Goal: Task Accomplishment & Management: Complete application form

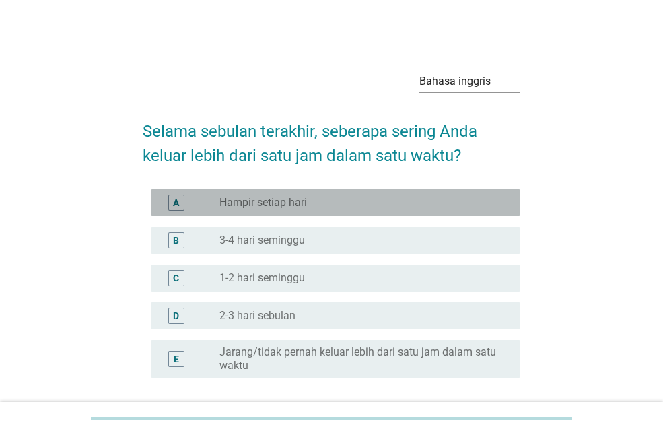
click at [350, 207] on div "tombol radio tidak dicentang Hampir setiap hari" at bounding box center [360, 202] width 280 height 13
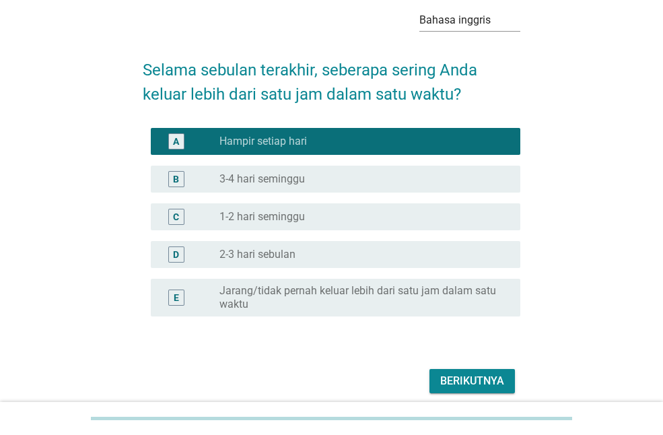
scroll to position [116, 0]
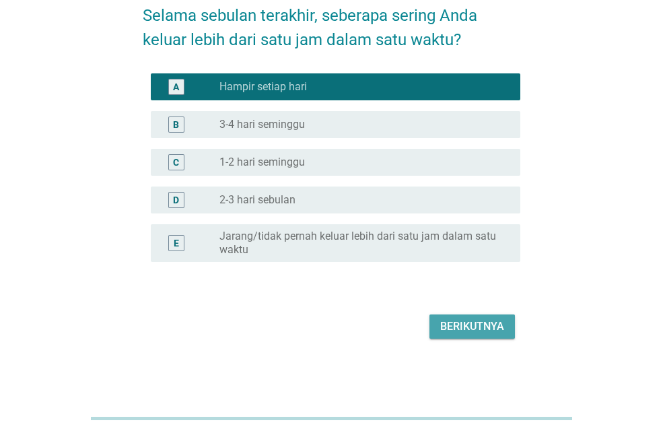
click at [484, 315] on button "Berikutnya" at bounding box center [473, 327] width 86 height 24
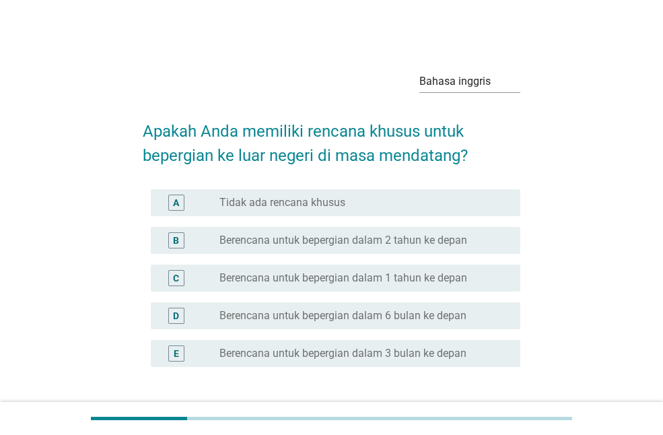
click at [457, 202] on div "tombol radio tidak dicentang Tidak ada rencana khusus" at bounding box center [360, 202] width 280 height 13
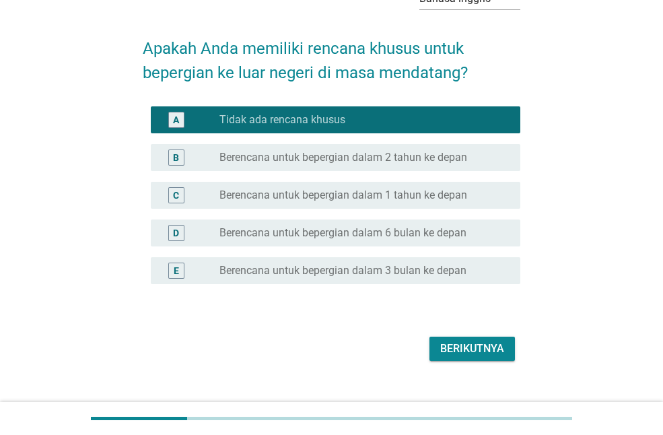
scroll to position [105, 0]
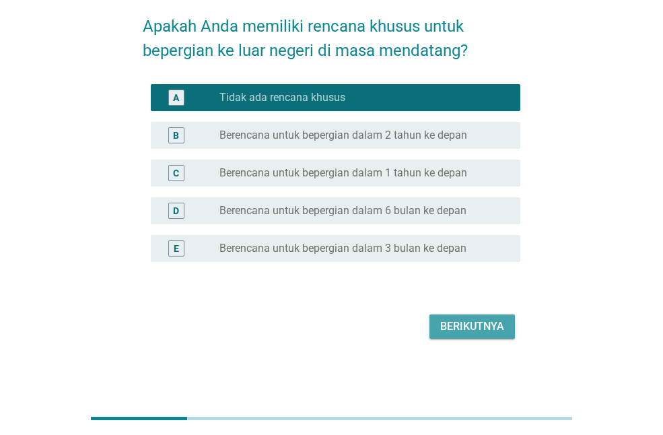
click at [507, 333] on button "Berikutnya" at bounding box center [473, 327] width 86 height 24
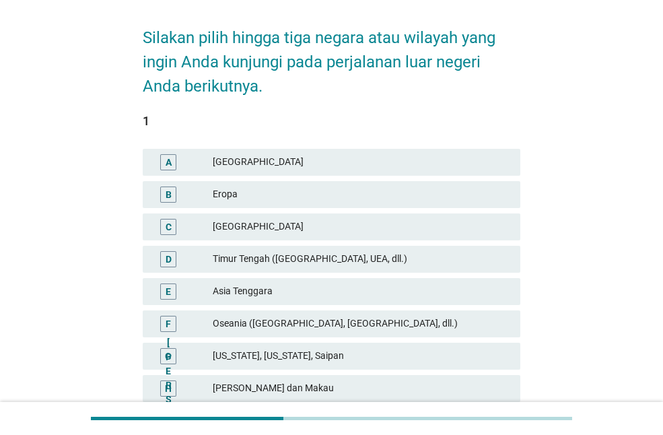
scroll to position [124, 0]
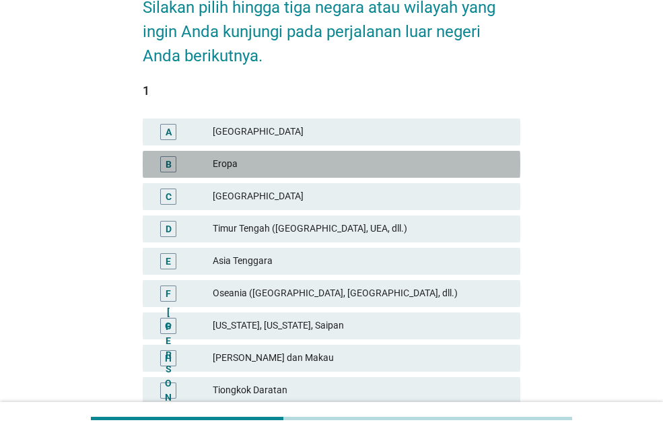
click at [428, 165] on font "Eropa" at bounding box center [361, 164] width 297 height 14
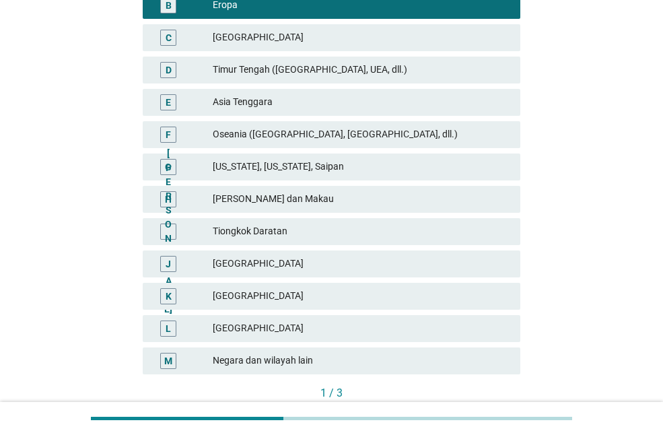
scroll to position [286, 0]
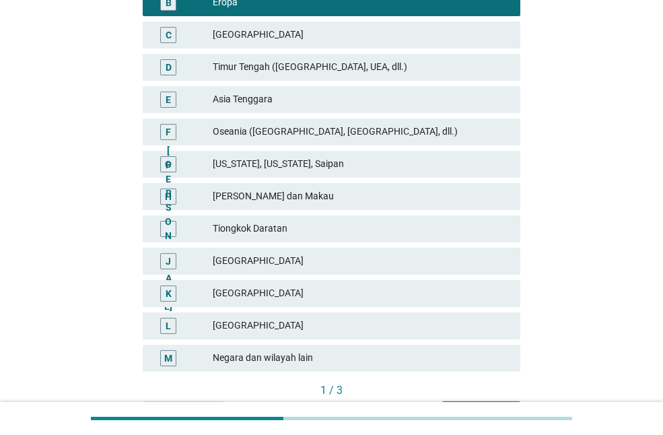
click at [346, 131] on font "Oseania (Australia, Selandia Baru, dll.)" at bounding box center [335, 131] width 245 height 11
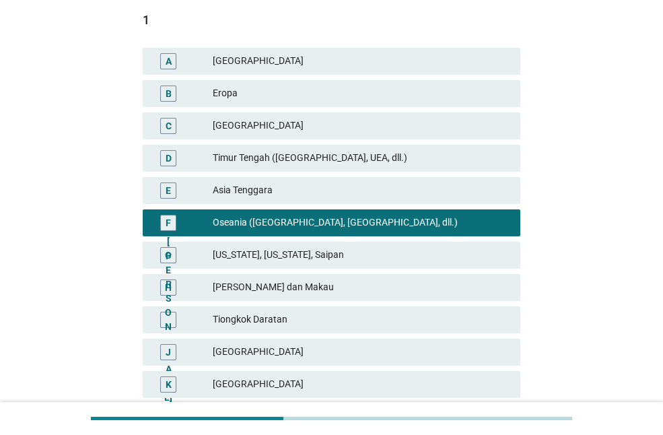
scroll to position [148, 0]
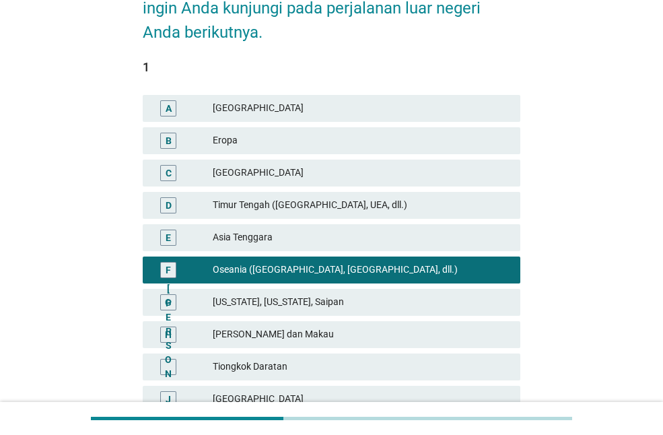
click at [443, 157] on div "C India" at bounding box center [331, 173] width 383 height 32
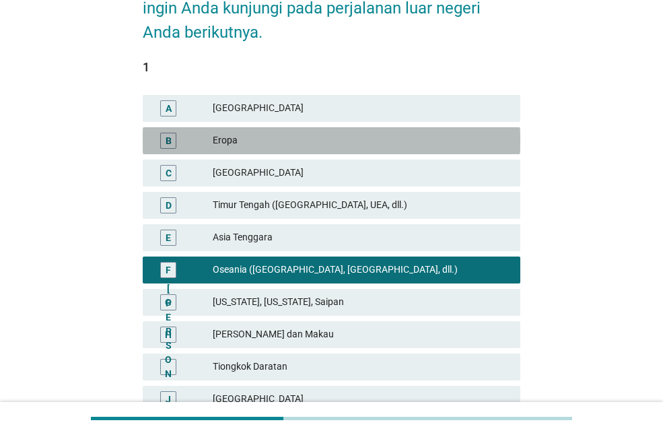
click at [445, 135] on font "Eropa" at bounding box center [361, 140] width 297 height 14
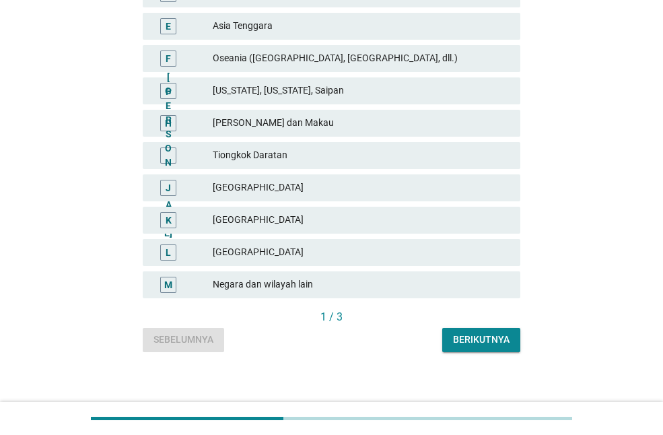
scroll to position [358, 0]
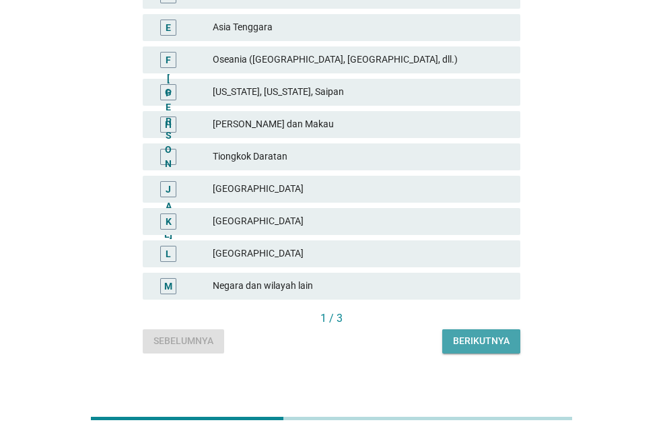
click at [505, 348] on button "Berikutnya" at bounding box center [482, 341] width 78 height 24
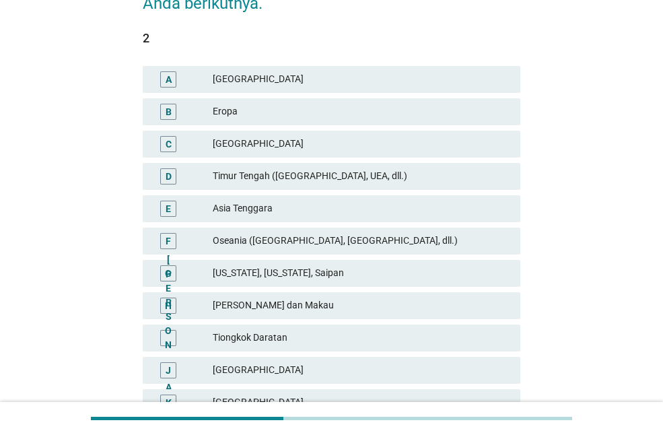
scroll to position [178, 0]
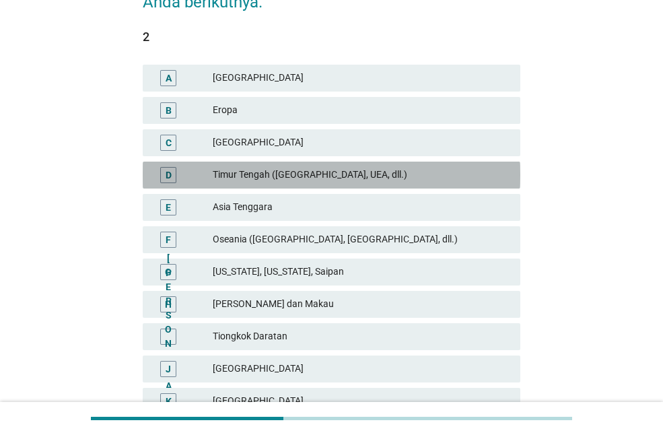
click at [440, 178] on font "Timur Tengah (Arab Saudi, UEA, dll.)" at bounding box center [361, 175] width 297 height 14
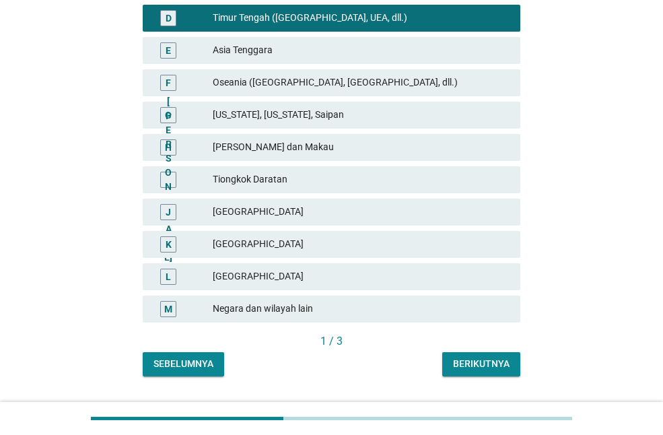
scroll to position [333, 0]
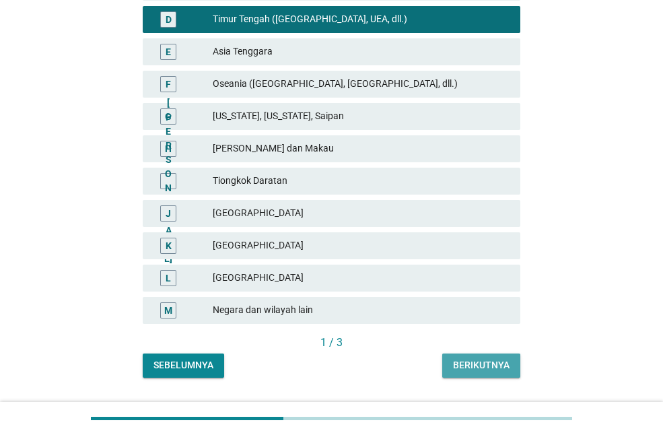
click at [503, 364] on font "Berikutnya" at bounding box center [481, 365] width 57 height 11
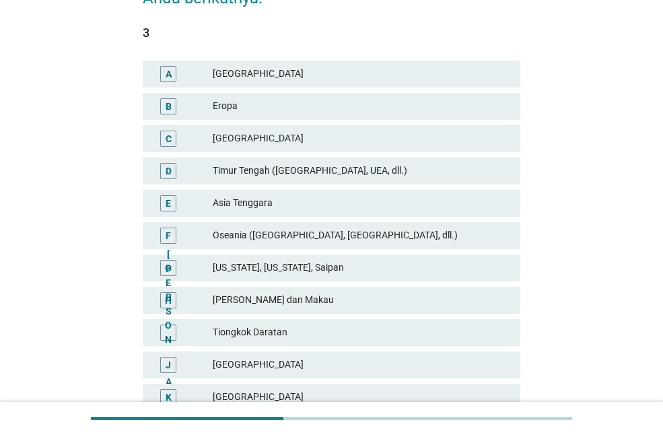
scroll to position [217, 0]
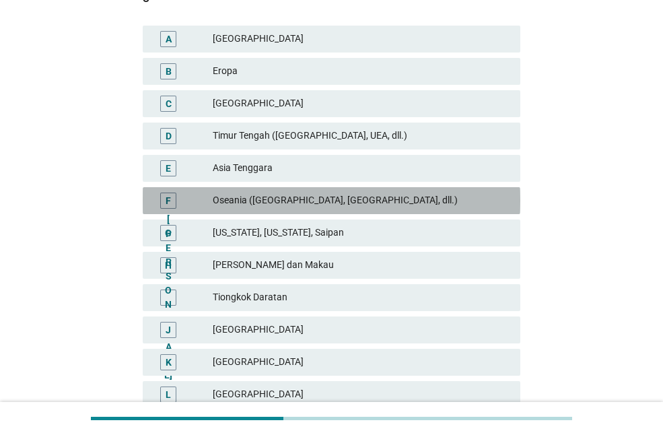
click at [310, 187] on div "F Oseania (Australia, Selandia Baru, dll.)" at bounding box center [332, 200] width 378 height 27
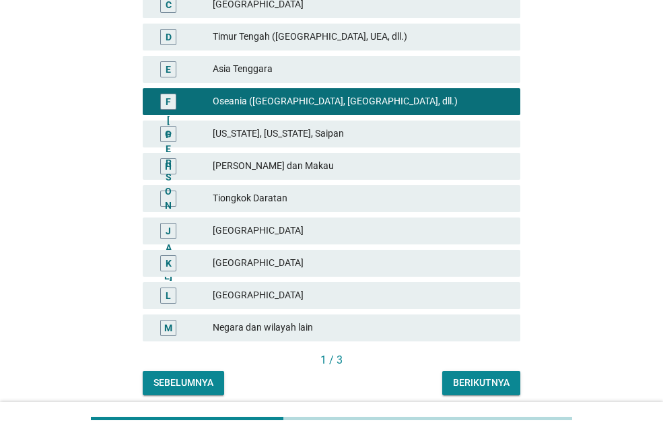
scroll to position [368, 0]
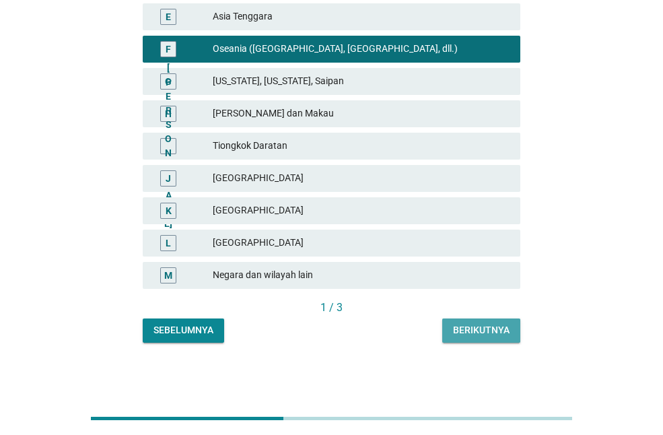
click at [498, 336] on font "Berikutnya" at bounding box center [481, 330] width 57 height 14
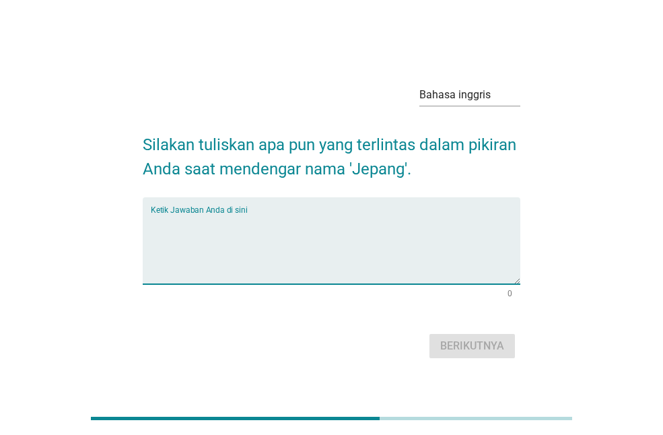
click at [378, 252] on textarea "Ketik Jawaban Anda di sini" at bounding box center [336, 249] width 370 height 71
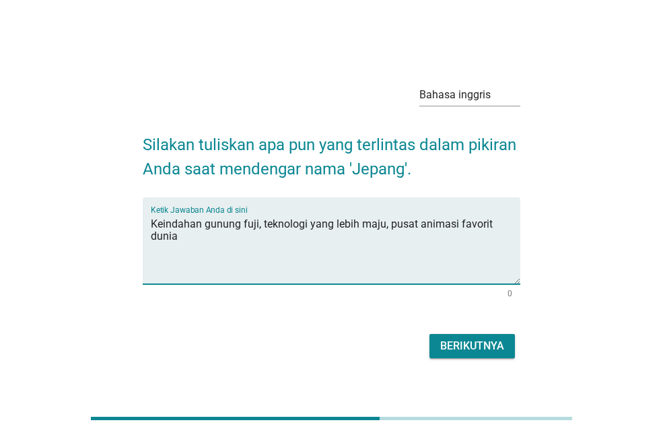
type textarea "Keindahan gunung fuji, teknologi yang lebih maju, pusat animasi favorit dunia"
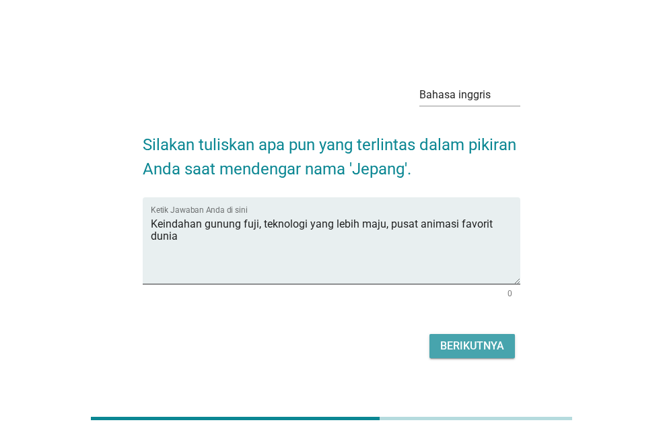
click at [450, 346] on font "Berikutnya" at bounding box center [473, 345] width 64 height 13
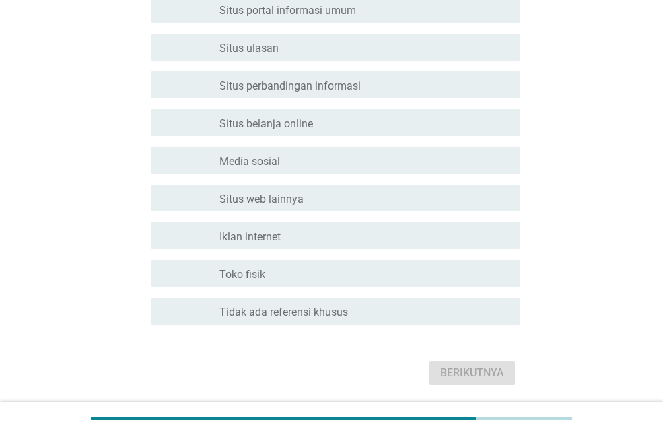
scroll to position [427, 0]
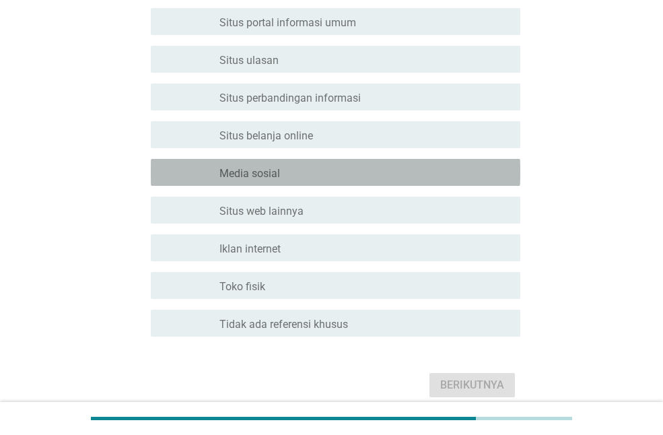
click at [366, 166] on div "garis besar kotak centang kosong Media sosial" at bounding box center [365, 172] width 290 height 16
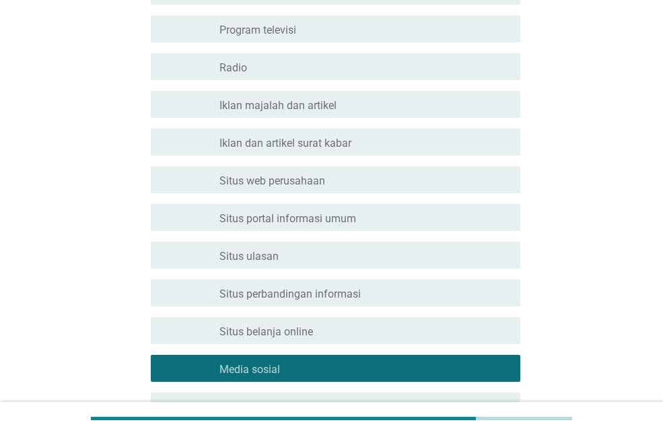
scroll to position [225, 0]
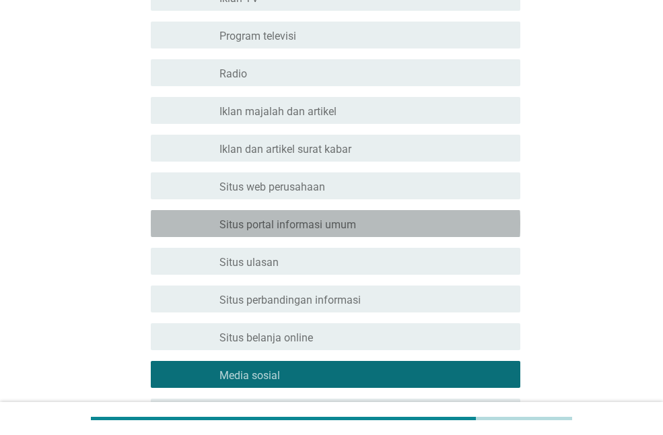
click at [449, 218] on div "garis besar kotak centang kosong Situs portal informasi umum" at bounding box center [365, 224] width 290 height 16
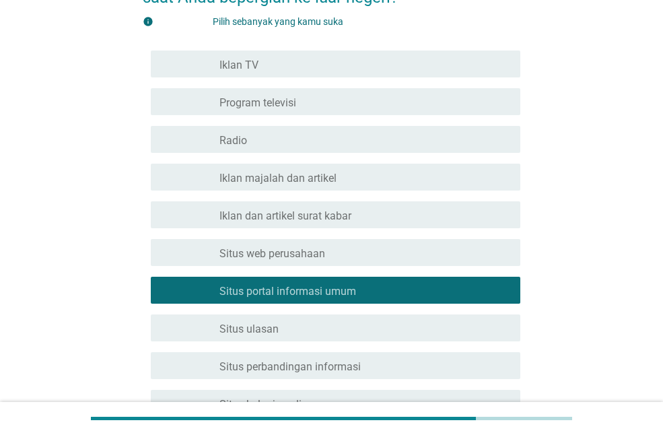
scroll to position [141, 0]
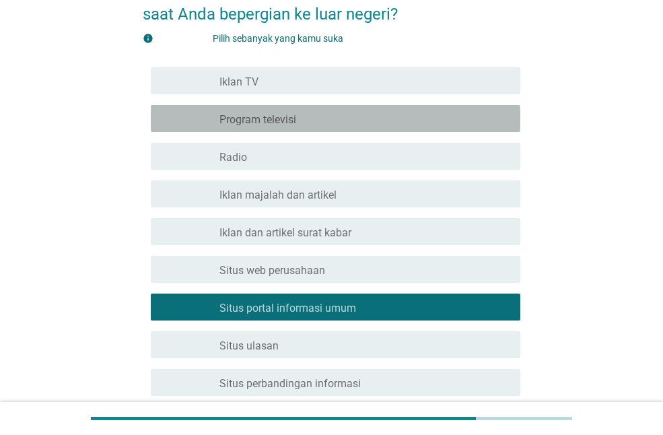
click at [505, 121] on div "garis besar kotak centang kosong Program televisi" at bounding box center [365, 118] width 290 height 16
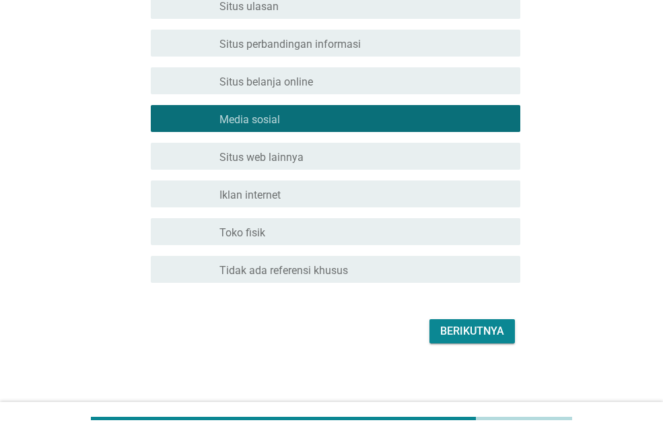
scroll to position [486, 0]
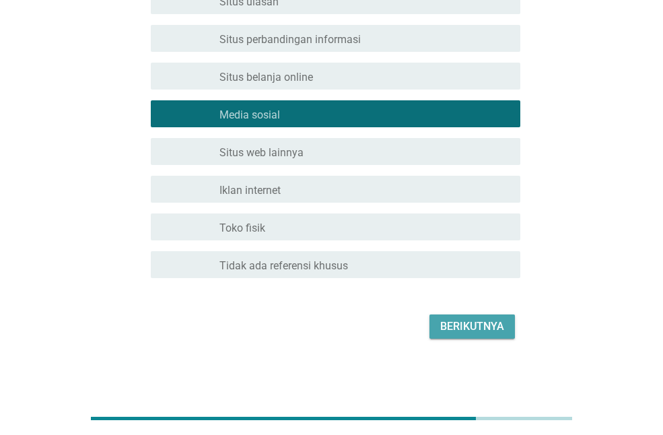
click at [493, 324] on font "Berikutnya" at bounding box center [473, 326] width 64 height 13
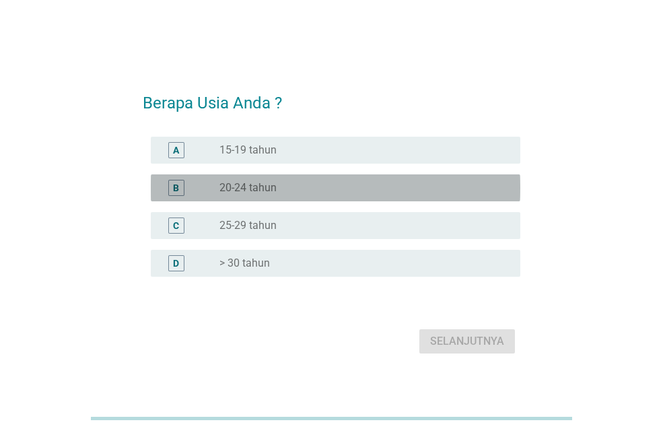
click at [336, 199] on div "B tombol radio tidak dicentang 20-24 tahun" at bounding box center [336, 187] width 370 height 27
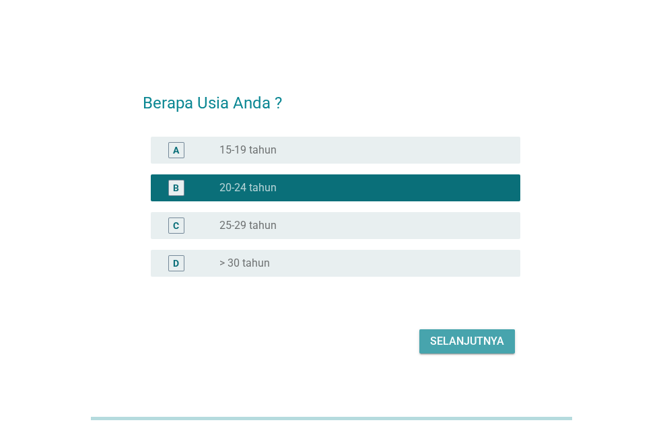
click at [463, 344] on font "Selanjutnya" at bounding box center [467, 341] width 74 height 13
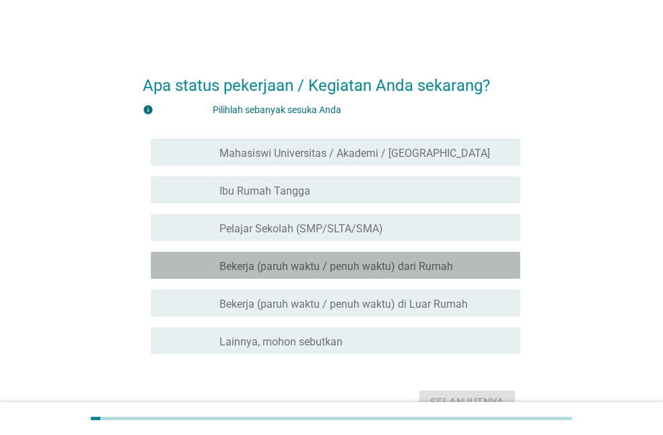
click at [315, 267] on font "Bekerja (paruh waktu / penuh waktu) dari Rumah" at bounding box center [337, 266] width 234 height 13
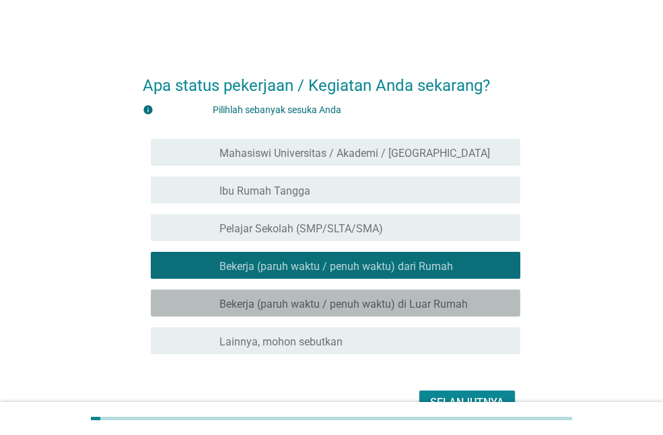
click at [434, 306] on font "Bekerja (paruh waktu / penuh waktu) di Luar Rumah" at bounding box center [344, 304] width 249 height 13
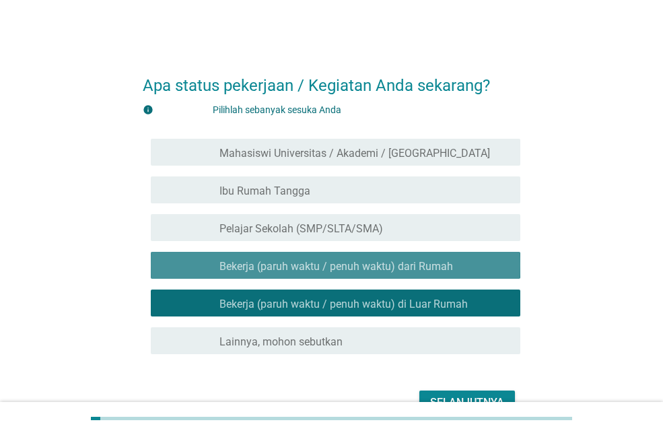
click at [470, 256] on div "memeriksa garis besar kotak centang kosong Bekerja (paruh waktu / penuh waktu) …" at bounding box center [336, 265] width 370 height 27
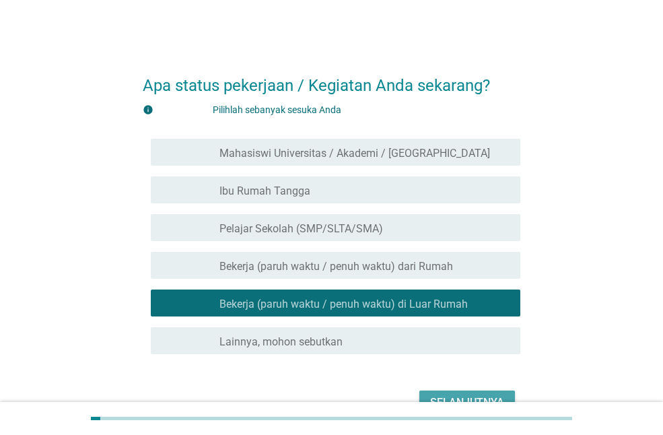
click at [482, 391] on button "Selanjutnya" at bounding box center [468, 403] width 96 height 24
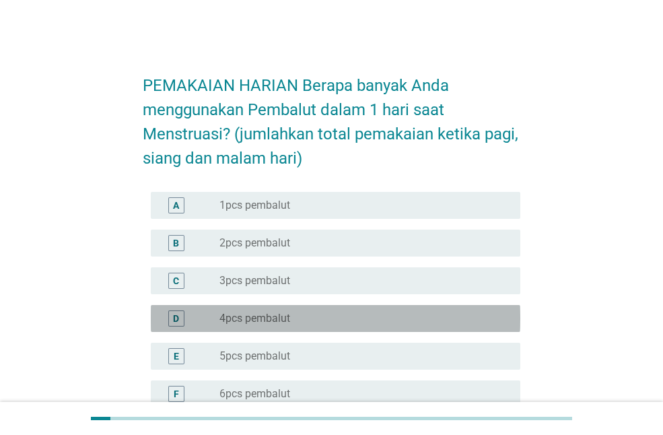
click at [397, 308] on div "D tombol radio tidak dicentang 4pcs pembalut" at bounding box center [336, 318] width 370 height 27
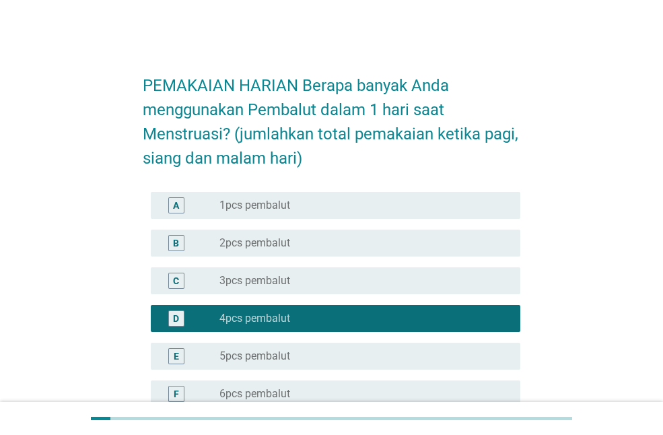
scroll to position [183, 0]
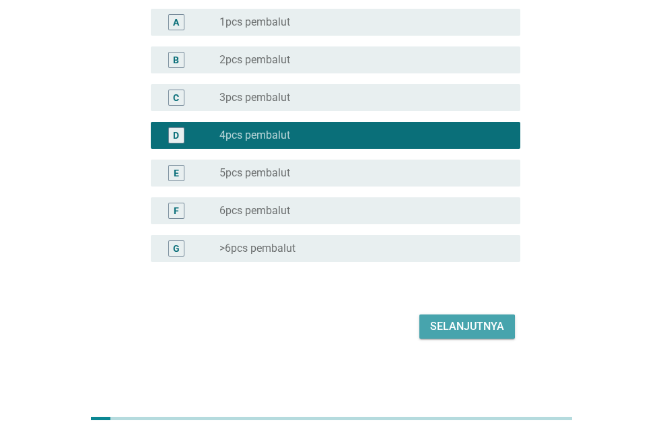
click at [465, 334] on font "Selanjutnya" at bounding box center [467, 327] width 74 height 16
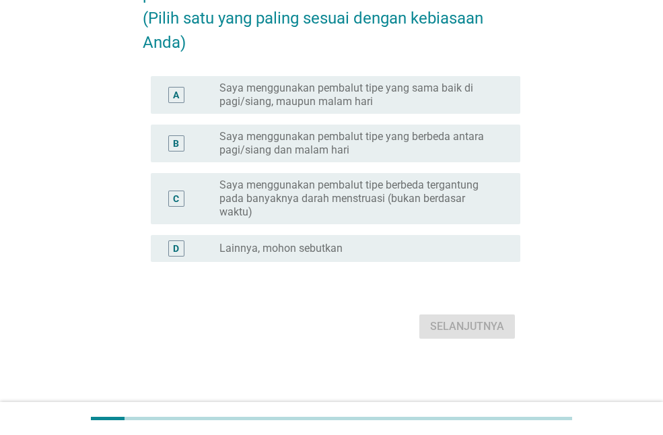
scroll to position [0, 0]
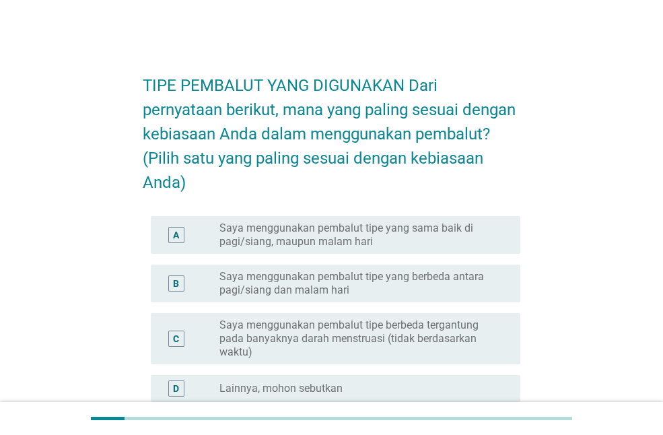
click at [485, 249] on font "Saya menggunakan pembalut tipe yang sama baik di pagi/siang, maupun malam hari" at bounding box center [360, 235] width 280 height 27
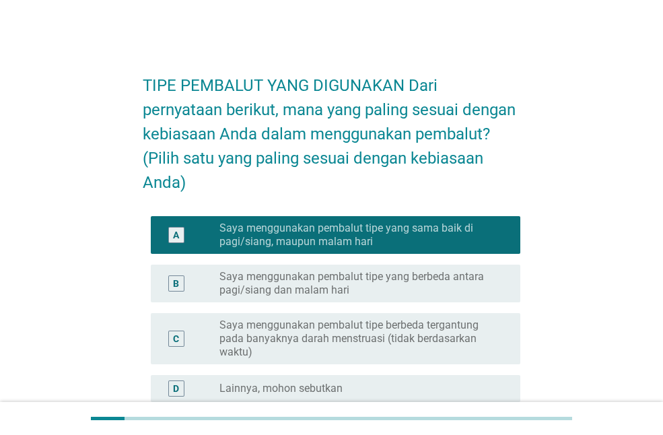
scroll to position [164, 0]
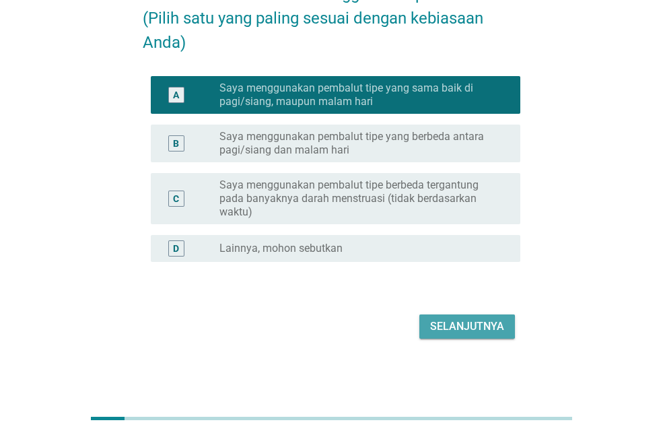
click at [497, 315] on button "Selanjutnya" at bounding box center [468, 327] width 96 height 24
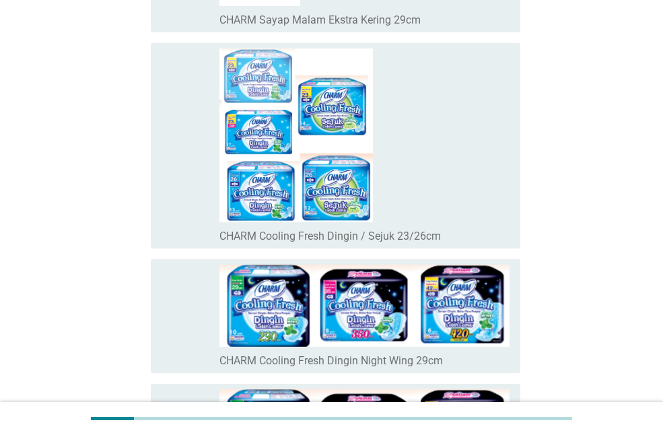
scroll to position [1179, 0]
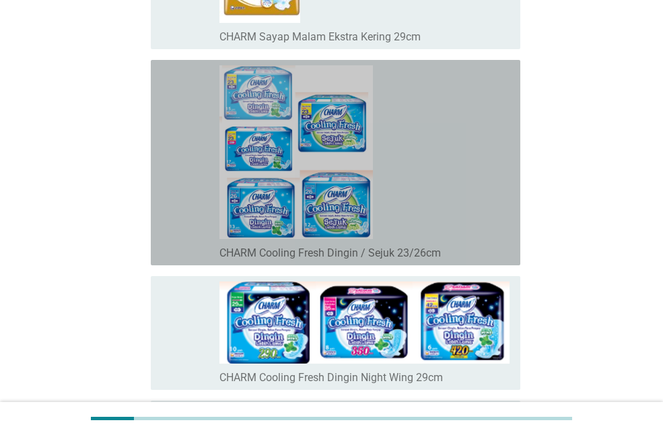
click at [439, 137] on div "garis besar kotak centang kosong CHARM Cooling Fresh Dingin / Sejuk 23/26cm" at bounding box center [365, 162] width 290 height 195
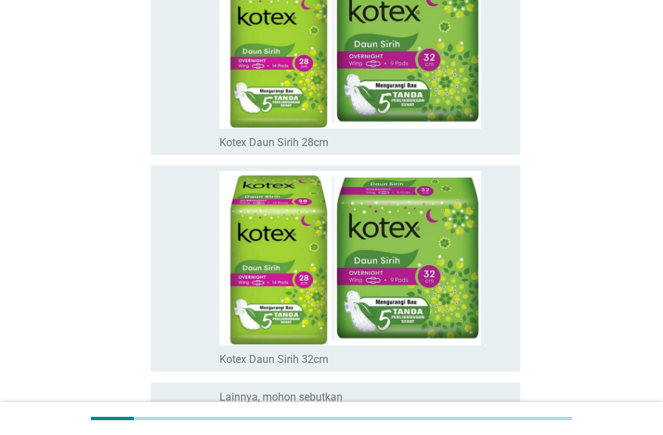
scroll to position [9552, 0]
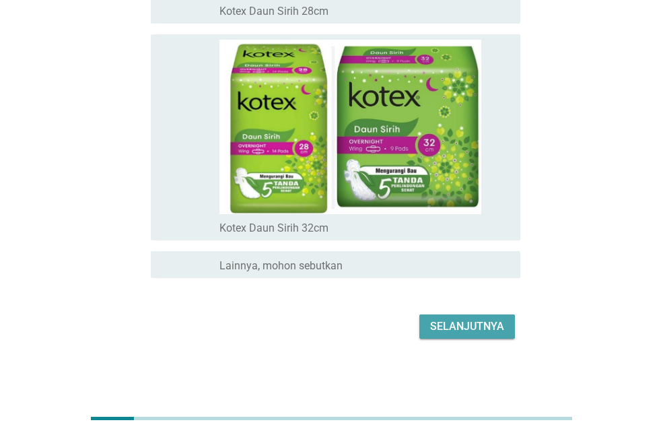
click at [492, 327] on font "Selanjutnya" at bounding box center [467, 326] width 74 height 13
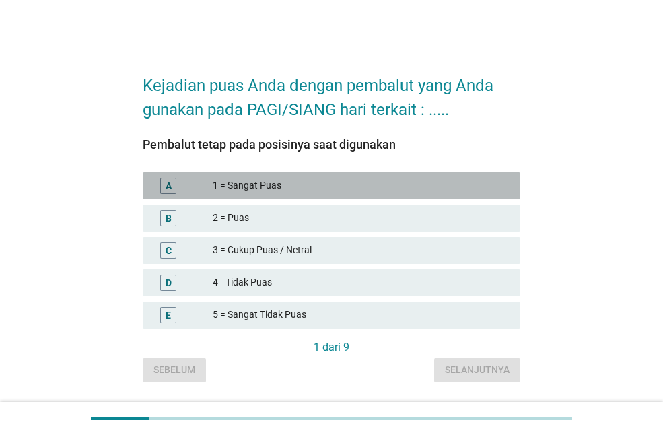
click at [399, 174] on div "A 1 = Sangat Puas" at bounding box center [332, 185] width 378 height 27
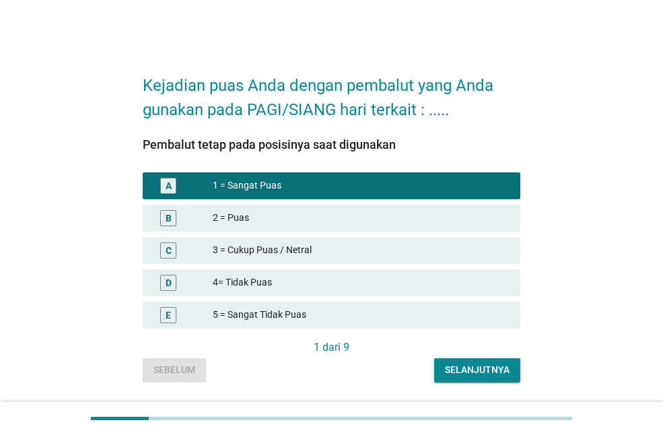
click at [492, 360] on button "Selanjutnya" at bounding box center [477, 370] width 86 height 24
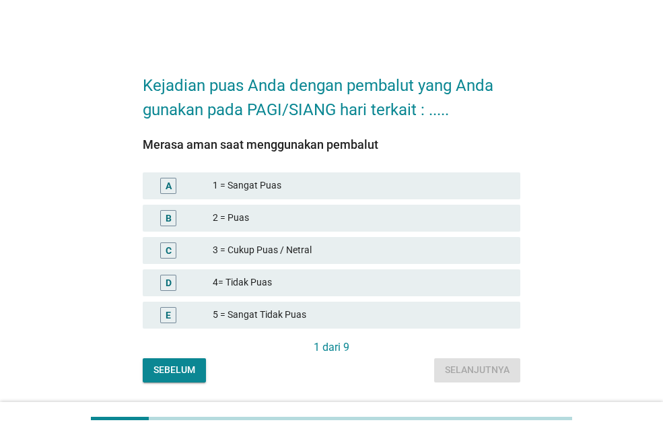
click at [453, 168] on div "Merasa aman saat menggunakan pembalut A 1 = Sangat Puas B 2 = Puas C 3 = Cukup …" at bounding box center [332, 238] width 378 height 201
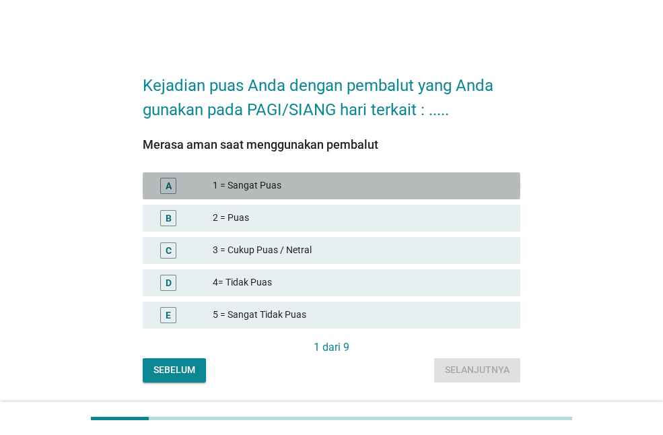
click at [449, 175] on div "A 1 = Sangat Puas" at bounding box center [332, 185] width 378 height 27
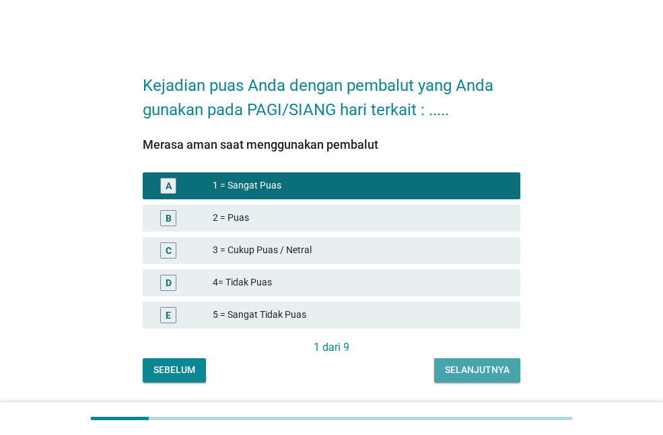
click at [500, 368] on font "Selanjutnya" at bounding box center [477, 369] width 65 height 11
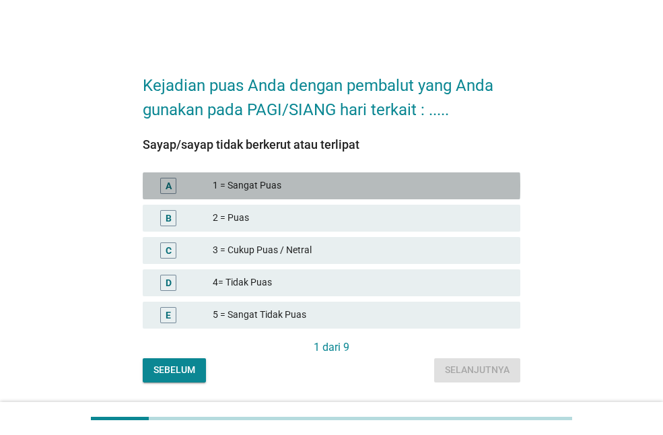
click at [456, 174] on div "A 1 = Sangat Puas" at bounding box center [332, 185] width 378 height 27
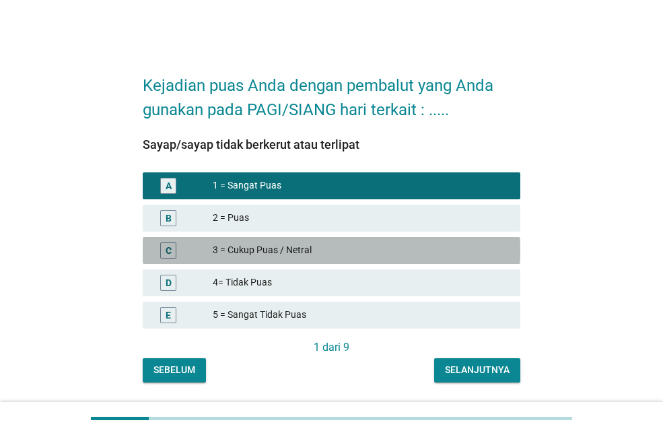
click at [460, 240] on div "C 3 = Cukup Puas / Netral" at bounding box center [332, 250] width 378 height 27
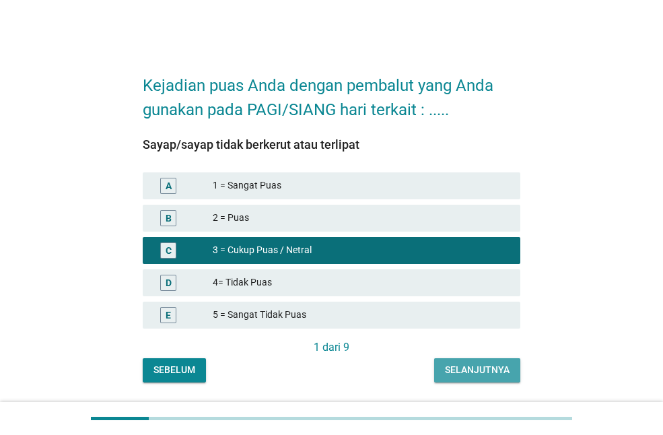
click at [480, 372] on font "Selanjutnya" at bounding box center [477, 369] width 65 height 11
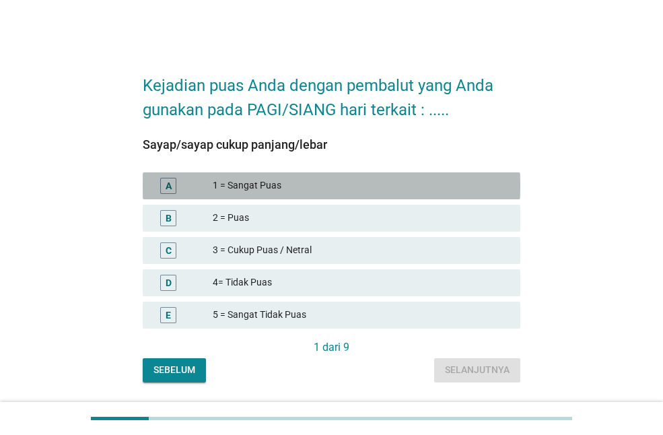
click at [418, 193] on div "1 = Sangat Puas" at bounding box center [361, 186] width 297 height 16
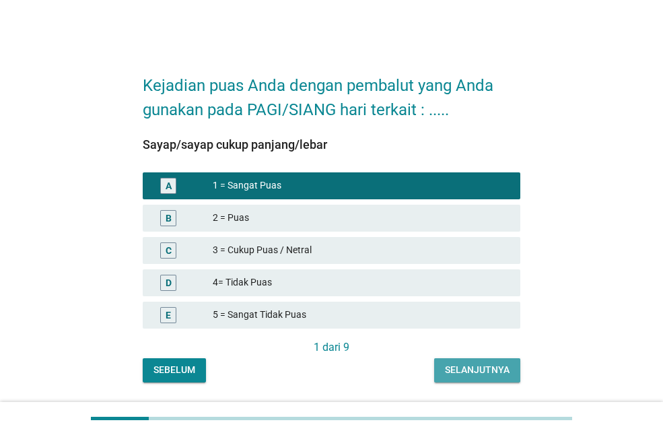
click at [490, 368] on font "Selanjutnya" at bounding box center [477, 369] width 65 height 11
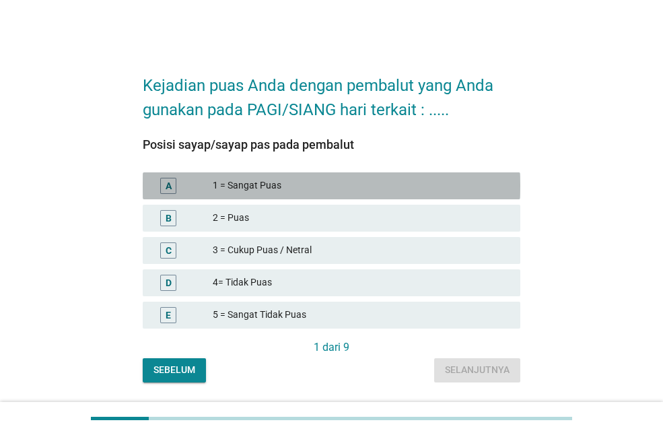
click at [461, 197] on div "A 1 = Sangat Puas" at bounding box center [332, 185] width 378 height 27
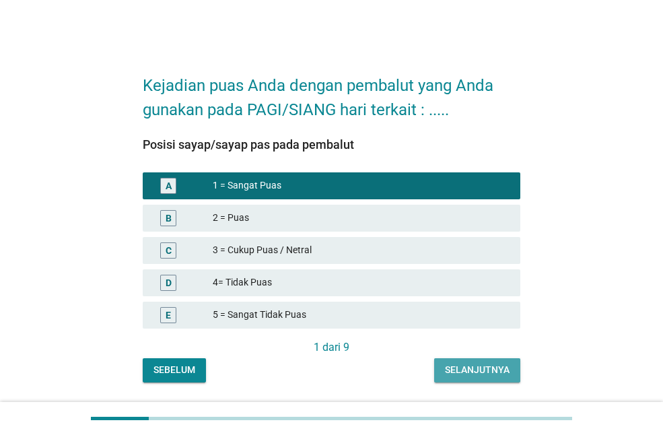
click at [489, 368] on font "Selanjutnya" at bounding box center [477, 369] width 65 height 11
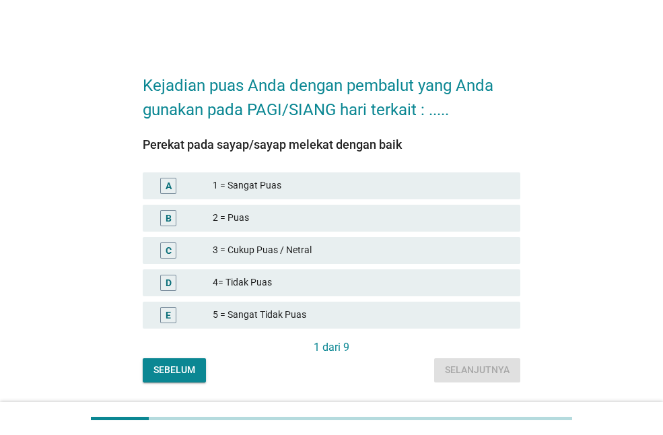
click at [434, 241] on div "C 3 = Cukup Puas / Netral" at bounding box center [332, 250] width 378 height 27
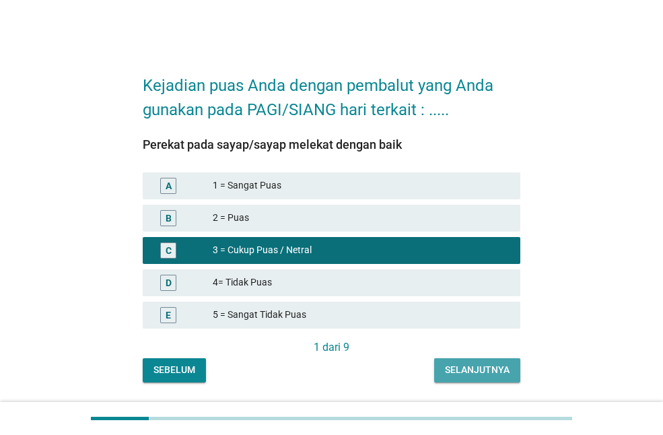
click at [474, 379] on button "Selanjutnya" at bounding box center [477, 370] width 86 height 24
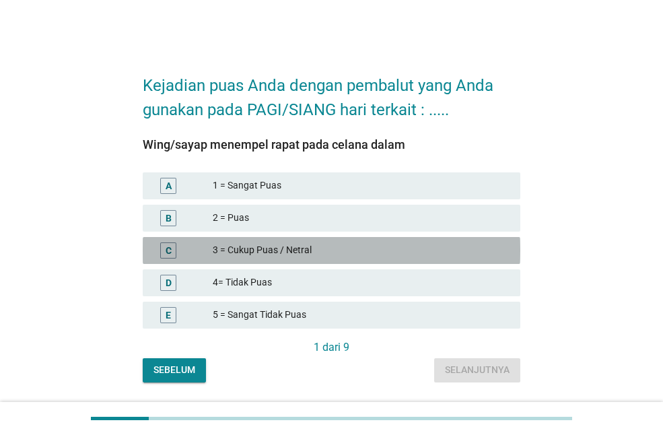
click at [442, 251] on font "3 = Cukup Puas / Netral" at bounding box center [361, 250] width 297 height 14
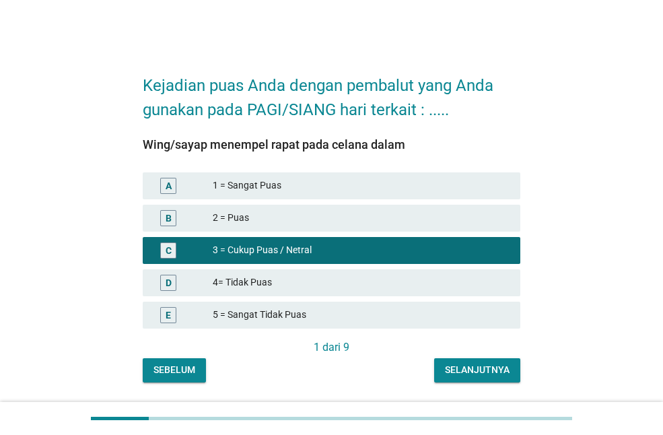
click at [482, 369] on font "Selanjutnya" at bounding box center [477, 369] width 65 height 11
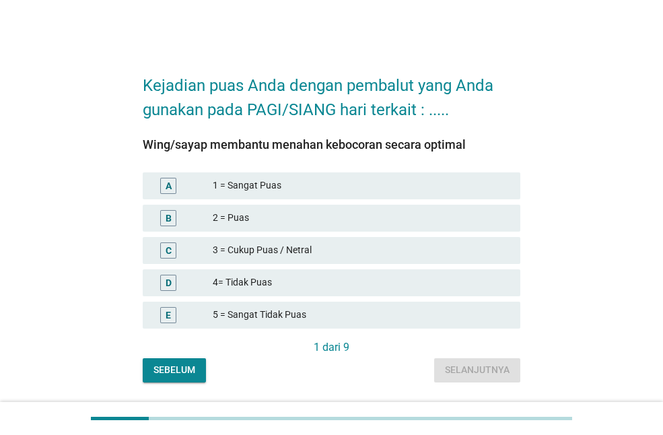
click at [448, 202] on div "B 2 = Puas" at bounding box center [331, 218] width 383 height 32
click at [441, 171] on div "A 1 = Sangat Puas" at bounding box center [331, 186] width 383 height 32
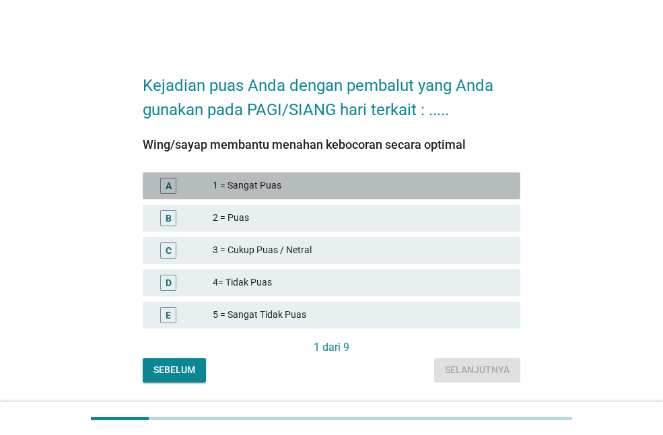
click at [414, 181] on font "1 = Sangat Puas" at bounding box center [361, 186] width 297 height 14
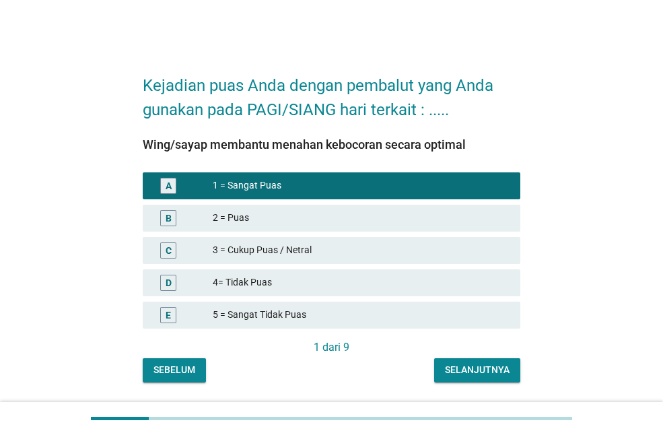
click at [490, 365] on font "Selanjutnya" at bounding box center [477, 369] width 65 height 11
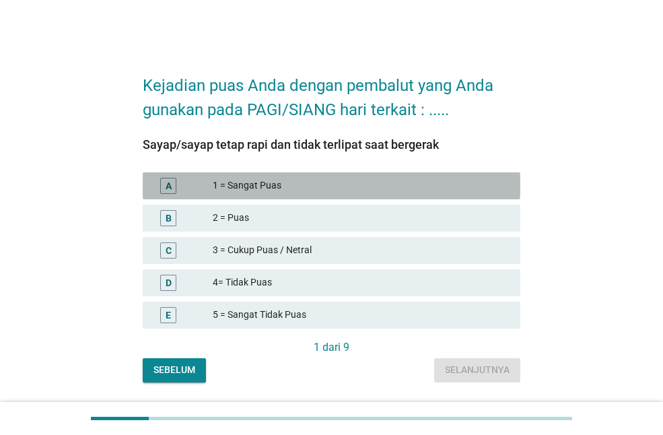
click at [465, 176] on div "A 1 = Sangat Puas" at bounding box center [332, 185] width 378 height 27
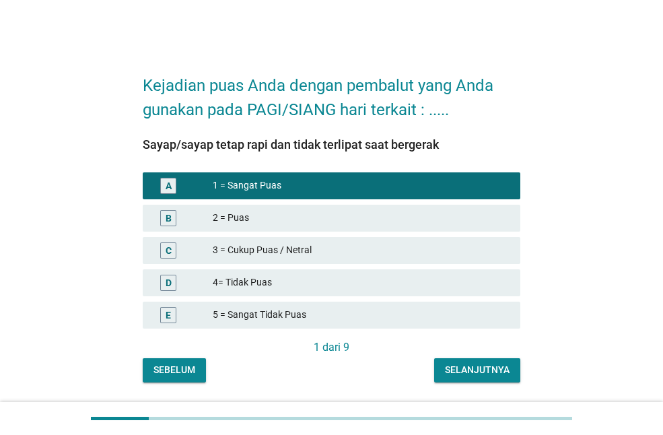
click at [470, 370] on font "Selanjutnya" at bounding box center [477, 369] width 65 height 11
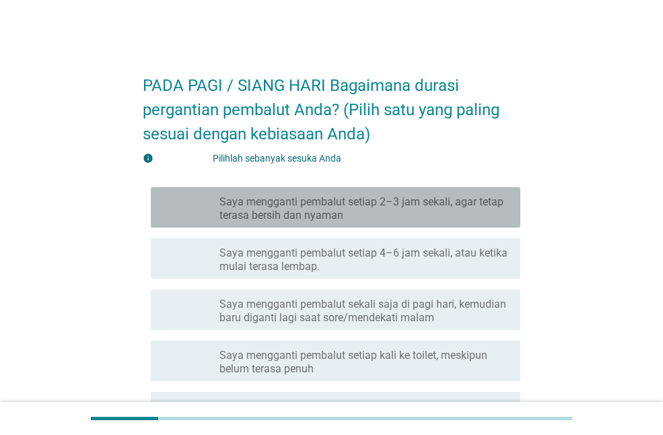
click at [381, 194] on div "garis besar kotak centang kosong Saya mengganti pembalut setiap 2–3 jam sekali,…" at bounding box center [365, 208] width 290 height 30
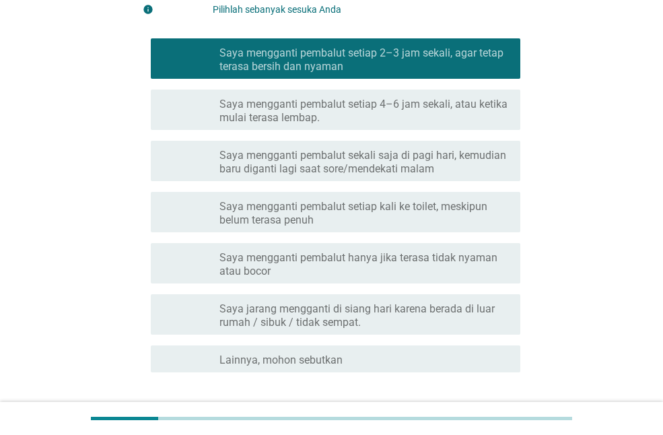
scroll to position [243, 0]
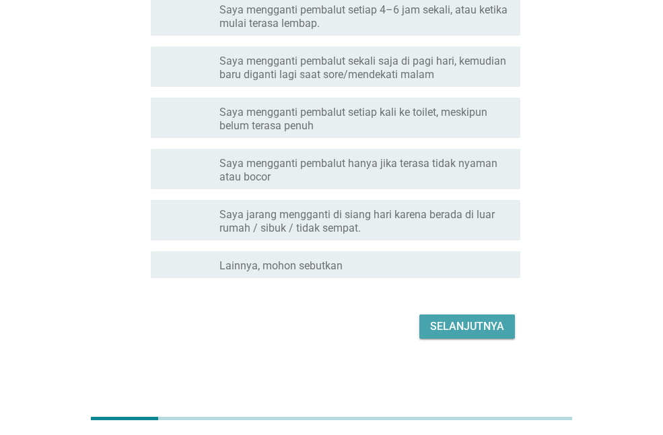
click at [449, 336] on button "Selanjutnya" at bounding box center [468, 327] width 96 height 24
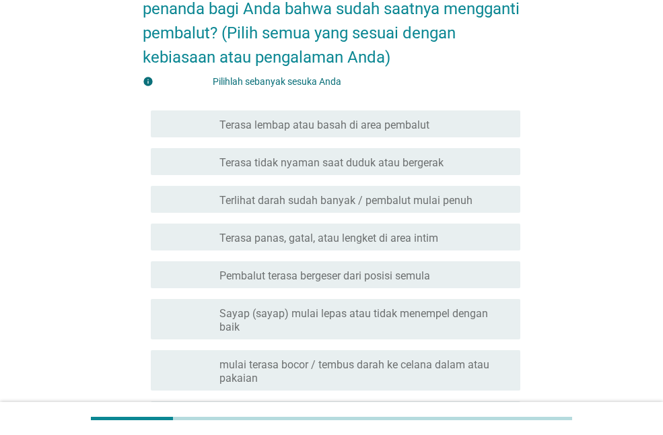
scroll to position [128, 0]
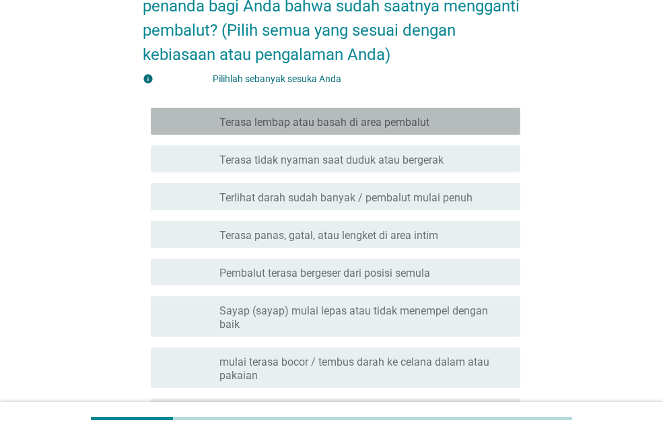
click at [450, 124] on div "garis besar kotak centang kosong Terasa lembap atau basah di area pembalut" at bounding box center [365, 121] width 290 height 16
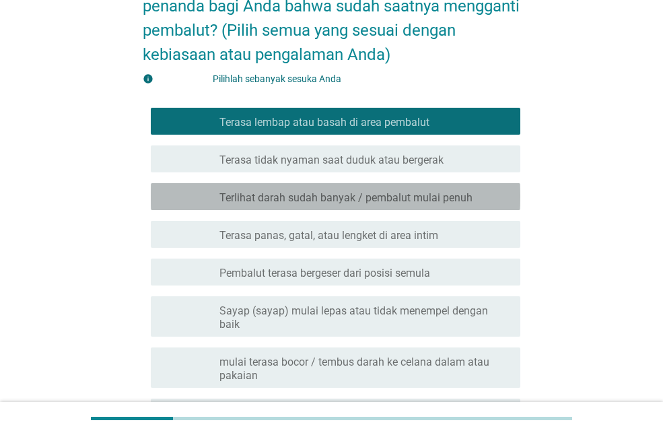
click at [473, 194] on div "garis besar kotak centang kosong Terlihat darah sudah banyak / pembalut mulai p…" at bounding box center [365, 197] width 290 height 16
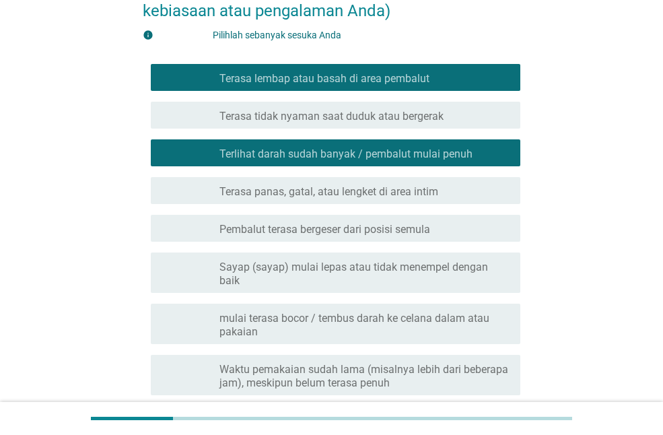
scroll to position [416, 0]
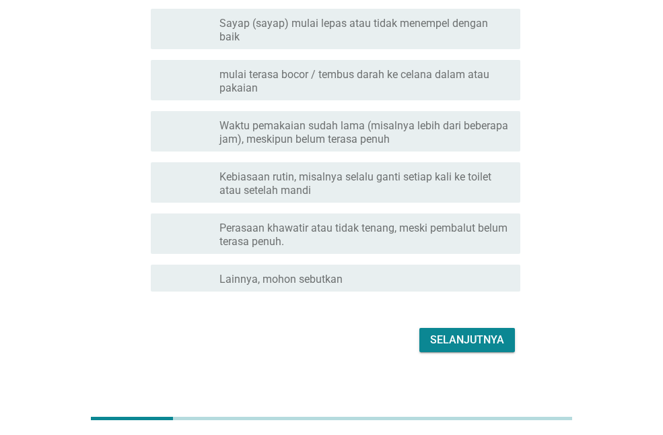
click at [476, 342] on div "Selanjutnya" at bounding box center [332, 340] width 378 height 32
click at [490, 333] on font "Selanjutnya" at bounding box center [467, 339] width 74 height 13
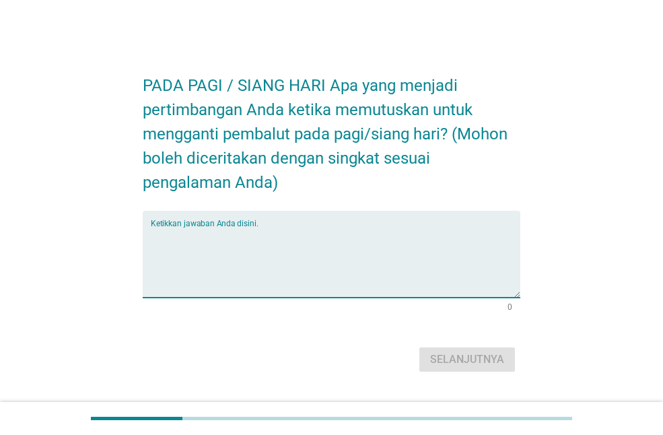
click at [401, 255] on textarea "Ketikkan jawaban Anda disini." at bounding box center [336, 262] width 370 height 71
type textarea "p"
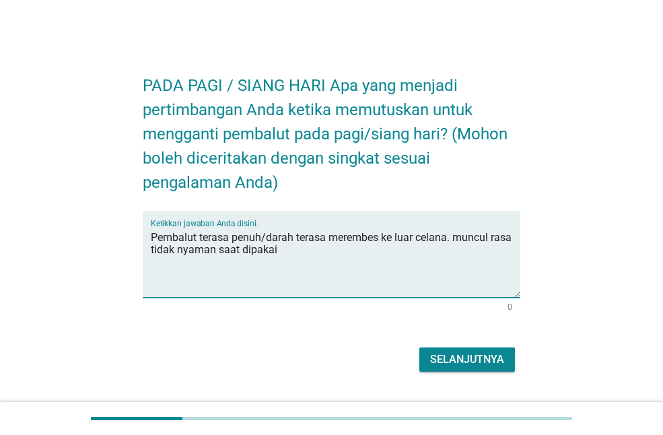
type textarea "Pembalut terasa penuh/darah terasa merembes ke luar celana. muncul rasa tidak n…"
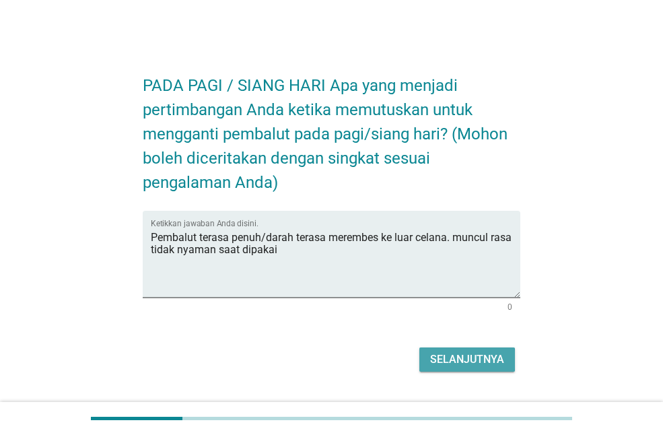
click at [509, 356] on button "Selanjutnya" at bounding box center [468, 360] width 96 height 24
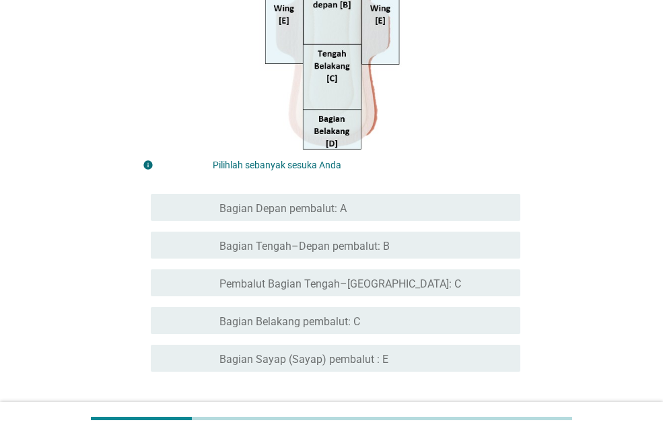
scroll to position [296, 0]
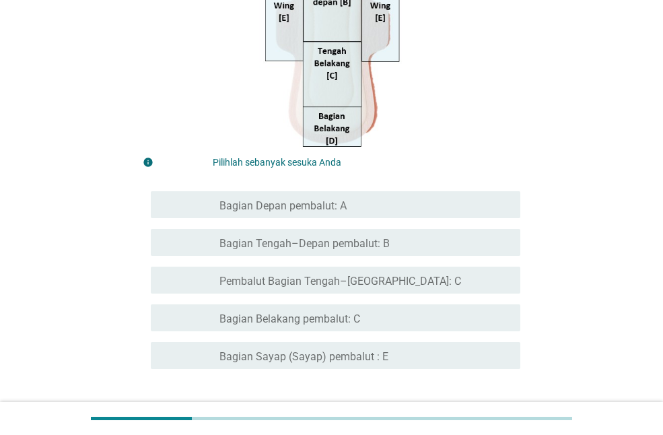
click at [474, 317] on div "garis besar kotak centang kosong Bagian Belakang pembalut: C" at bounding box center [365, 318] width 290 height 16
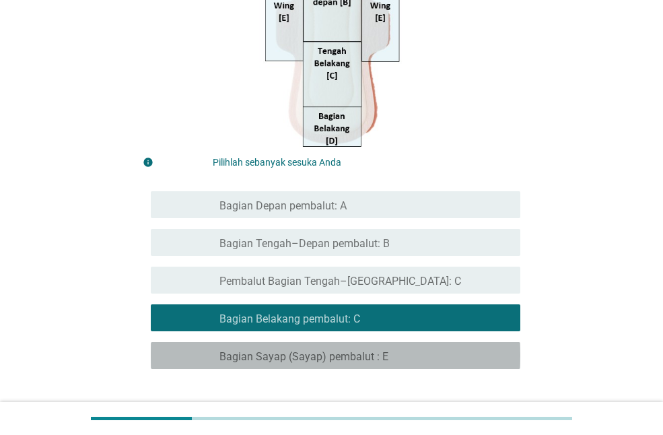
click at [475, 344] on div "memeriksa garis besar kotak centang kosong Bagian Sayap (Sayap) pembalut : E" at bounding box center [336, 355] width 370 height 27
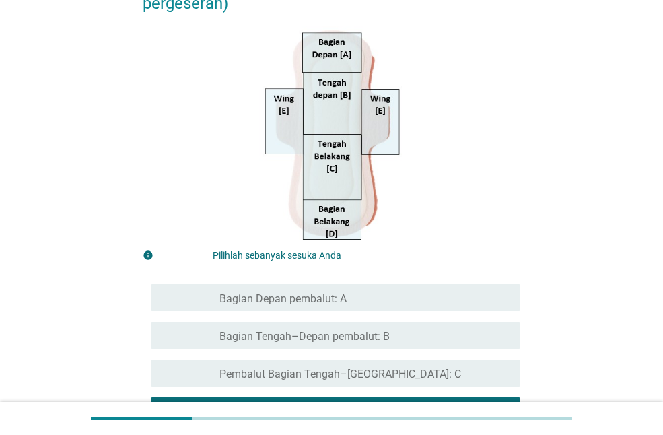
scroll to position [388, 0]
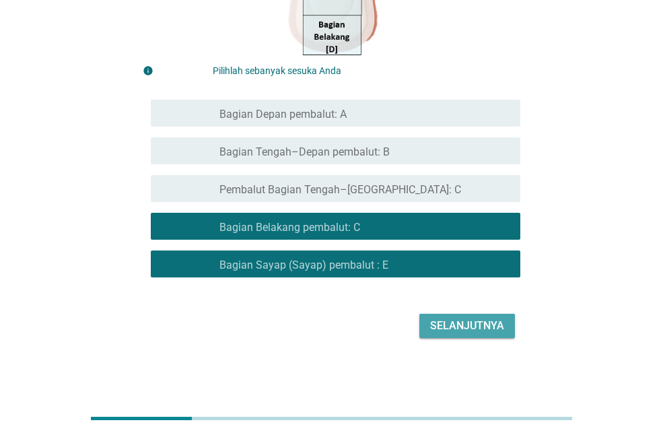
click at [478, 323] on font "Selanjutnya" at bounding box center [467, 325] width 74 height 13
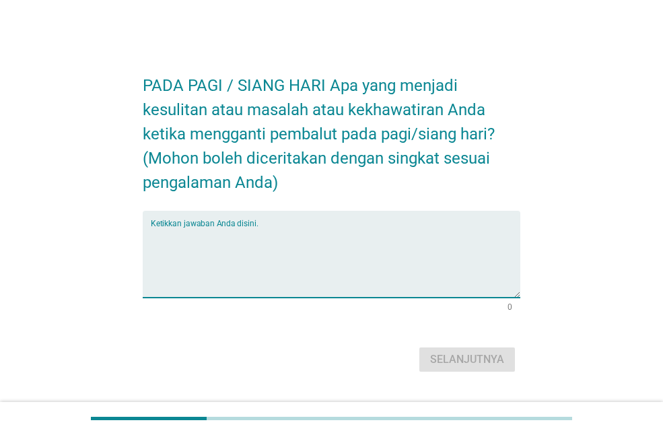
click at [386, 282] on textarea "Ketikkan jawaban Anda disini." at bounding box center [336, 262] width 370 height 71
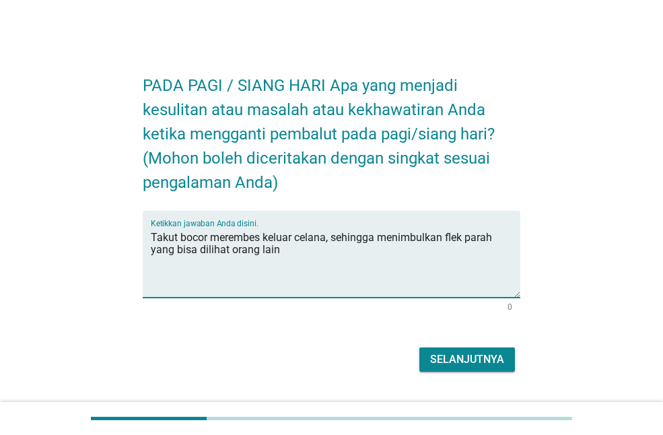
type textarea "Takut bocor merembes keluar celana, sehingga menimbulkan flek parah yang bisa d…"
click at [480, 360] on font "Selanjutnya" at bounding box center [467, 359] width 74 height 13
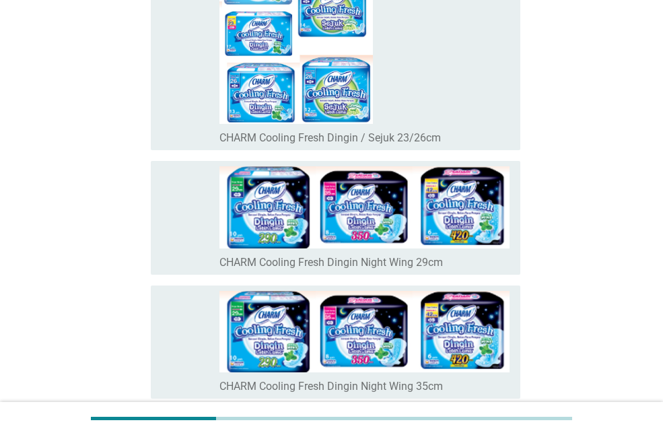
scroll to position [1376, 0]
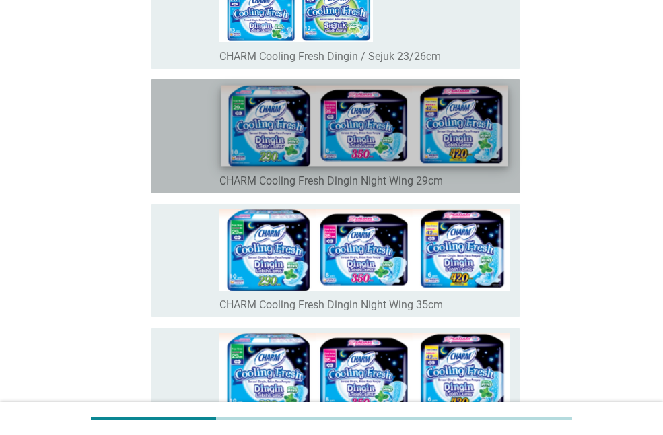
click at [505, 126] on img at bounding box center [364, 126] width 287 height 81
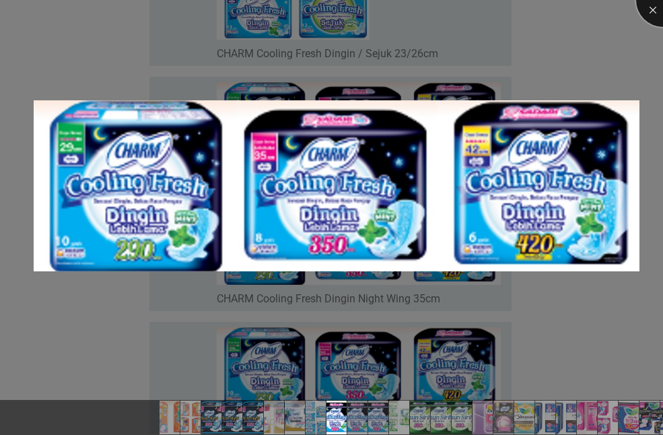
click at [652, 14] on div at bounding box center [664, 0] width 54 height 54
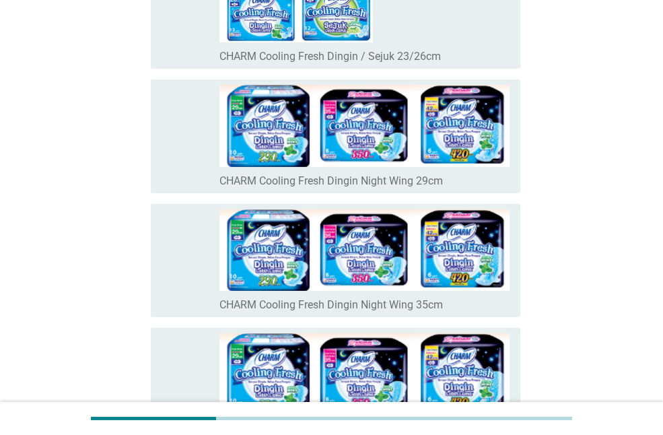
click at [385, 181] on font "CHARM Cooling Fresh Dingin Night Wing 29cm" at bounding box center [332, 180] width 224 height 13
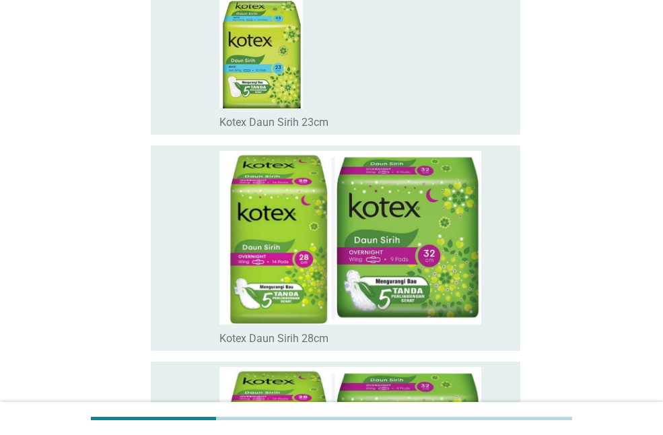
scroll to position [9552, 0]
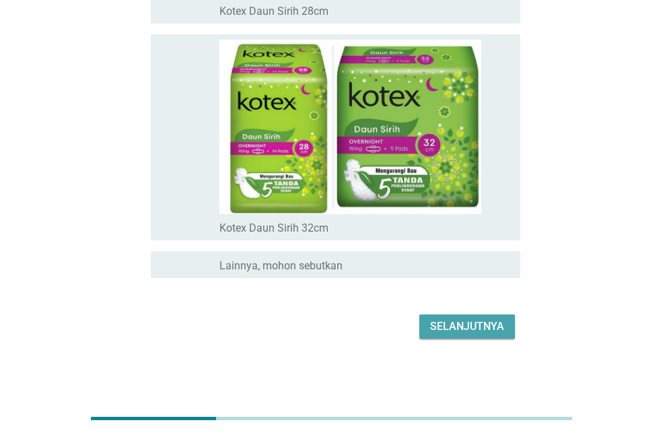
click at [485, 333] on font "Selanjutnya" at bounding box center [467, 327] width 74 height 16
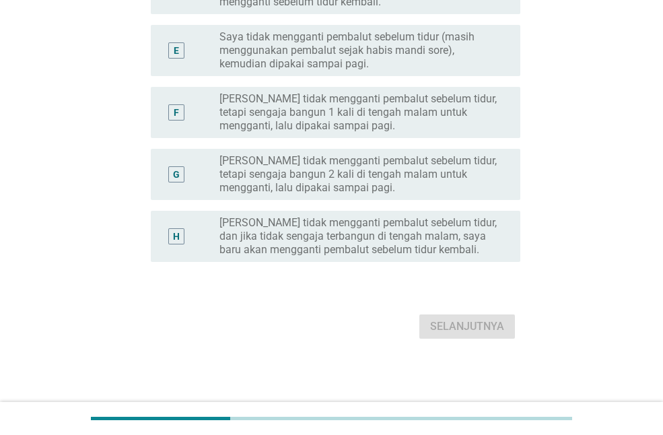
scroll to position [0, 0]
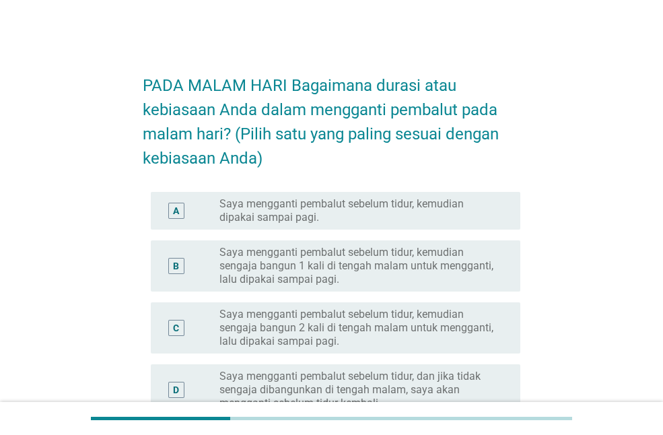
click at [375, 203] on font "Saya mengganti pembalut sebelum tidur, kemudian dipakai sampai pagi." at bounding box center [342, 210] width 245 height 26
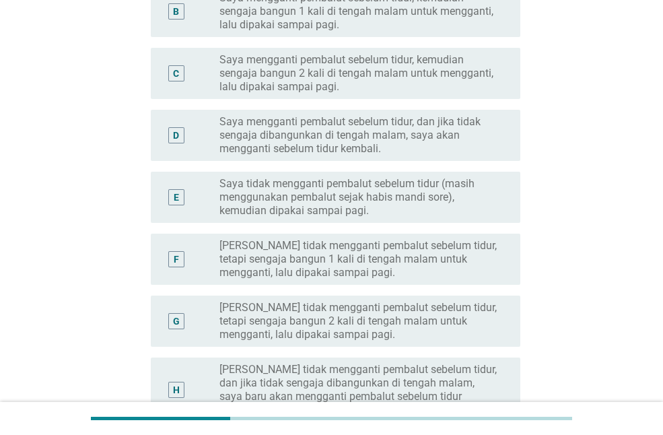
scroll to position [401, 0]
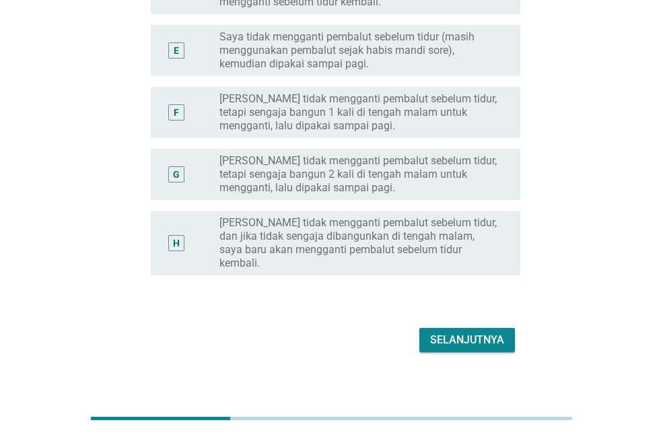
click at [457, 333] on font "Selanjutnya" at bounding box center [467, 339] width 74 height 13
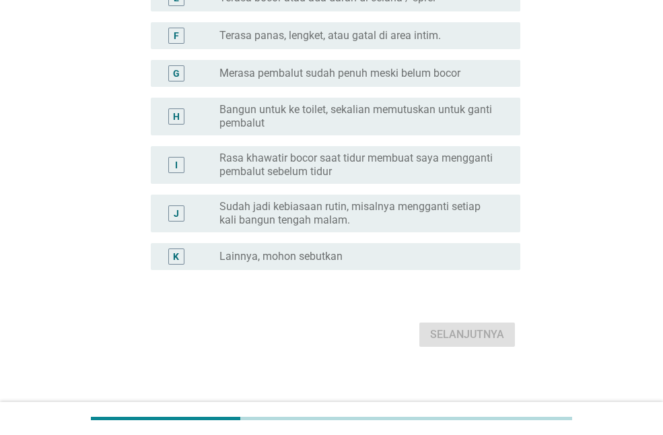
scroll to position [0, 0]
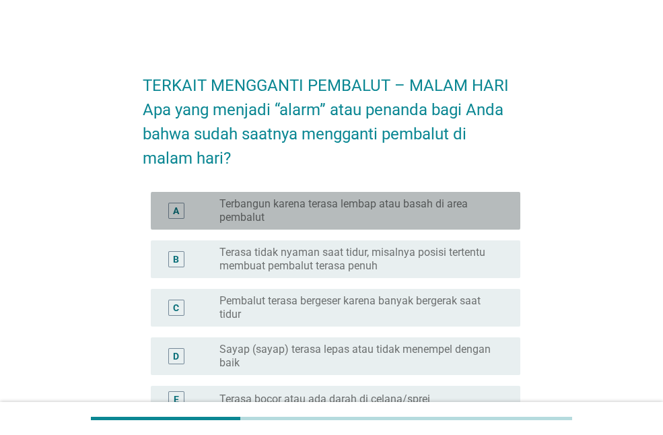
click at [461, 202] on font "Terbangun karena terasa lembap atau basah di area pembalut" at bounding box center [344, 210] width 249 height 26
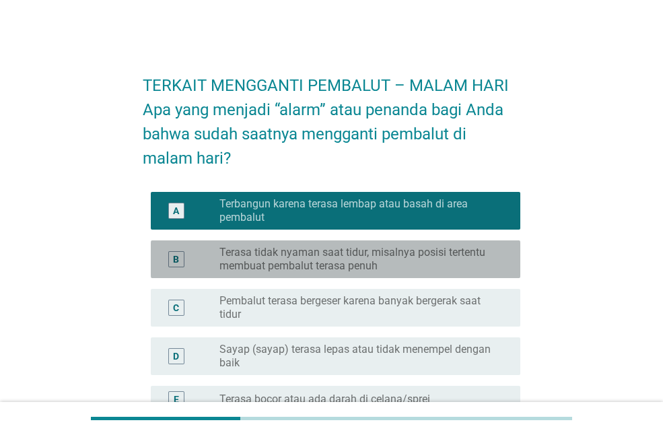
click at [469, 258] on font "Terasa tidak nyaman saat tidur, misalnya posisi tertentu membuat pembalut teras…" at bounding box center [353, 259] width 266 height 26
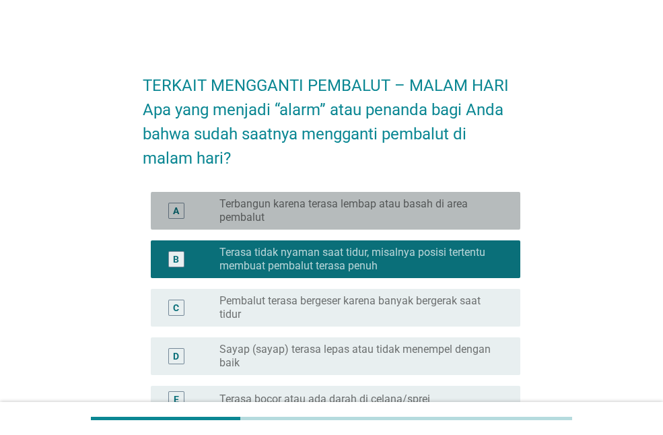
click at [474, 209] on font "Terbangun karena terasa lembap atau basah di area pembalut" at bounding box center [360, 210] width 280 height 27
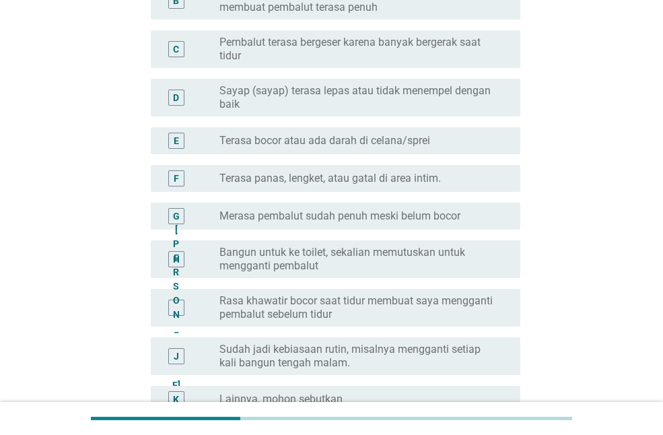
scroll to position [410, 0]
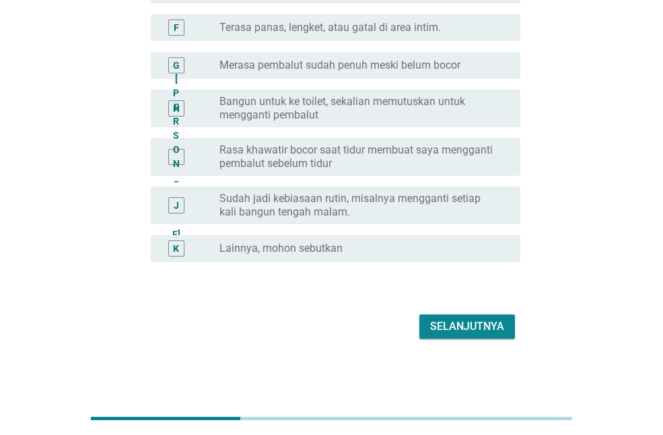
click at [462, 311] on div "Selanjutnya" at bounding box center [332, 327] width 378 height 32
click at [494, 320] on font "Selanjutnya" at bounding box center [467, 326] width 74 height 13
click at [493, 319] on div "Selanjutnya" at bounding box center [332, 327] width 378 height 32
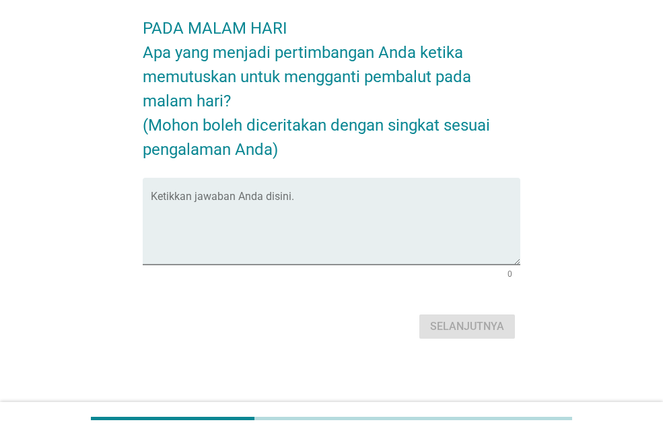
scroll to position [0, 0]
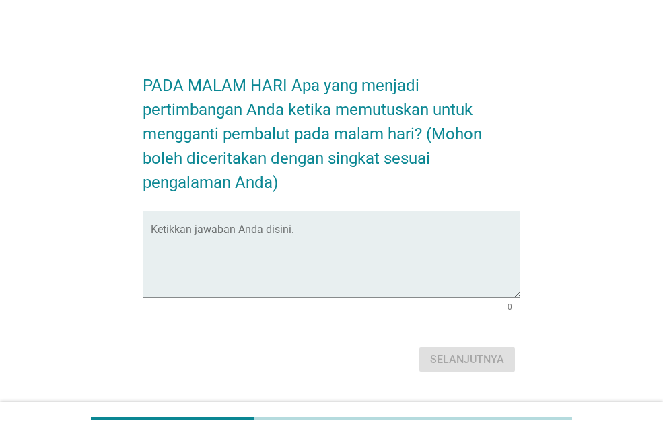
click at [390, 201] on form "PADA MALAM HARI Apa yang menjadi pertimbangan Anda ketika memutuskan untuk meng…" at bounding box center [332, 218] width 378 height 316
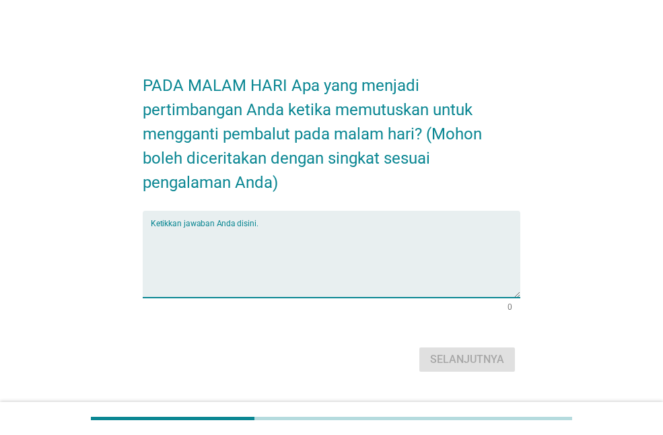
click at [381, 240] on textarea "Ketikkan jawaban Anda disini." at bounding box center [336, 262] width 370 height 71
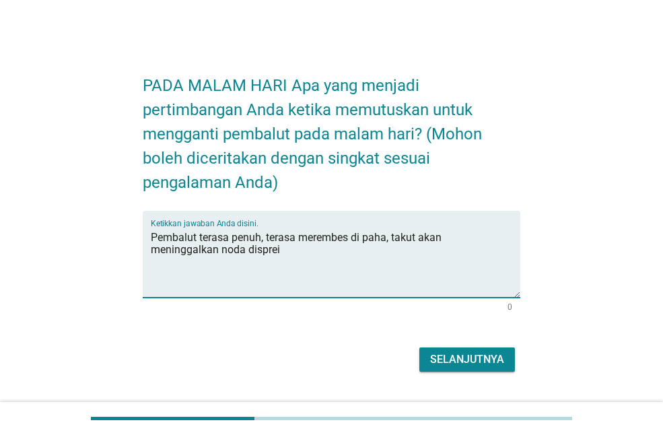
type textarea "Pembalut terasa penuh, terasa merembes di paha, takut akan meninggalkan noda di…"
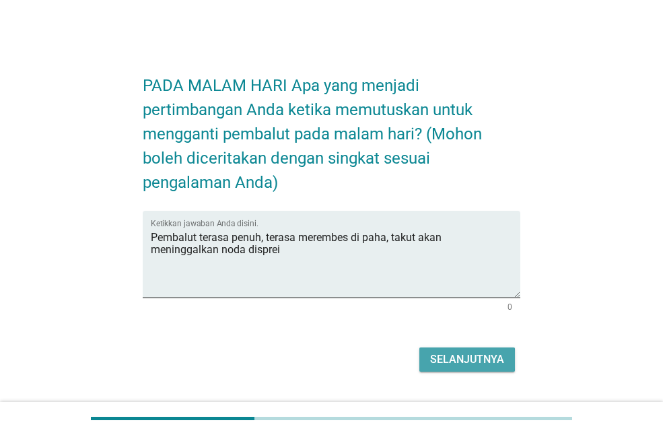
click at [483, 368] on button "Selanjutnya" at bounding box center [468, 360] width 96 height 24
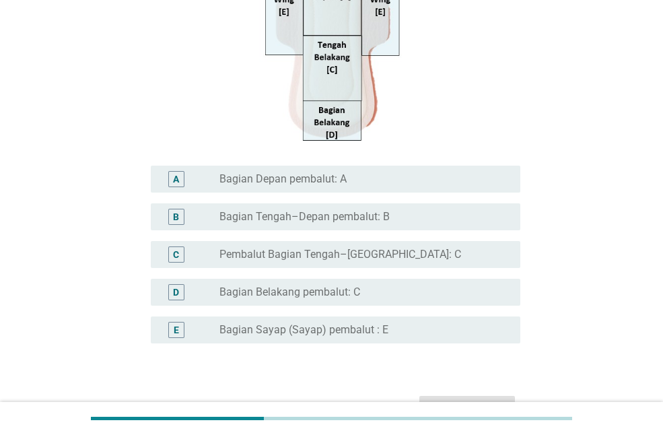
scroll to position [285, 0]
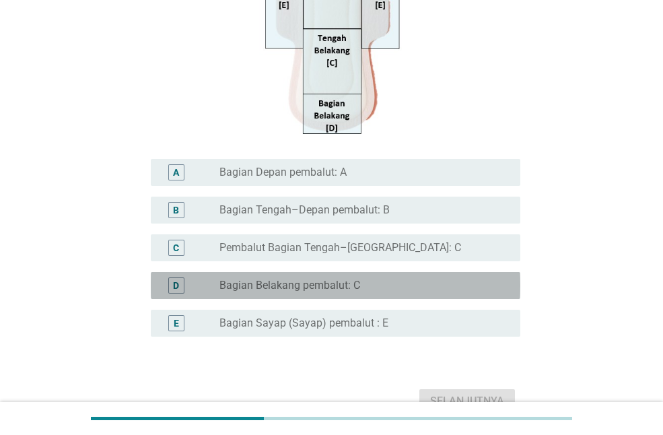
click at [485, 293] on div "tombol radio tidak dicentang Bagian Belakang pembalut: C" at bounding box center [365, 286] width 290 height 16
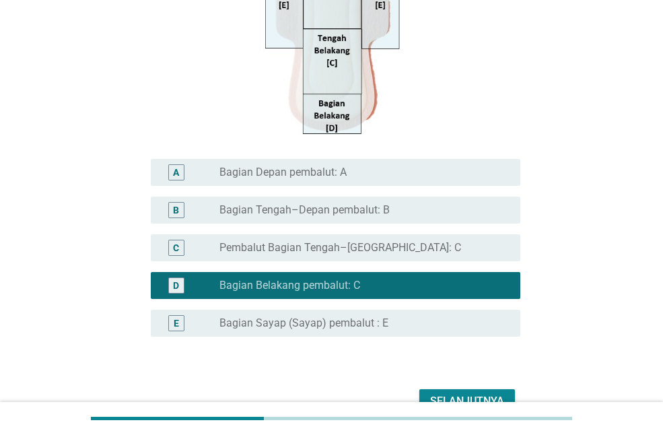
click at [481, 330] on div "tombol radio tidak dicentang Bagian Sayap (Sayap) pembalut : E" at bounding box center [360, 323] width 280 height 13
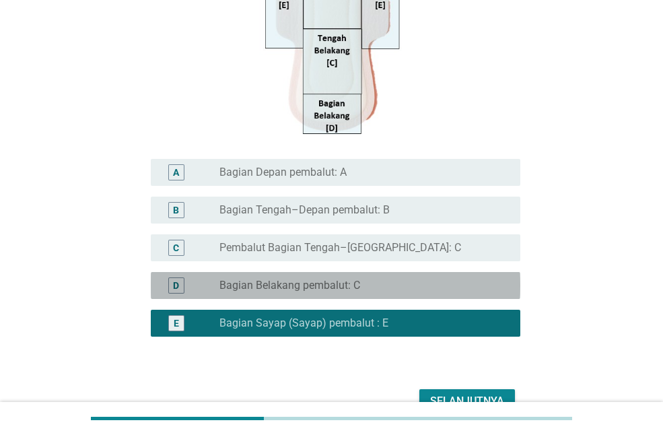
click at [478, 288] on div "tombol radio tidak dicentang Bagian Belakang pembalut: C" at bounding box center [360, 285] width 280 height 13
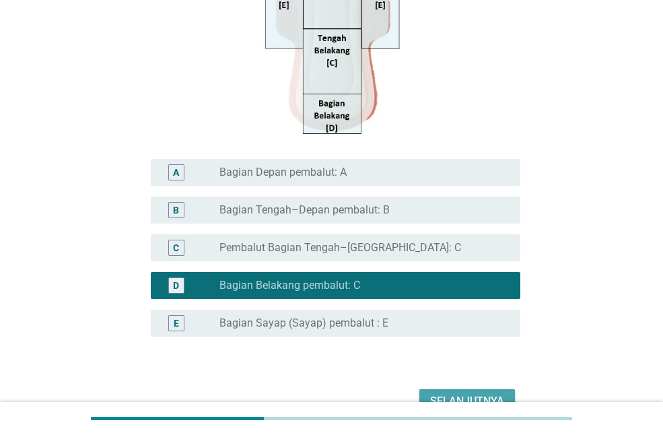
click at [481, 391] on button "Selanjutnya" at bounding box center [468, 401] width 96 height 24
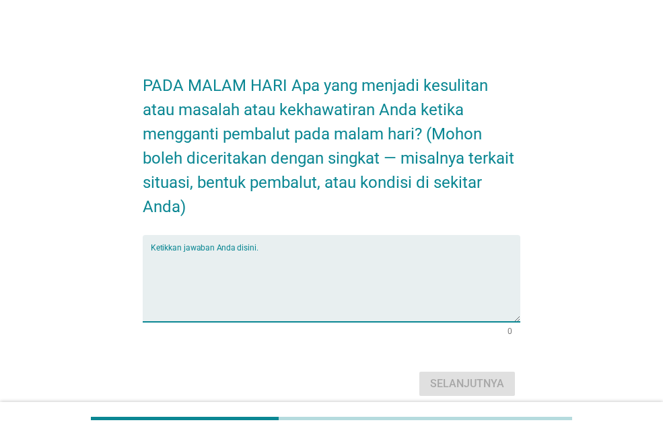
click at [428, 290] on textarea "Ketikkan jawaban Anda disini." at bounding box center [336, 286] width 370 height 71
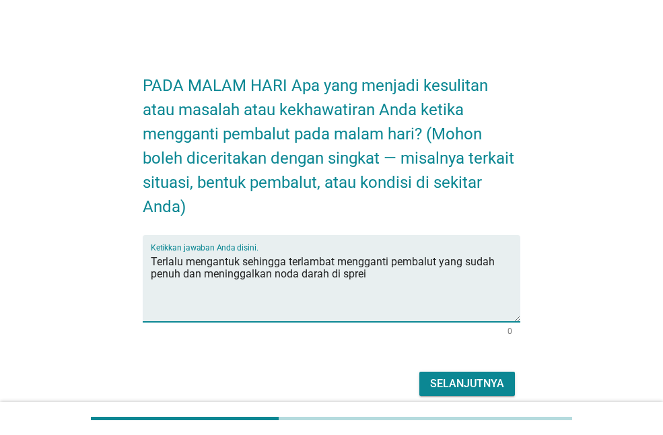
type textarea "Terlalu mengantuk sehingga terlambat mengganti pembalut yang sudah penuh dan me…"
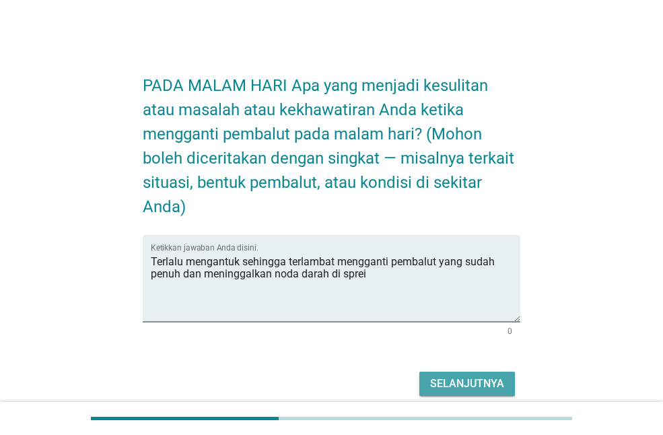
click at [461, 386] on font "Selanjutnya" at bounding box center [467, 383] width 74 height 13
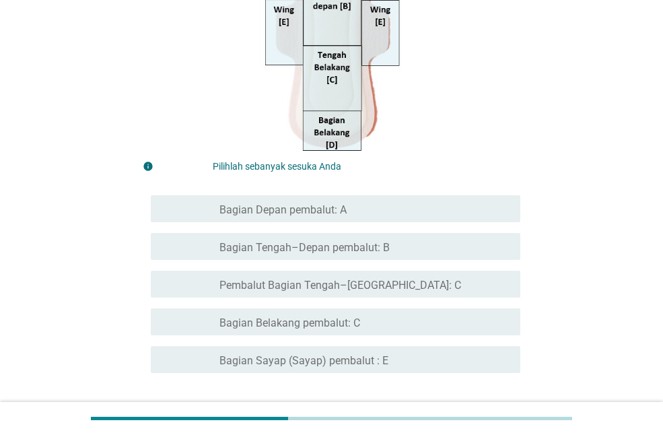
scroll to position [295, 0]
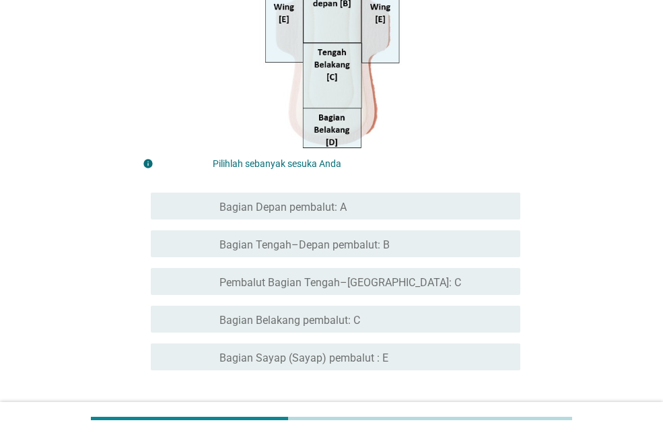
click at [465, 375] on div "memeriksa garis besar kotak centang kosong Bagian Sayap (Sayap) pembalut : E" at bounding box center [332, 357] width 378 height 38
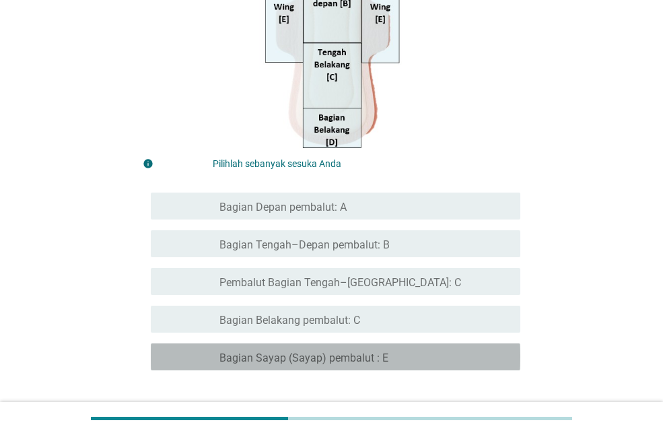
click at [467, 365] on div "garis besar kotak centang kosong Bagian Sayap (Sayap) pembalut : E" at bounding box center [365, 357] width 290 height 16
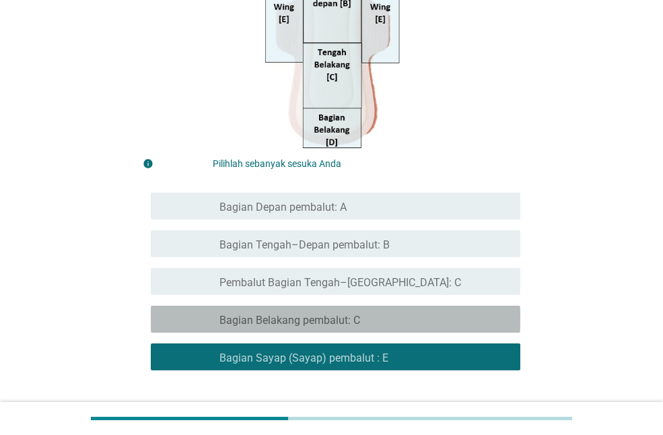
click at [397, 322] on div "garis besar kotak centang kosong Bagian Belakang pembalut: C" at bounding box center [365, 319] width 290 height 16
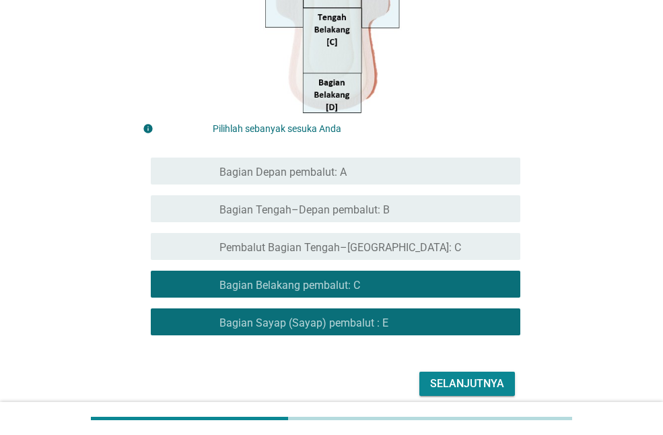
scroll to position [388, 0]
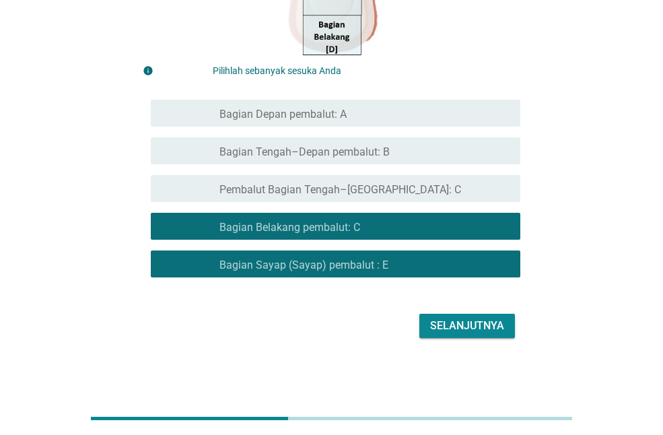
click at [502, 313] on div "Selanjutnya" at bounding box center [332, 326] width 378 height 32
click at [502, 325] on font "Selanjutnya" at bounding box center [467, 325] width 74 height 13
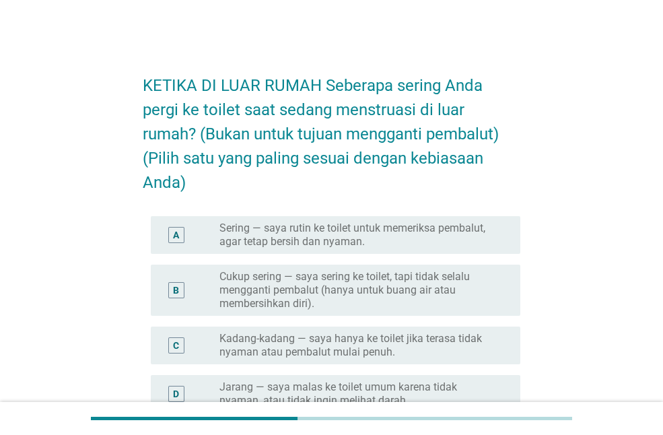
click at [458, 282] on font "Cukup sering — saya sering ke toilet, tapi tidak selalu mengganti pembalut (han…" at bounding box center [345, 290] width 251 height 40
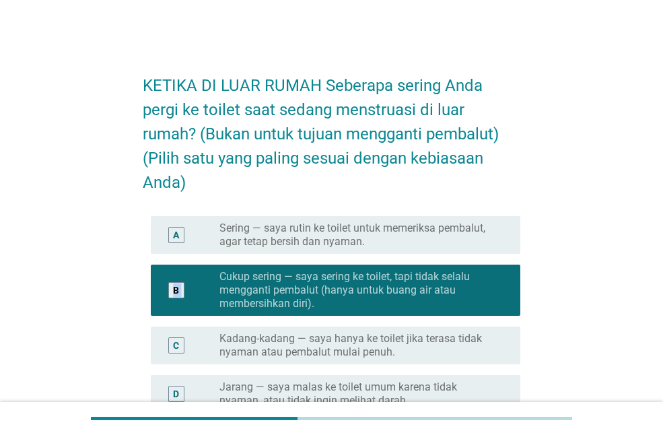
drag, startPoint x: 661, startPoint y: 228, endPoint x: 664, endPoint y: 318, distance: 89.6
click at [663, 318] on html "KETIKA DI LUAR RUMAH Seberapa sering Anda pergi ke toilet saat sedang menstruas…" at bounding box center [331, 326] width 663 height 653
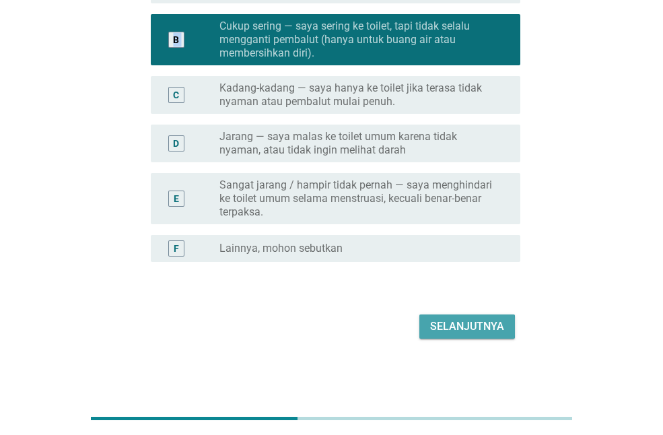
click at [475, 333] on font "Selanjutnya" at bounding box center [467, 327] width 74 height 16
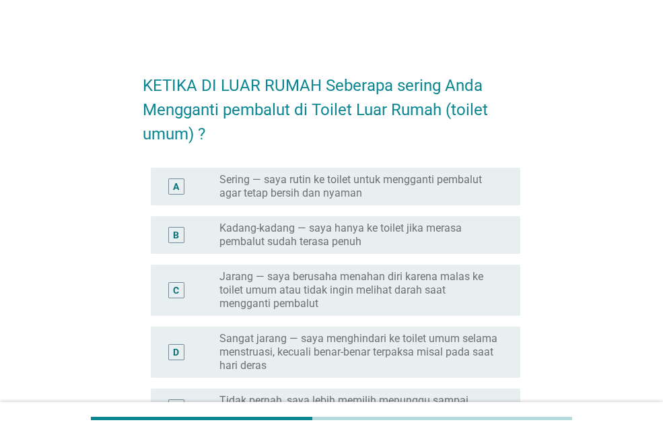
click at [472, 220] on div "B tombol radio tidak dicentang Kadang-kadang — saya hanya ke toilet jika merasa…" at bounding box center [336, 235] width 370 height 38
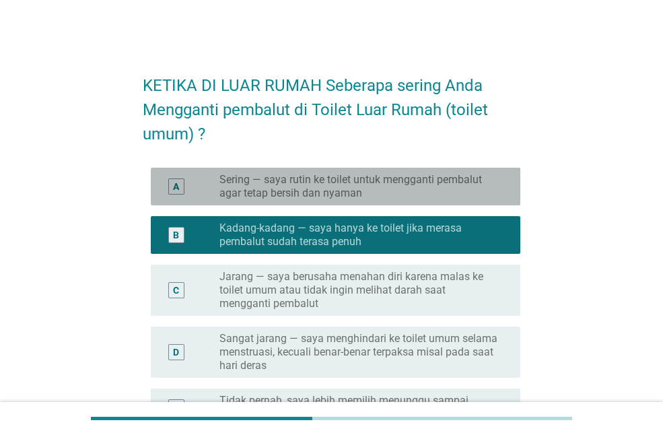
click at [478, 175] on font "Sering — saya rutin ke toilet untuk mengganti pembalut agar tetap bersih dan ny…" at bounding box center [351, 186] width 263 height 26
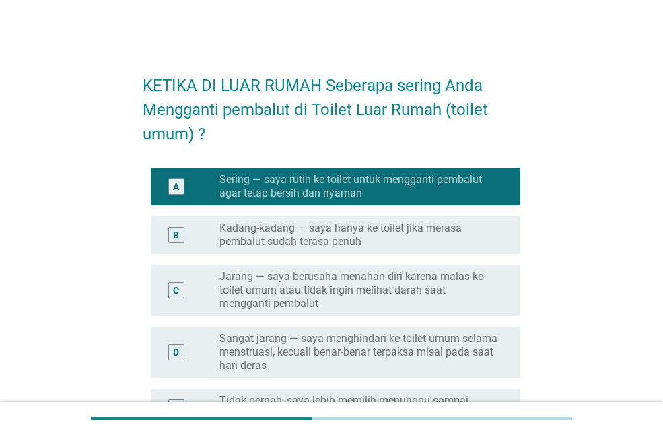
click at [663, 364] on div "KETIKA DI LUAR RUMAH Seberapa sering Anda Mengganti pembalut di Toilet Luar Rum…" at bounding box center [331, 302] width 663 height 604
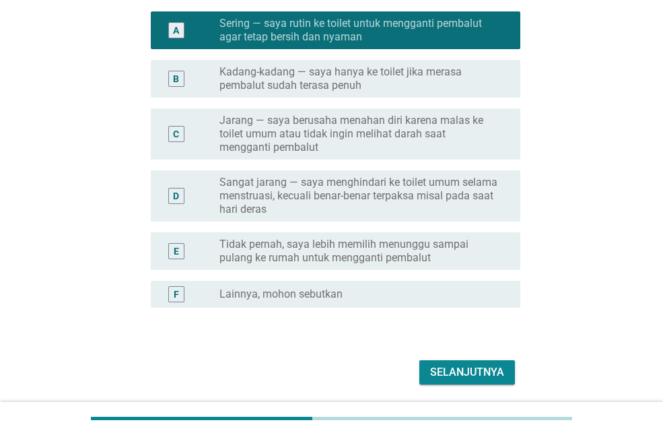
scroll to position [202, 0]
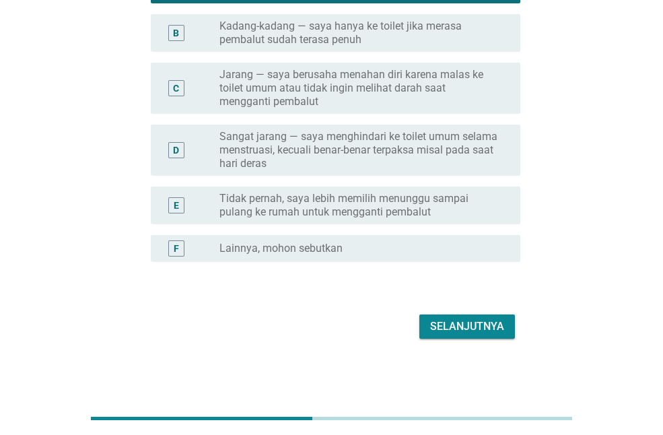
click at [504, 331] on font "Selanjutnya" at bounding box center [467, 326] width 74 height 13
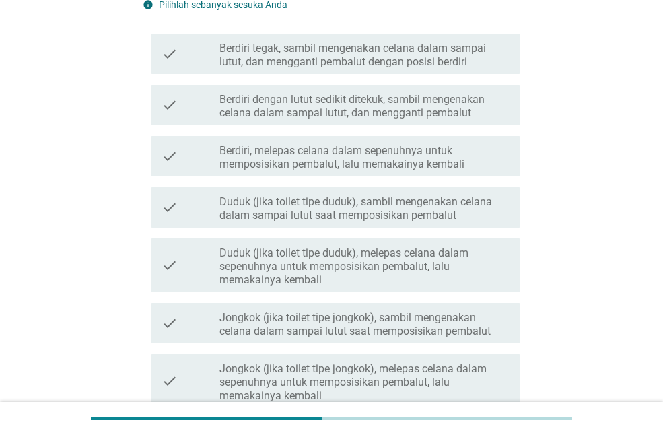
scroll to position [0, 0]
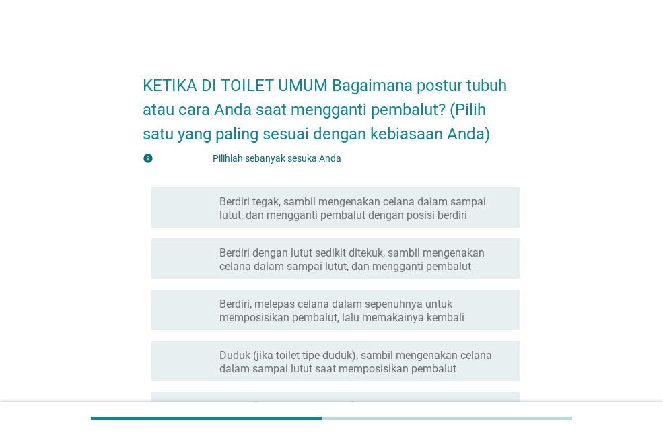
click at [479, 262] on font "Berdiri dengan lutut sedikit ditekuk, sambil mengenakan celana dalam sampai lut…" at bounding box center [365, 260] width 290 height 27
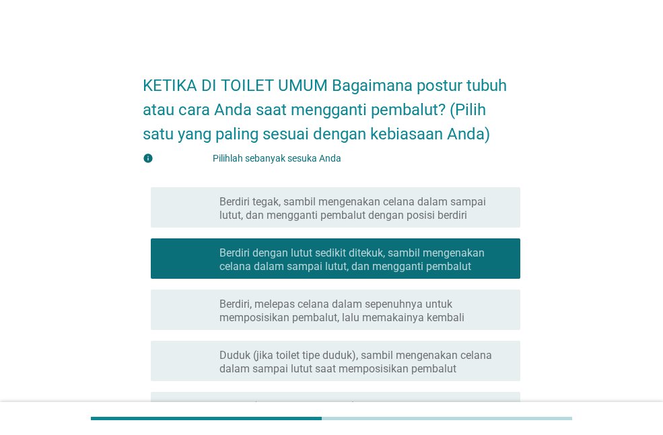
click at [661, 357] on div "KETIKA DI TOILET UMUM Bagaimana postur tubuh atau cara Anda saat mengganti pemb…" at bounding box center [331, 361] width 663 height 723
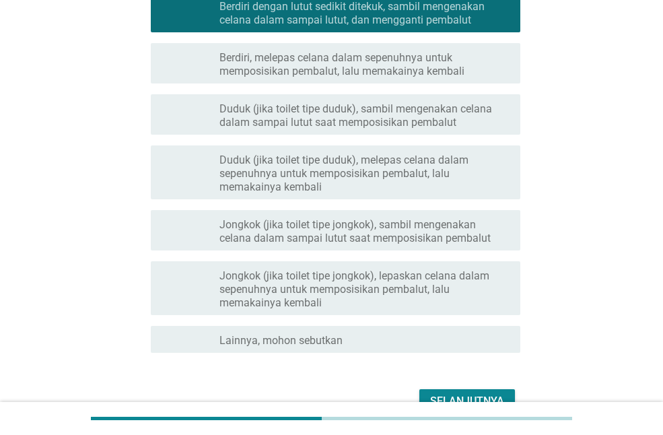
scroll to position [321, 0]
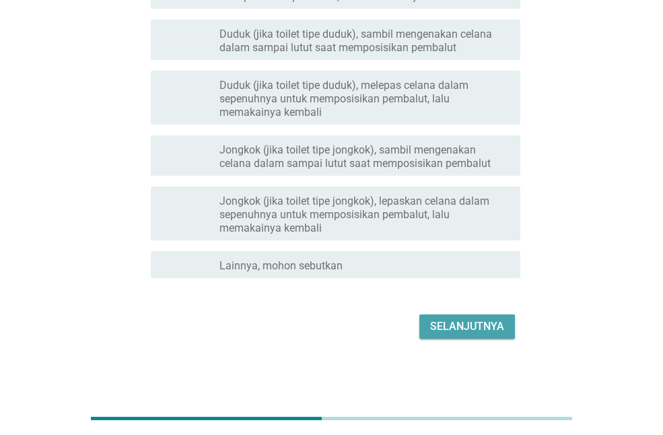
click at [491, 331] on font "Selanjutnya" at bounding box center [467, 326] width 74 height 13
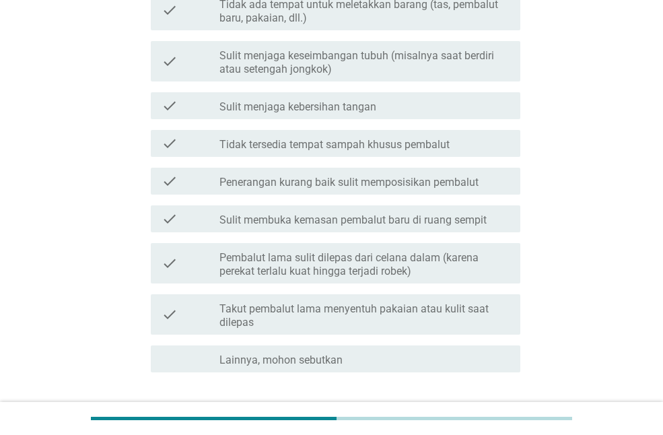
scroll to position [0, 0]
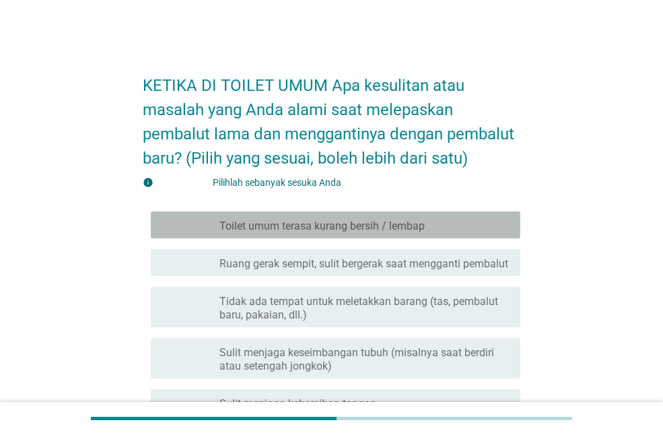
click at [474, 225] on div "garis besar kotak centang kosong Toilet umum terasa kurang bersih / lembap" at bounding box center [365, 225] width 290 height 16
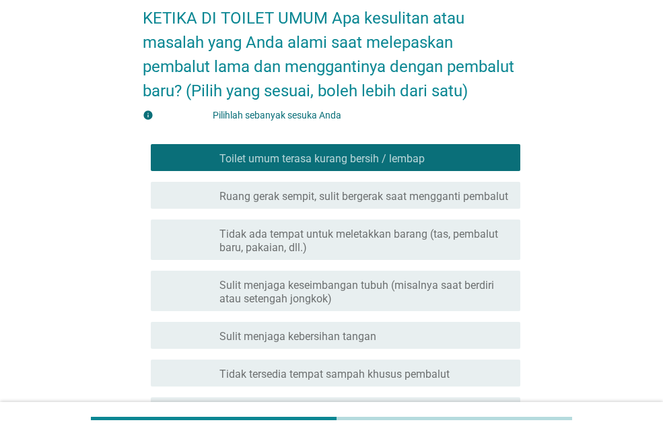
scroll to position [77, 0]
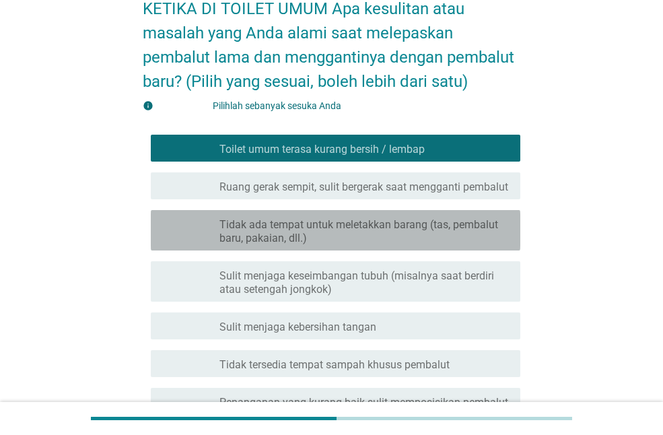
click at [444, 245] on font "Tidak ada tempat untuk meletakkan barang (tas, pembalut baru, pakaian, dll.)" at bounding box center [365, 231] width 290 height 27
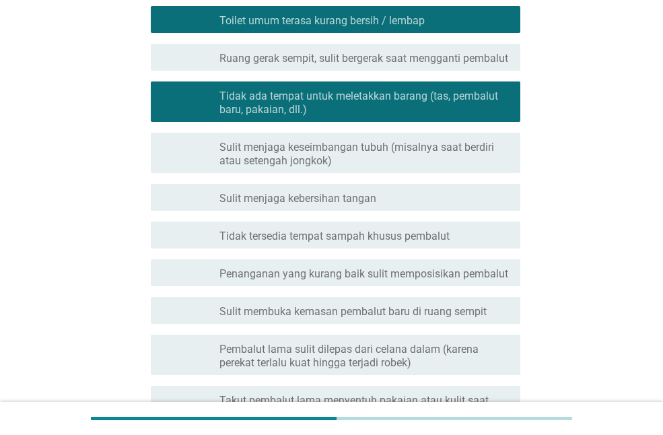
scroll to position [211, 0]
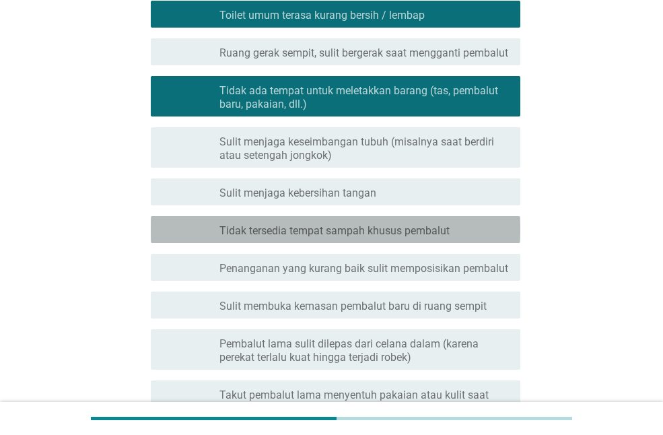
click at [500, 238] on div "garis besar kotak centang kosong Tidak tersedia tempat sampah khusus pembalut" at bounding box center [365, 230] width 290 height 16
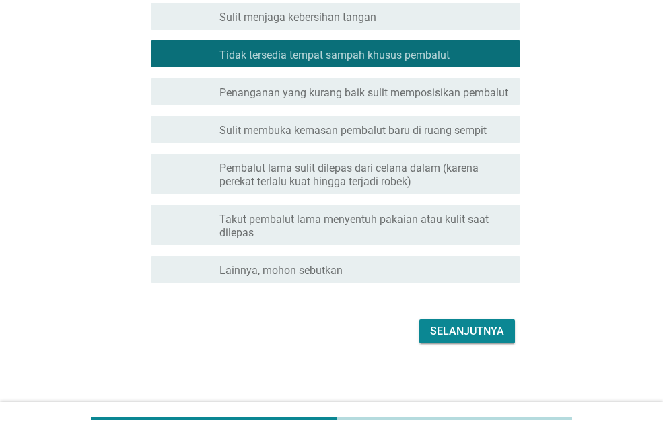
scroll to position [394, 0]
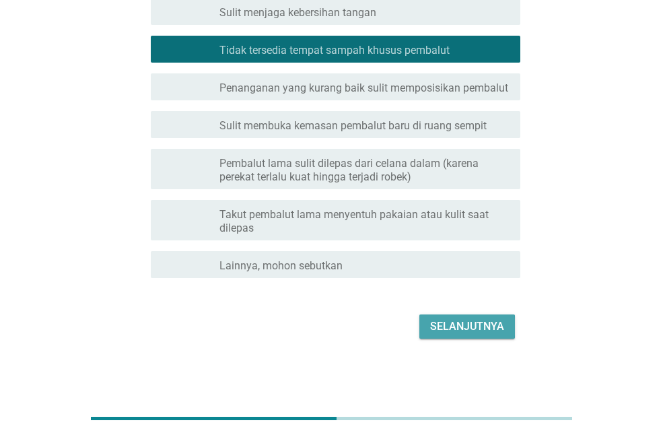
click at [448, 333] on font "Selanjutnya" at bounding box center [467, 326] width 74 height 13
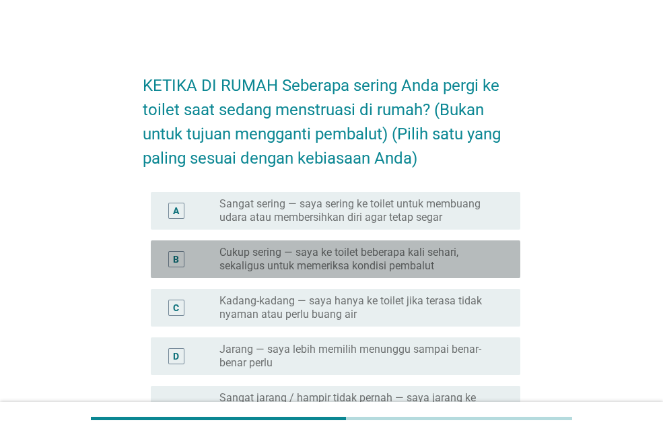
click at [433, 256] on font "Cukup sering — saya ke toilet beberapa kali sehari, sekaligus untuk memeriksa k…" at bounding box center [339, 259] width 239 height 26
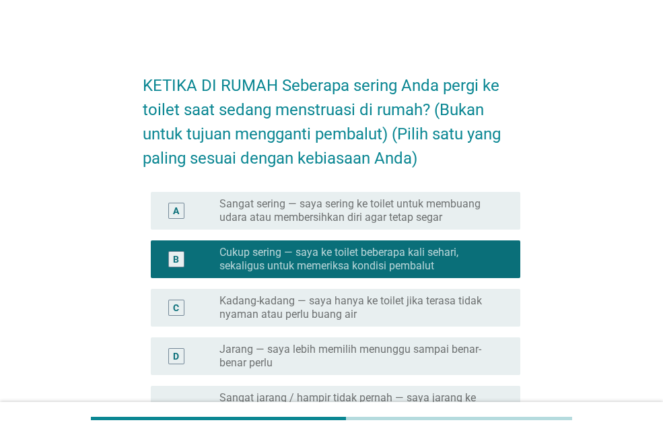
click at [662, 375] on div "KETIKA DI RUMAH Seberapa sering Anda pergi ke toilet saat sedang menstruasi di …" at bounding box center [331, 307] width 663 height 615
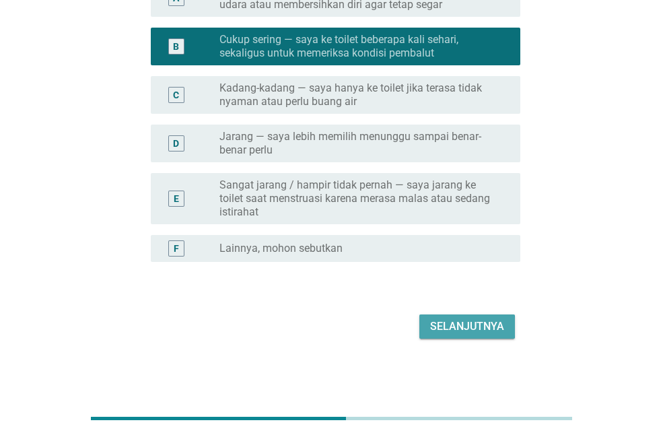
click at [458, 319] on font "Selanjutnya" at bounding box center [467, 327] width 74 height 16
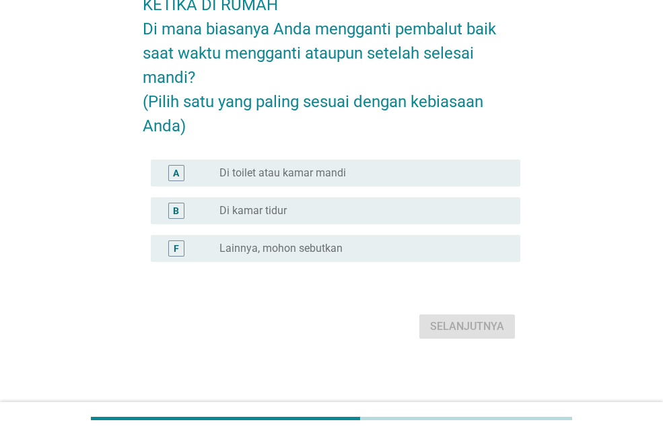
scroll to position [0, 0]
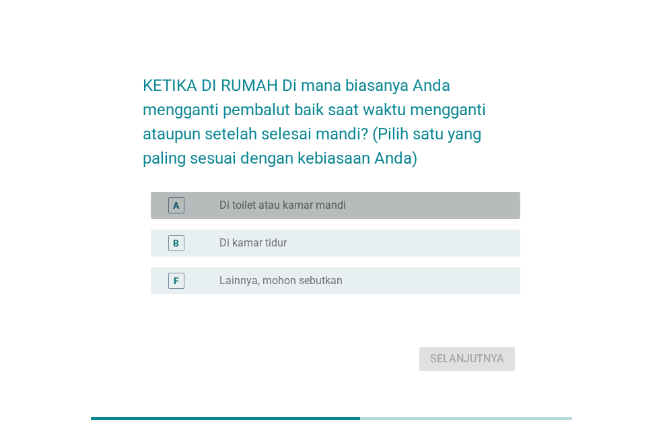
click at [380, 213] on div "tombol radio tidak dicentang Di toilet atau kamar mandi" at bounding box center [365, 205] width 290 height 16
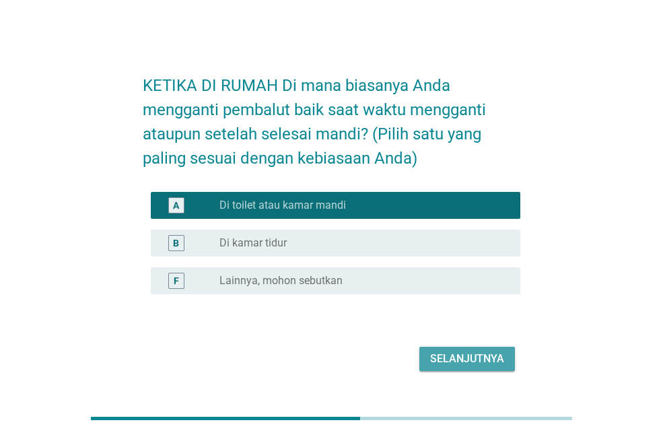
click at [465, 355] on font "Selanjutnya" at bounding box center [467, 358] width 74 height 13
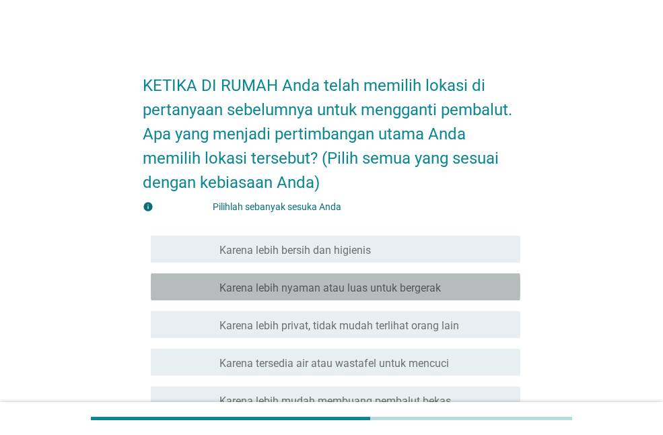
click at [469, 292] on div "garis besar kotak centang kosong Karena lebih nyaman atau luas untuk bergerak" at bounding box center [365, 287] width 290 height 16
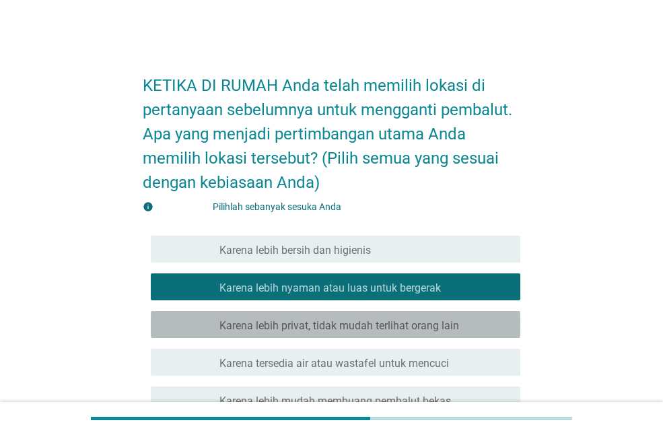
click at [474, 321] on div "garis besar kotak centang kosong Karena lebih privat, tidak mudah terlihat oran…" at bounding box center [365, 325] width 290 height 16
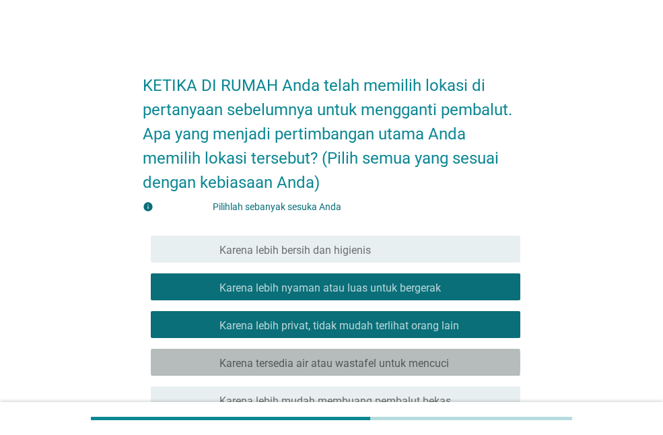
click at [478, 365] on div "garis besar kotak centang kosong Karena tersedia air atau wastafel untuk mencuci" at bounding box center [365, 362] width 290 height 16
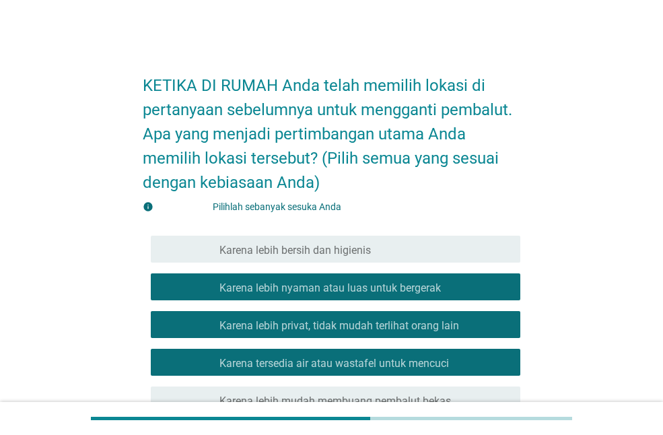
scroll to position [381, 0]
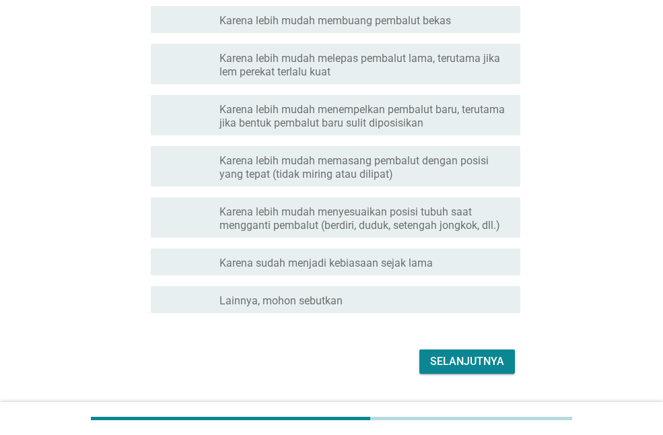
click at [494, 273] on div "memeriksa garis besar kotak centang kosong Karena sudah menjadi kebiasaan sejak…" at bounding box center [336, 262] width 370 height 27
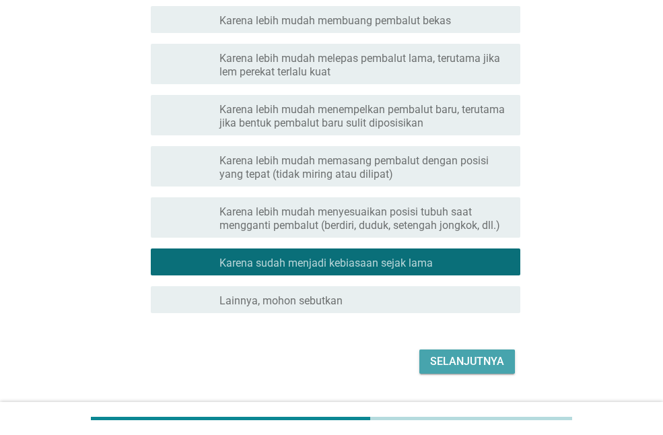
click at [463, 364] on font "Selanjutnya" at bounding box center [467, 361] width 74 height 13
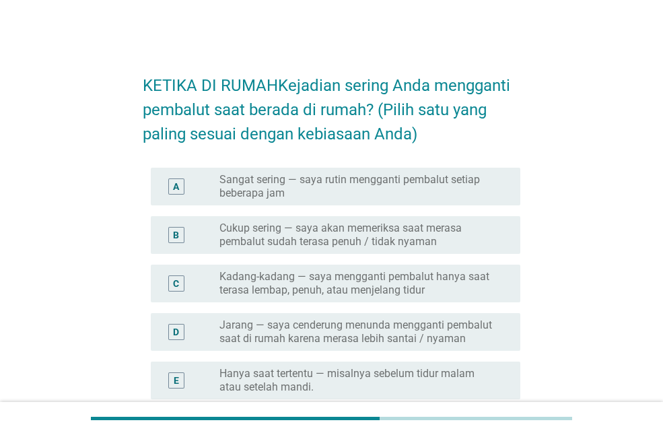
click at [480, 230] on font "Cukup sering — saya akan memeriksa saat merasa pembalut sudah terasa penuh / ti…" at bounding box center [360, 235] width 280 height 27
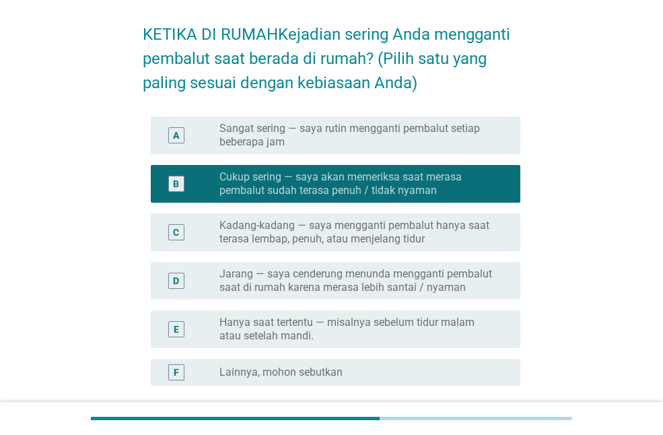
scroll to position [175, 0]
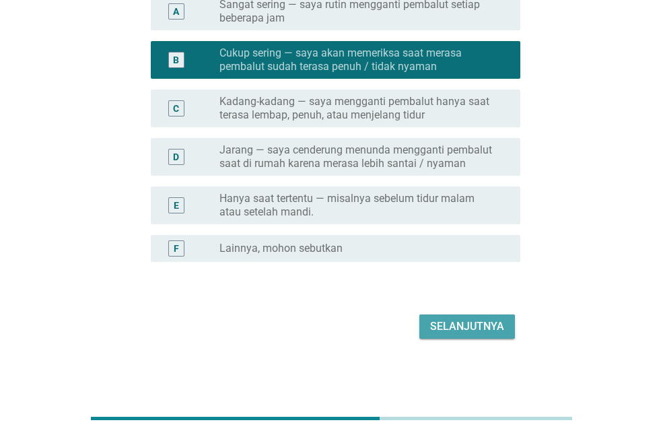
click at [497, 329] on font "Selanjutnya" at bounding box center [467, 326] width 74 height 13
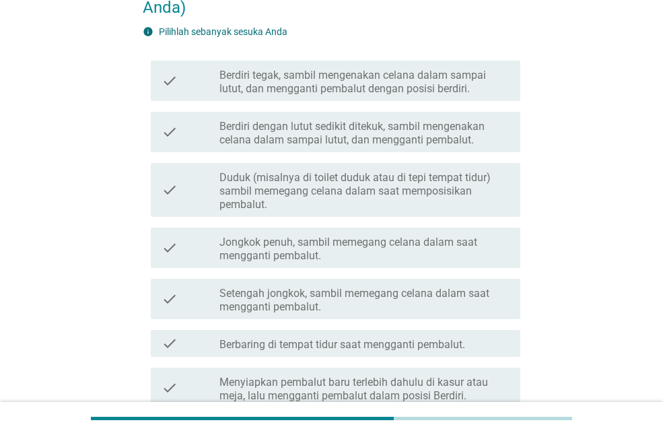
scroll to position [0, 0]
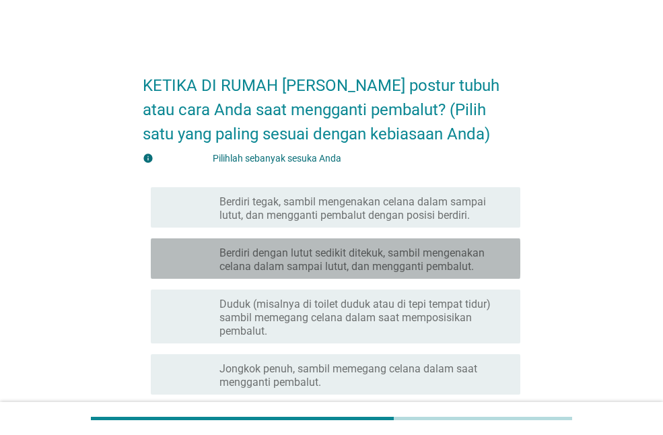
click at [466, 271] on font "Berdiri dengan lutut sedikit ditekuk, sambil mengenakan celana dalam sampai lut…" at bounding box center [352, 260] width 265 height 26
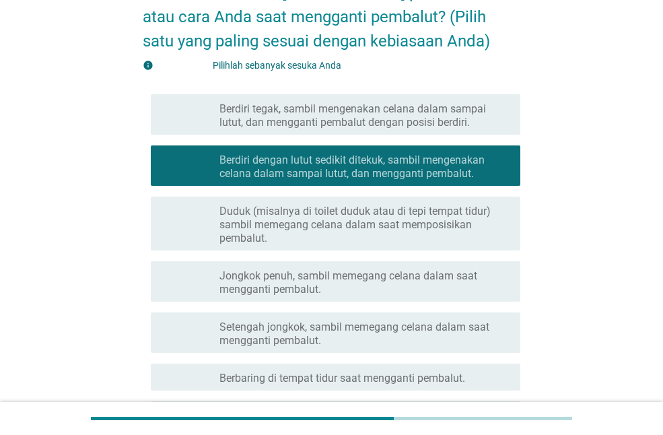
scroll to position [402, 0]
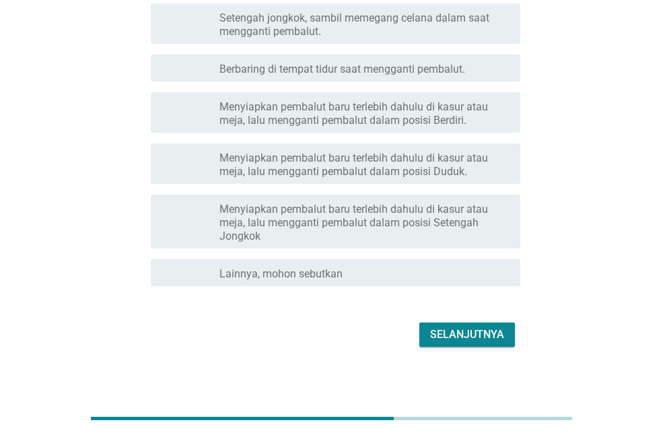
click at [505, 332] on button "Selanjutnya" at bounding box center [468, 335] width 96 height 24
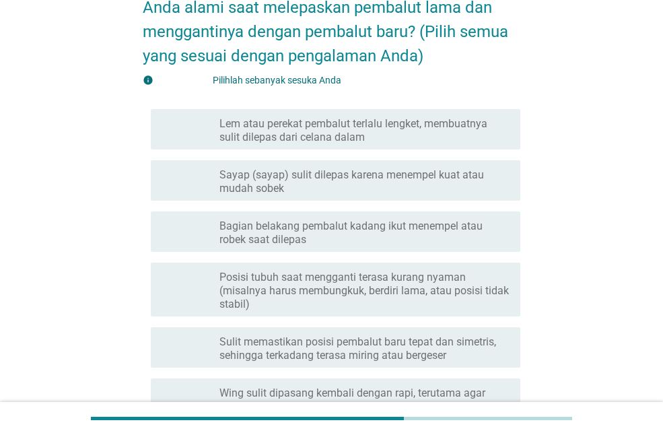
scroll to position [104, 0]
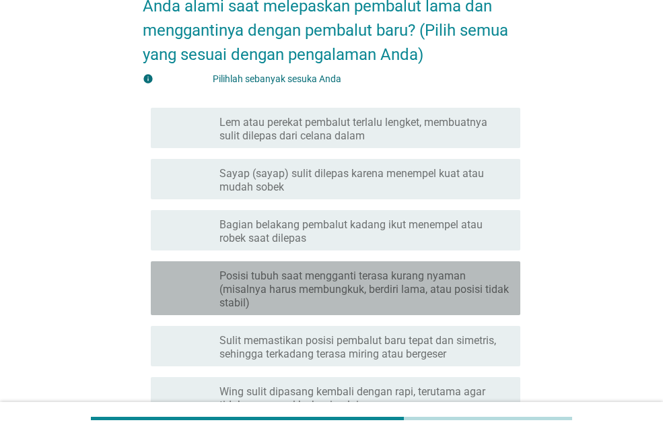
click at [472, 280] on font "Posisi tubuh saat mengganti terasa kurang nyaman (misalnya harus membungkuk, be…" at bounding box center [365, 289] width 290 height 40
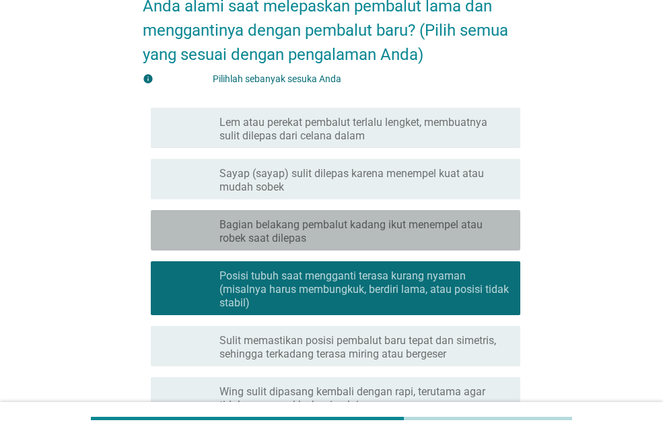
click at [482, 214] on div "memeriksa garis besar kotak centang kosong Bagian belakang pembalut kadang ikut…" at bounding box center [336, 230] width 370 height 40
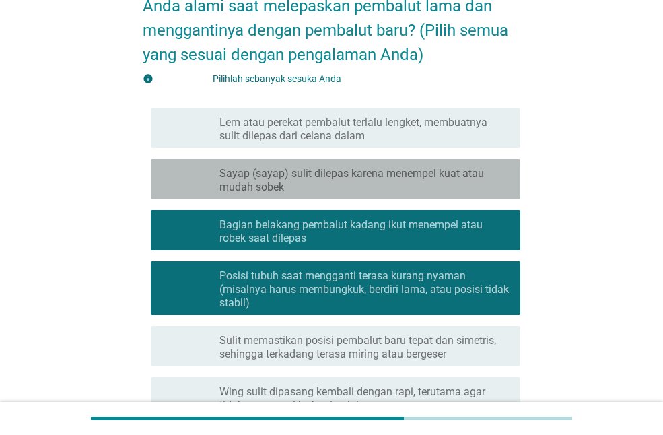
click at [472, 188] on font "Sayap (sayap) sulit dilepas karena menempel kuat atau mudah sobek" at bounding box center [365, 180] width 290 height 27
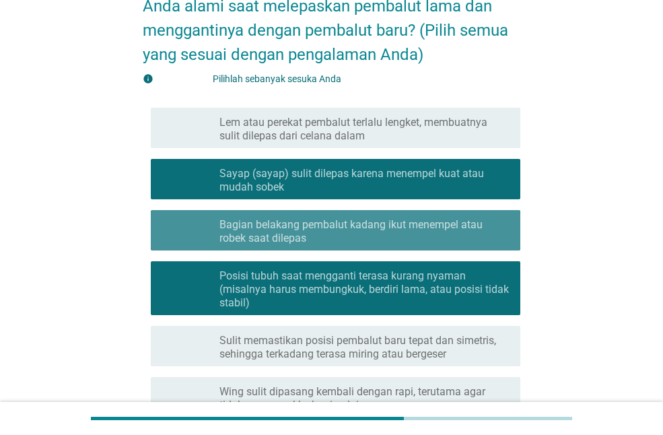
click at [472, 226] on font "Bagian belakang pembalut kadang ikut menempel atau robek saat dilepas" at bounding box center [351, 231] width 263 height 26
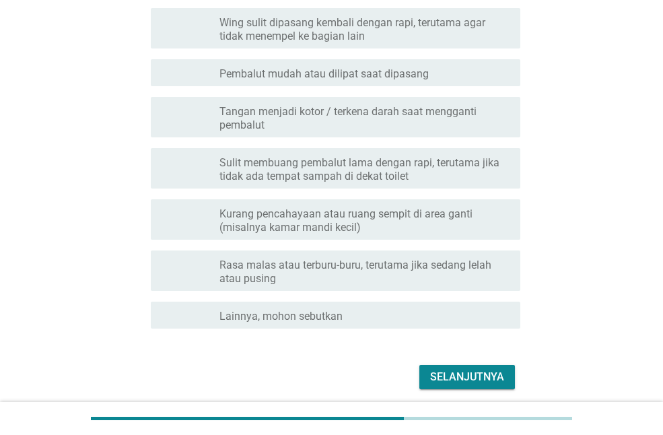
scroll to position [476, 0]
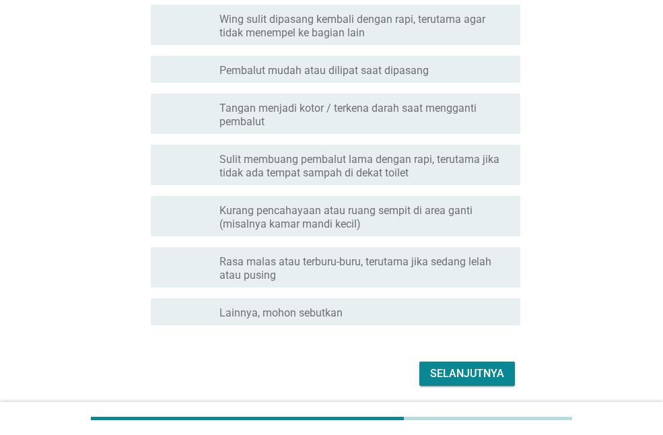
click at [491, 364] on button "Selanjutnya" at bounding box center [468, 374] width 96 height 24
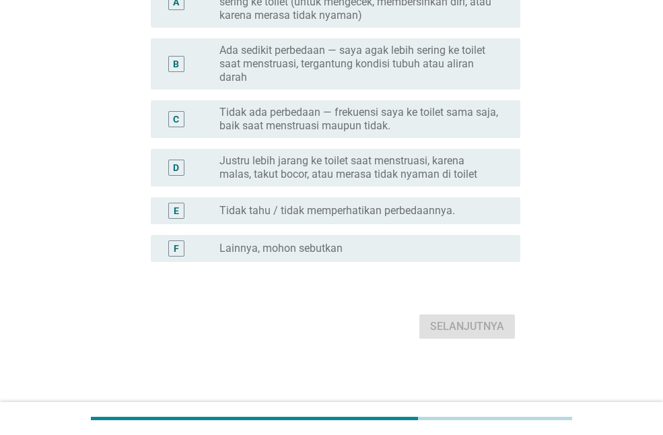
scroll to position [0, 0]
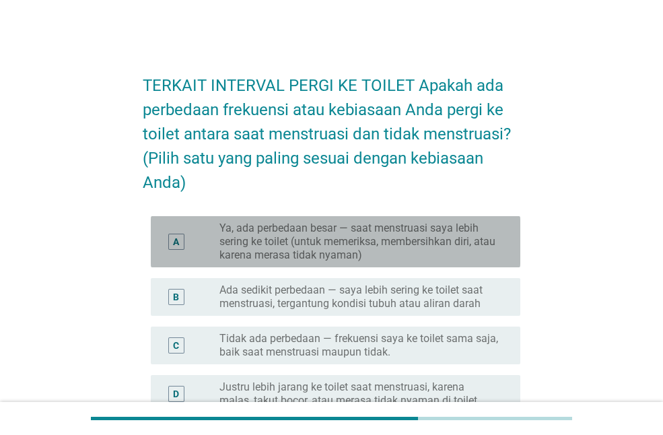
click at [491, 245] on font "Ya, ada perbedaan besar — ​​saat menstruasi saya lebih sering ke toilet (untuk …" at bounding box center [358, 242] width 276 height 40
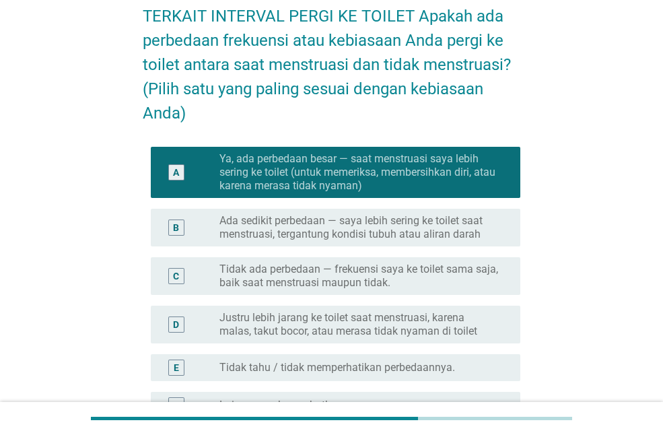
scroll to position [226, 0]
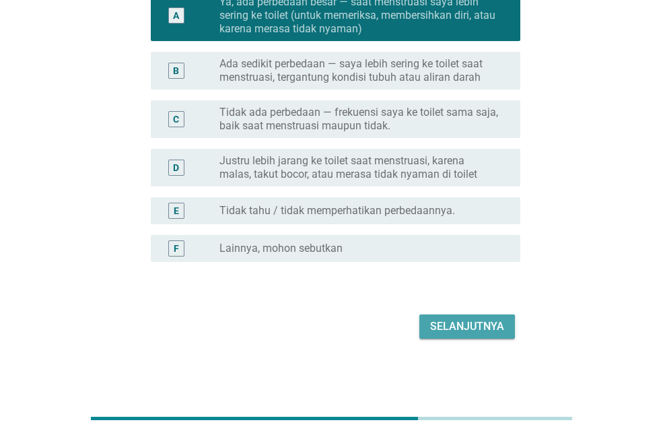
click at [498, 321] on font "Selanjutnya" at bounding box center [467, 326] width 74 height 13
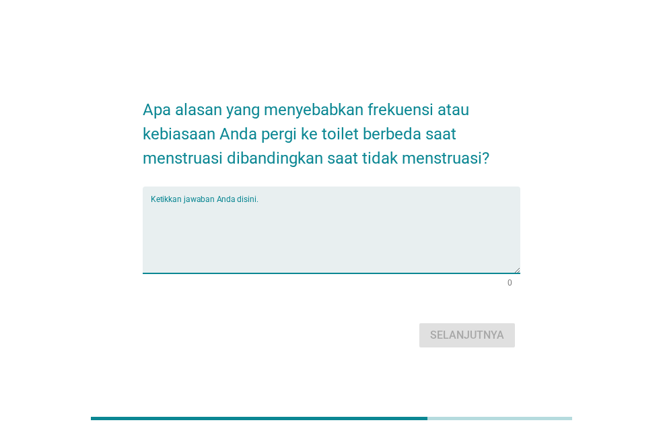
click at [430, 209] on textarea "Ketikkan jawaban Anda disini." at bounding box center [336, 238] width 370 height 71
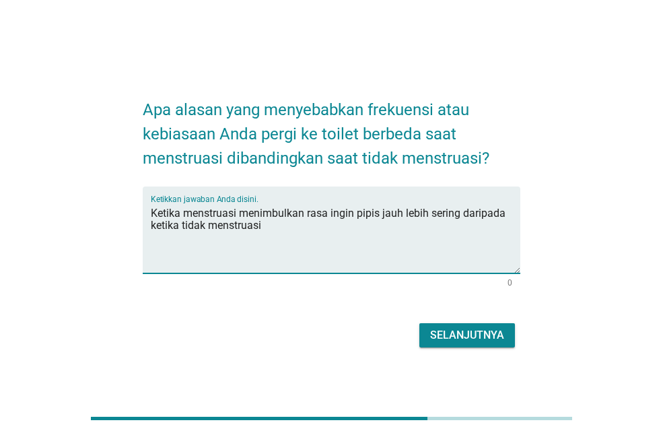
type textarea "Ketika menstruasi menimbulkan rasa ingin pipis jauh lebih sering daripada ketik…"
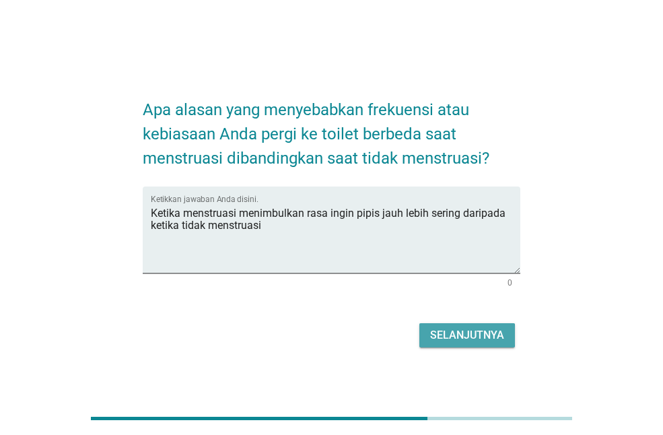
click at [473, 329] on font "Selanjutnya" at bounding box center [467, 335] width 74 height 13
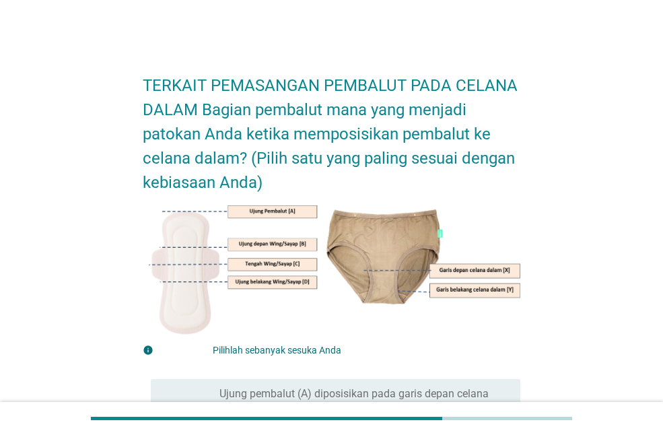
drag, startPoint x: 663, startPoint y: 181, endPoint x: 662, endPoint y: 189, distance: 8.1
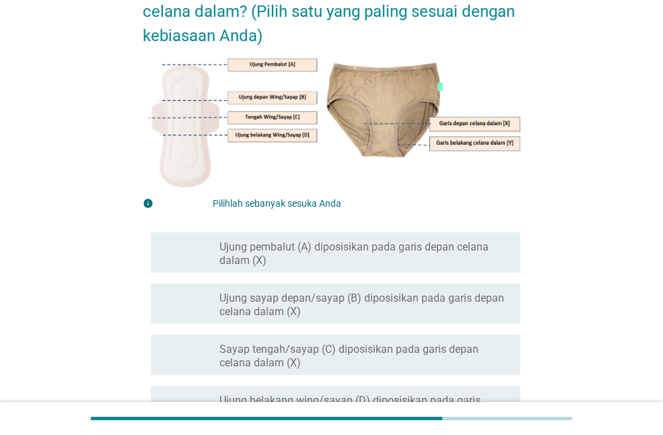
scroll to position [152, 0]
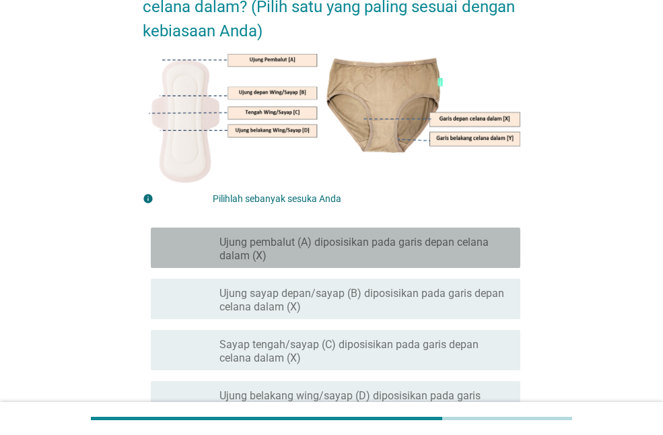
click at [413, 233] on div "garis besar kotak centang kosong Ujung pembalut (A) diposisikan pada garis depa…" at bounding box center [365, 248] width 290 height 30
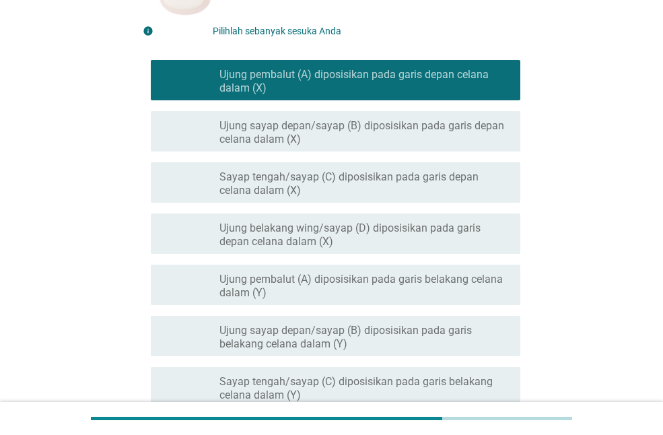
scroll to position [478, 0]
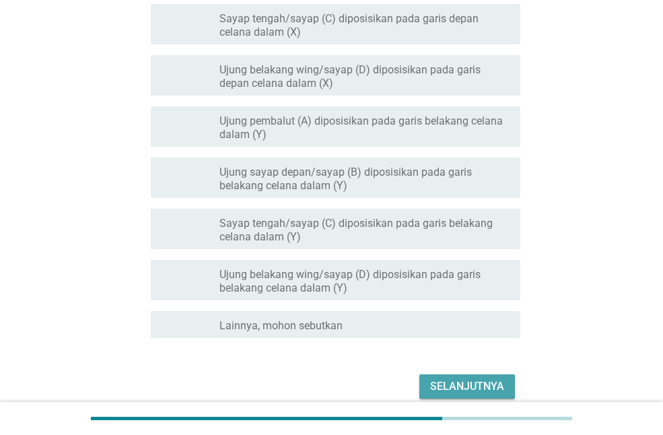
click at [454, 383] on font "Selanjutnya" at bounding box center [467, 386] width 74 height 13
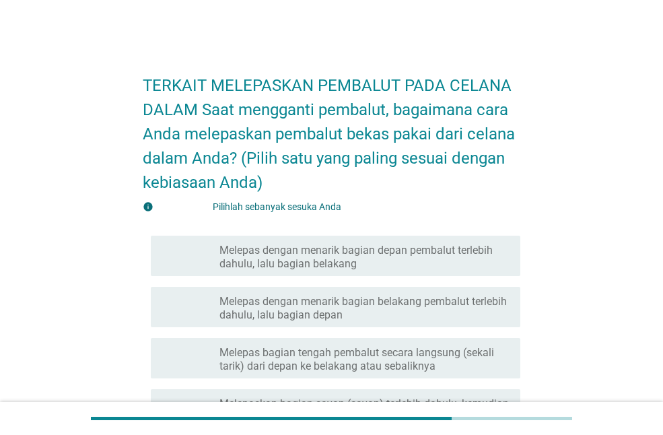
click at [479, 265] on font "Melepas dengan menarik bagian depan pembalut terlebih dahulu, lalu bagian belak…" at bounding box center [365, 257] width 290 height 27
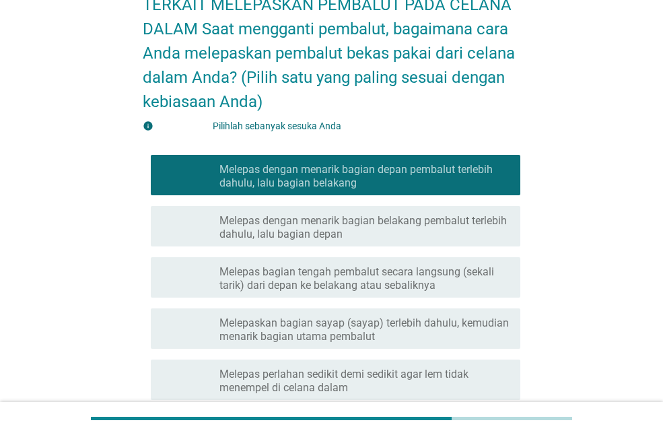
scroll to position [292, 0]
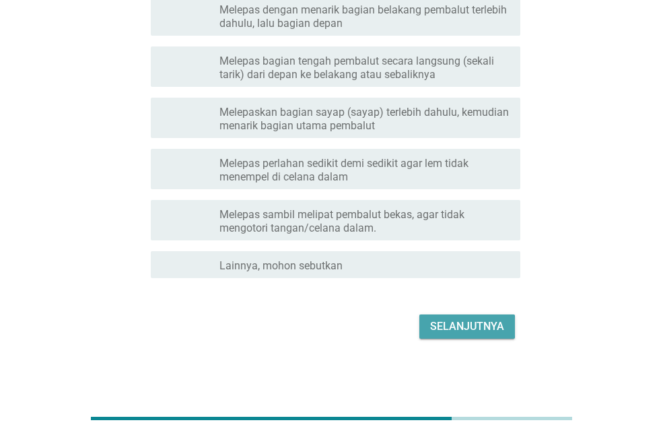
click at [493, 332] on font "Selanjutnya" at bounding box center [467, 326] width 74 height 13
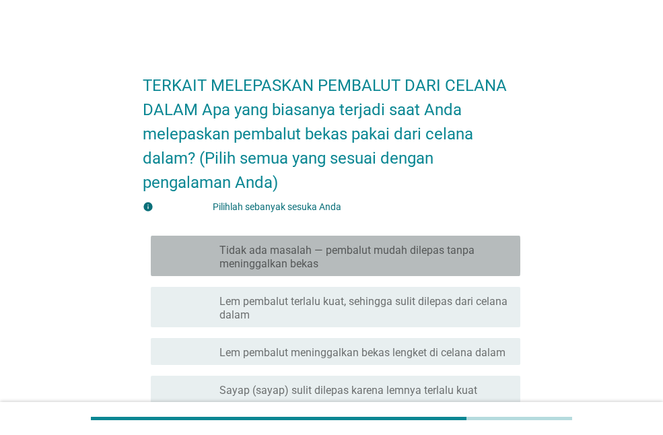
click at [480, 251] on font "Tidak ada masalah — pembalut mudah dilepas tanpa meninggalkan bekas" at bounding box center [365, 257] width 290 height 27
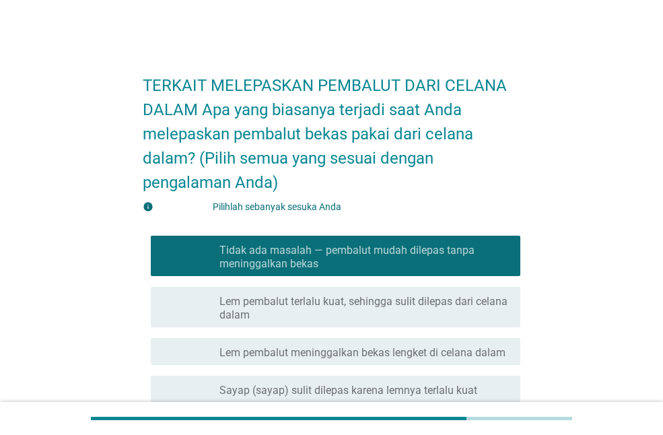
click at [467, 327] on div "memeriksa garis besar kotak centang kosong Lem pembalut terlalu kuat, sehingga …" at bounding box center [332, 307] width 378 height 51
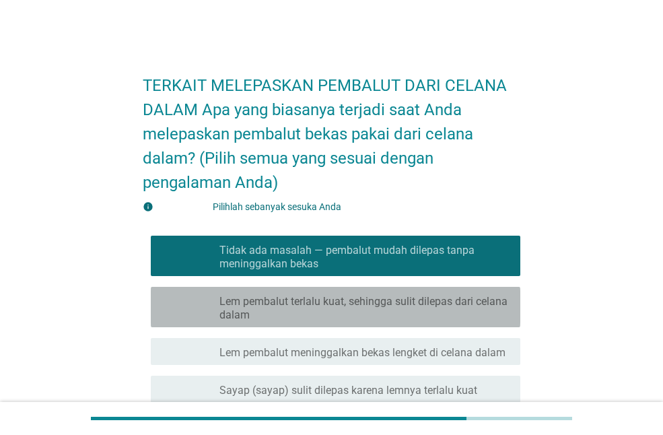
click at [461, 309] on font "Lem pembalut terlalu kuat, sehingga sulit dilepas dari celana dalam" at bounding box center [365, 308] width 290 height 27
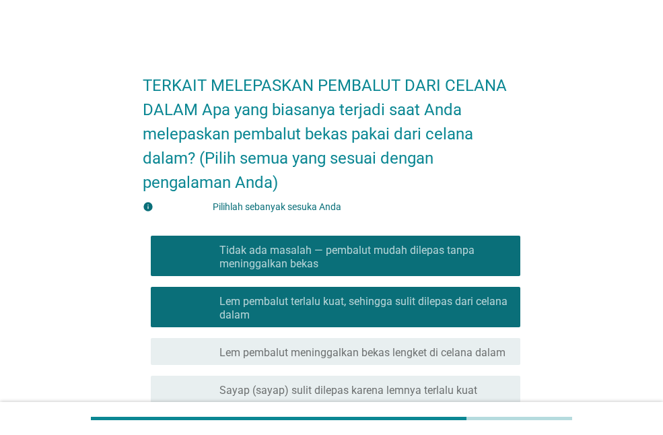
click at [463, 304] on font "Lem pembalut terlalu kuat, sehingga sulit dilepas dari celana dalam" at bounding box center [364, 308] width 288 height 26
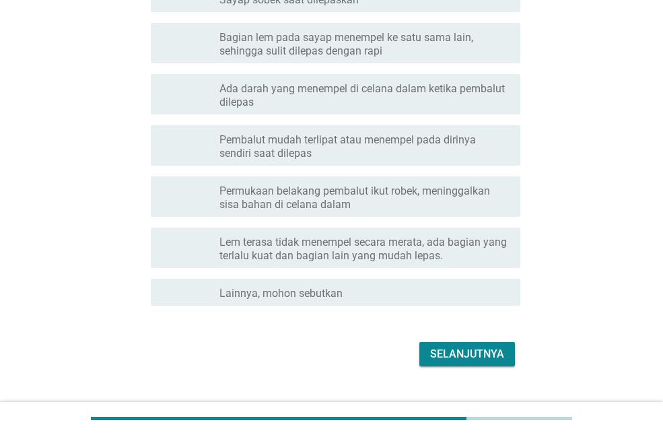
scroll to position [456, 0]
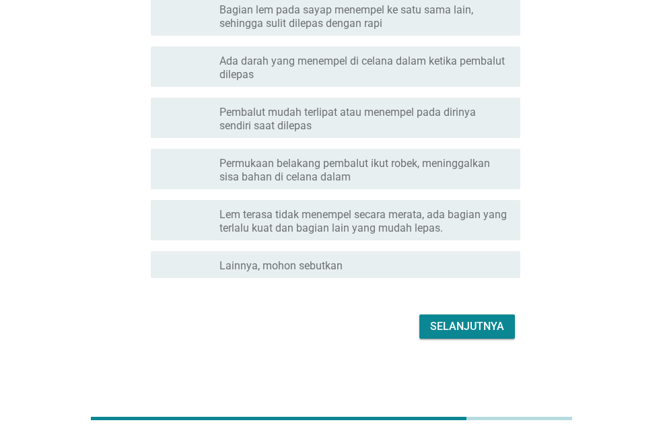
click at [461, 339] on div "Selanjutnya" at bounding box center [332, 327] width 378 height 32
click at [463, 331] on font "Selanjutnya" at bounding box center [467, 326] width 74 height 13
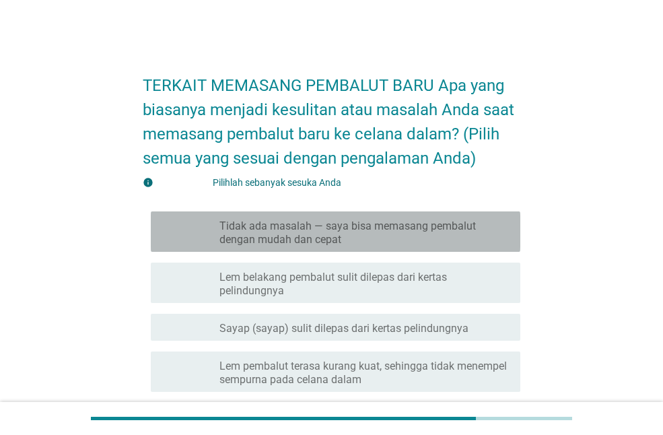
click at [458, 237] on font "Tidak ada masalah — saya bisa memasang pembalut dengan mudah dan cepat" at bounding box center [365, 233] width 290 height 27
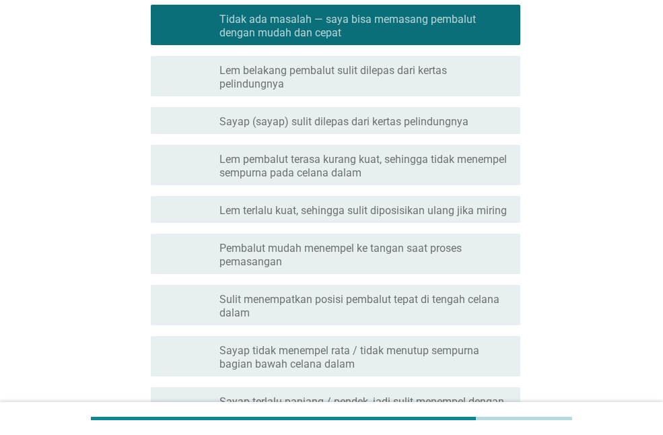
scroll to position [203, 0]
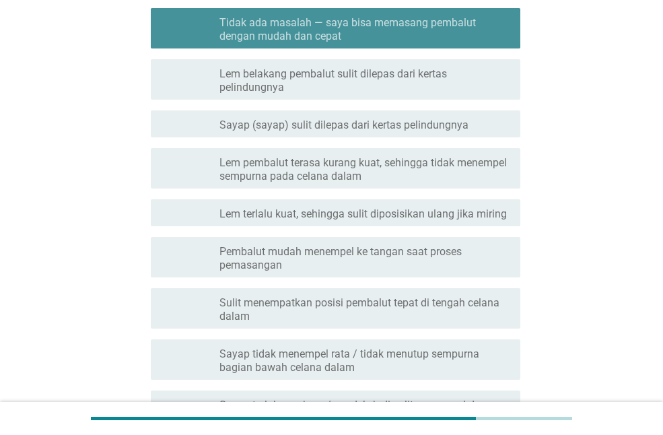
click at [486, 38] on font "Tidak ada masalah — saya bisa memasang pembalut dengan mudah dan cepat" at bounding box center [365, 29] width 290 height 27
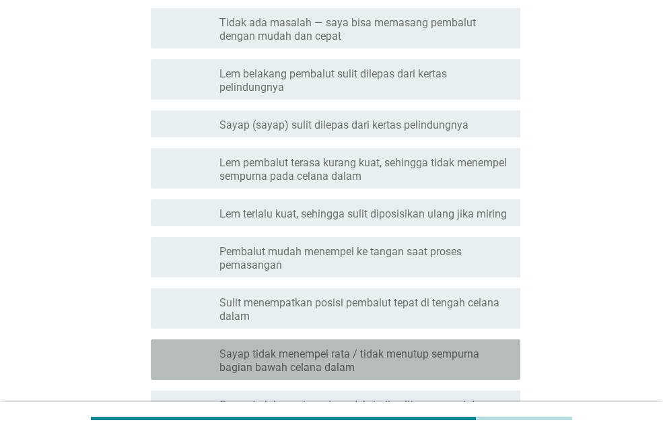
click at [420, 348] on font "Sayap tidak menempel rata / tidak menutup sempurna bagian bawah celana dalam" at bounding box center [350, 361] width 260 height 26
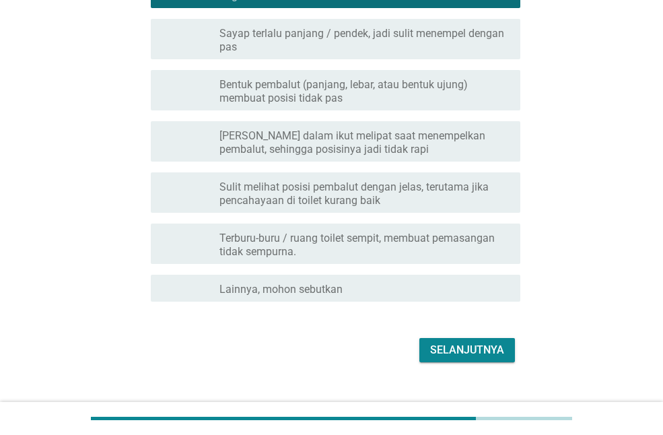
scroll to position [589, 0]
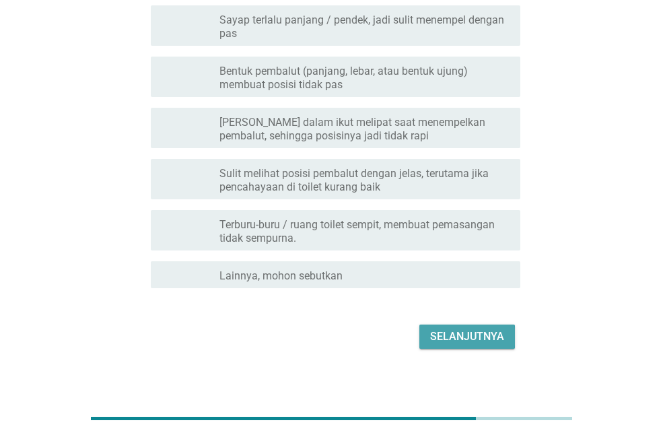
click at [506, 327] on button "Selanjutnya" at bounding box center [468, 337] width 96 height 24
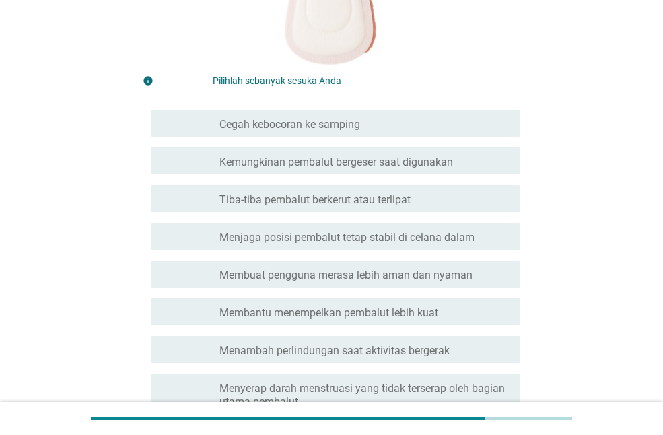
scroll to position [304, 0]
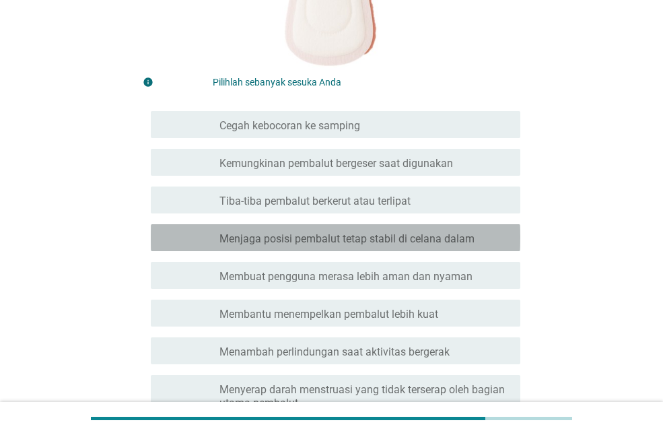
click at [457, 240] on font "Menjaga posisi pembalut tetap stabil di celana dalam" at bounding box center [347, 238] width 255 height 13
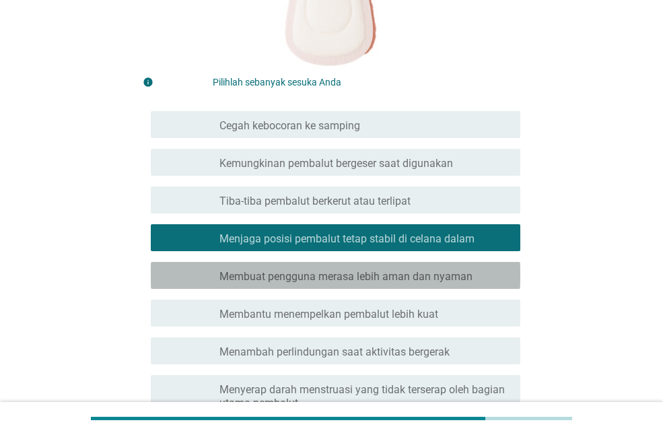
click at [480, 275] on div "garis besar kotak centang kosong Membuat pengguna merasa lebih aman dan nyaman" at bounding box center [365, 275] width 290 height 16
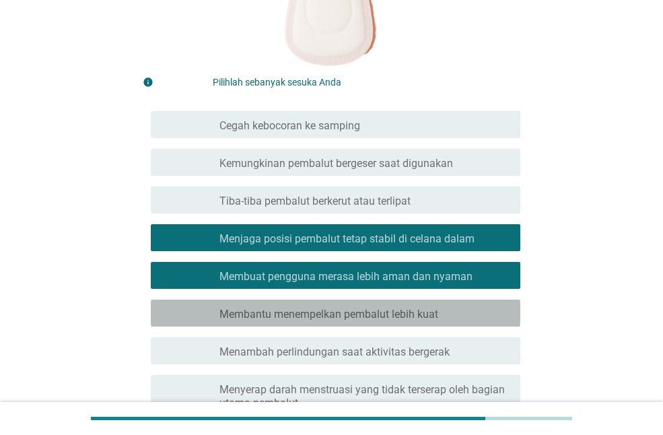
click at [473, 306] on div "garis besar kotak centang kosong Membantu menempelkan pembalut lebih kuat" at bounding box center [365, 313] width 290 height 16
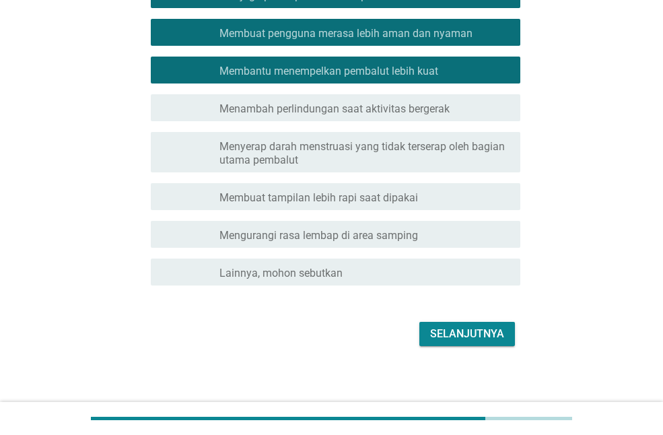
scroll to position [555, 0]
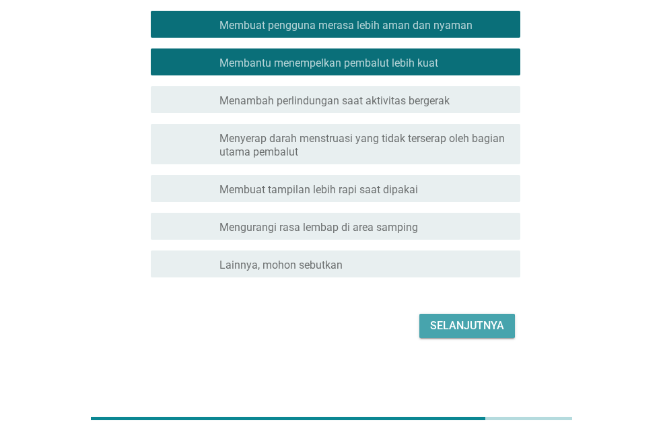
click at [498, 329] on font "Selanjutnya" at bounding box center [467, 325] width 74 height 13
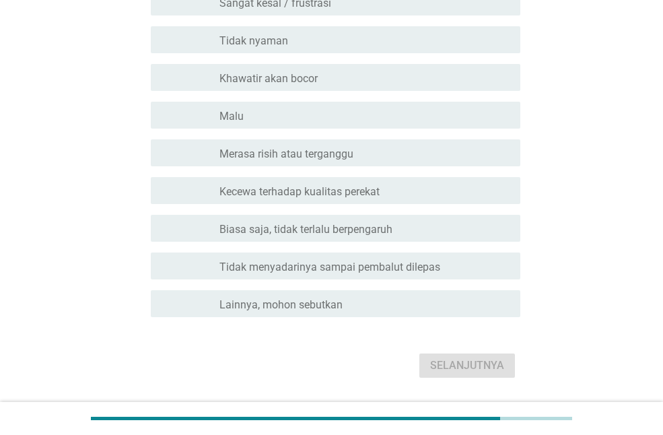
scroll to position [264, 0]
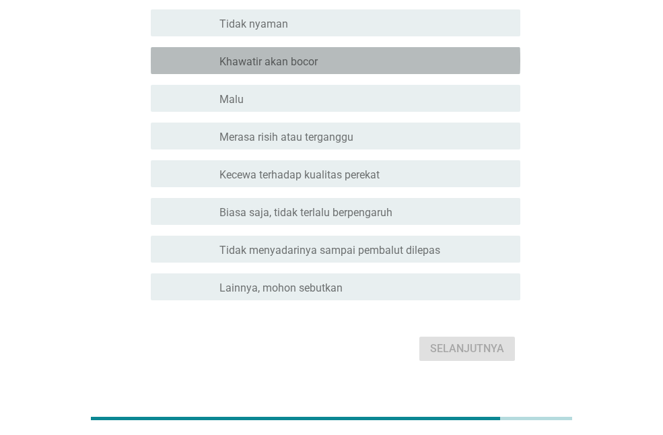
click at [436, 57] on div "garis besar kotak centang kosong Khawatir akan bocor" at bounding box center [365, 61] width 290 height 16
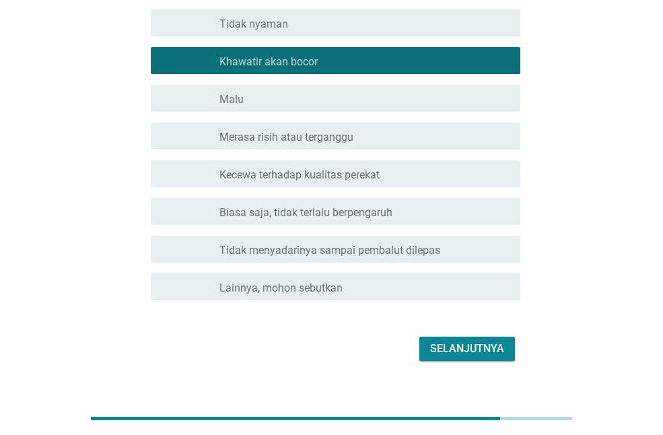
click at [457, 179] on div "garis besar kotak centang kosong Kecewa terhadap kualitas perekat" at bounding box center [365, 174] width 290 height 16
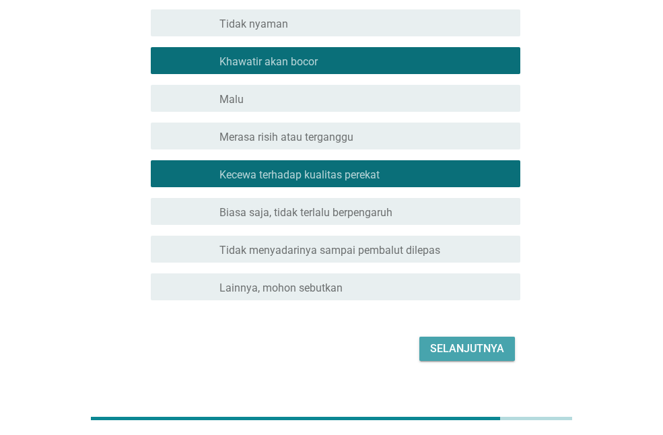
click at [488, 353] on font "Selanjutnya" at bounding box center [467, 348] width 74 height 13
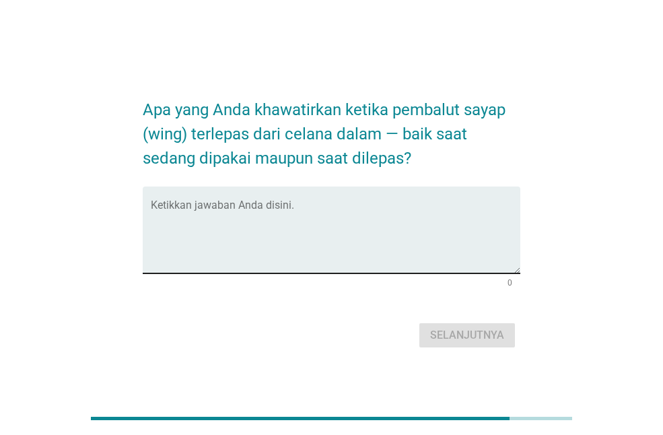
click at [394, 201] on div "Ketikkan jawaban Anda disini." at bounding box center [336, 230] width 370 height 87
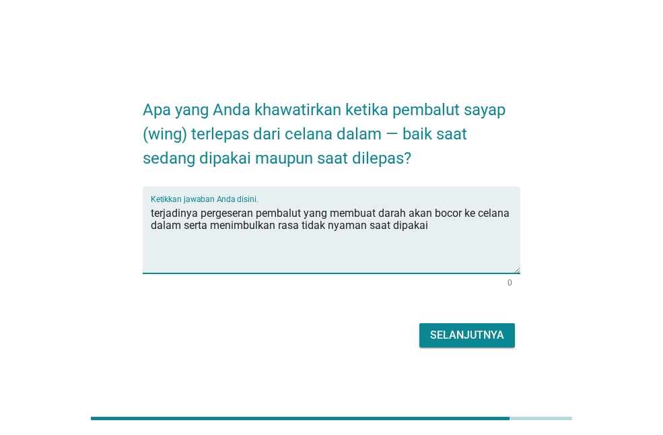
type textarea "terjadinya pergeseran pembalut yang membuat darah akan bocor ke celana dalam se…"
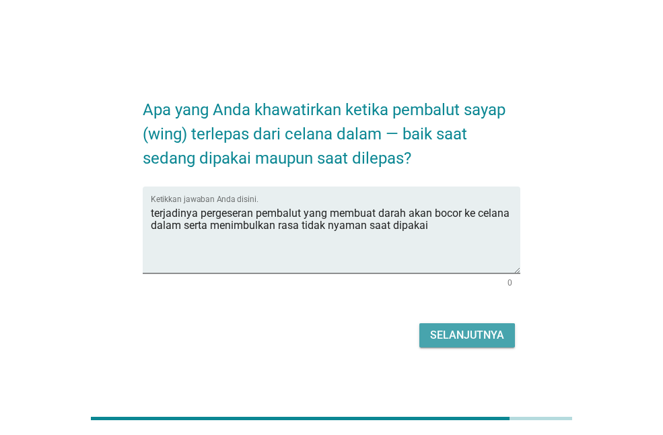
click at [488, 331] on font "Selanjutnya" at bounding box center [467, 335] width 74 height 13
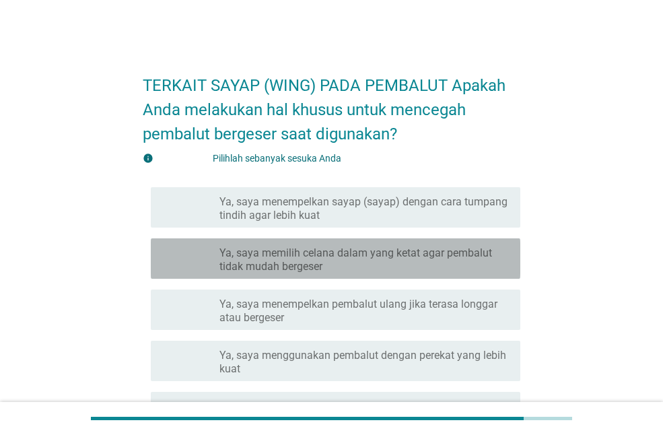
click at [345, 259] on font "Ya, saya memilih celana dalam yang ketat agar pembalut tidak mudah bergeser" at bounding box center [365, 260] width 290 height 27
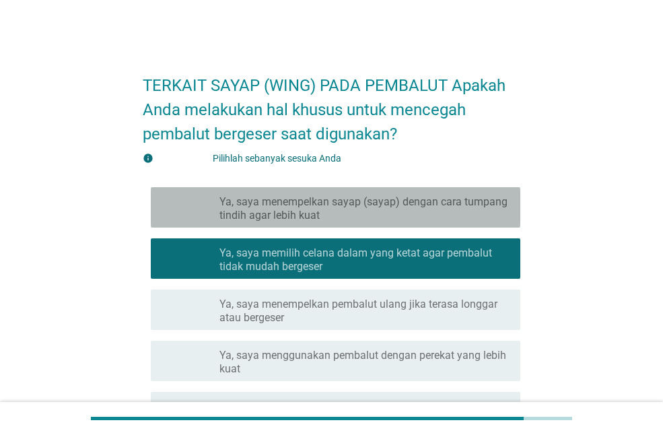
click at [488, 212] on font "Ya, saya menempelkan sayap (sayap) dengan cara tumpang tindih agar lebih kuat" at bounding box center [365, 208] width 290 height 27
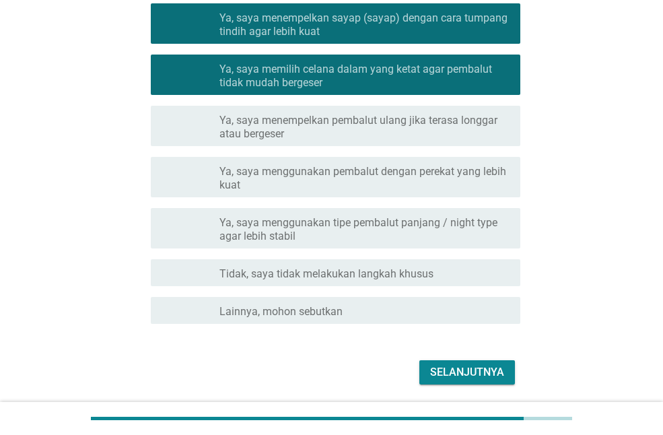
scroll to position [217, 0]
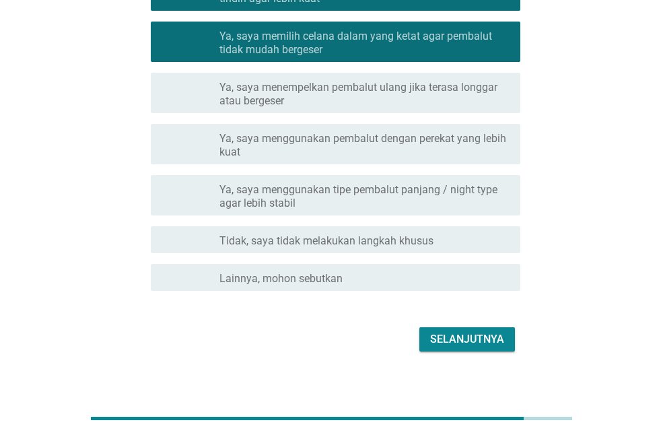
click at [475, 356] on div "TERKAIT SAYAP (WING) PADA PEMBALUT Apakah Anda melakukan hal khusus untuk mence…" at bounding box center [331, 99] width 399 height 534
click at [476, 329] on button "Selanjutnya" at bounding box center [468, 339] width 96 height 24
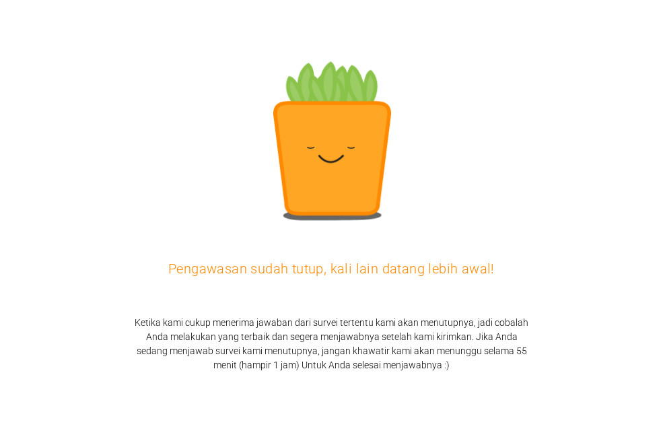
click at [659, 375] on div "Pengawasan sudah tutup, kali lain datang lebih awal! Ketika kami cukup menerima…" at bounding box center [331, 217] width 663 height 435
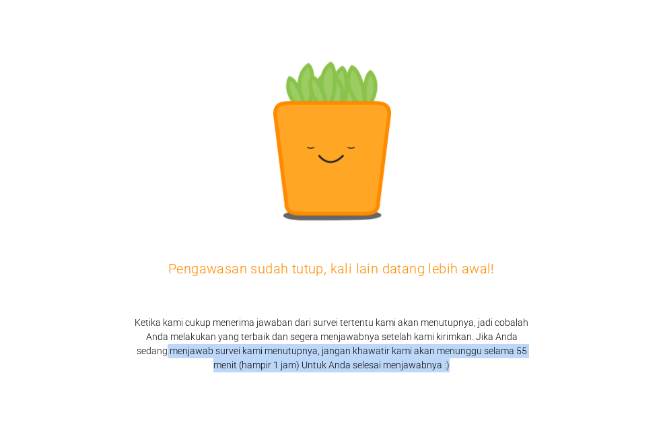
drag, startPoint x: 653, startPoint y: 335, endPoint x: 657, endPoint y: 391, distance: 56.7
click at [661, 408] on div "Pengawasan sudah tutup, kali lain datang lebih awal! Ketika kami cukup menerima…" at bounding box center [331, 217] width 663 height 435
click at [647, 376] on div "Pengawasan sudah tutup, kali lain datang lebih awal! Ketika kami cukup menerima…" at bounding box center [331, 217] width 663 height 435
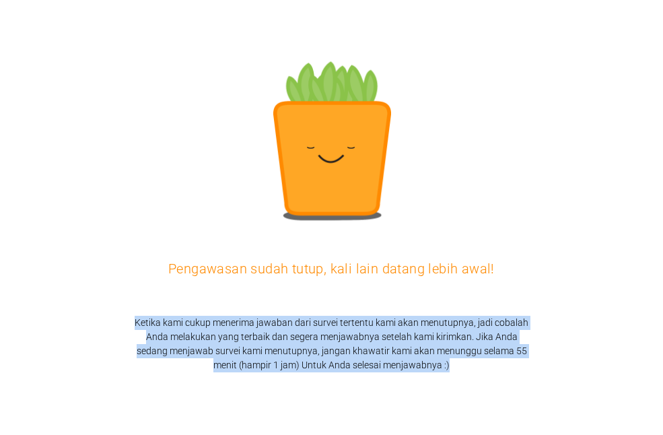
drag, startPoint x: 647, startPoint y: 376, endPoint x: 670, endPoint y: 400, distance: 33.8
click at [663, 400] on html "Pengawasan sudah tutup, kali lain datang lebih awal! Ketika kami cukup menerima…" at bounding box center [331, 217] width 663 height 435
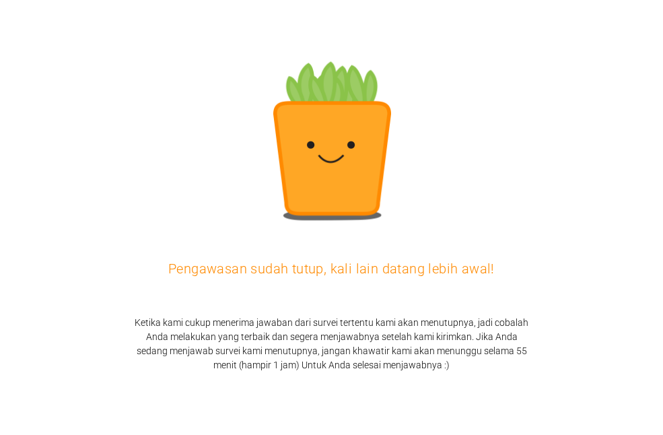
click at [590, 209] on div "Pengawasan sudah tutup, kali lain datang lebih awal! Ketika kami cukup menerima…" at bounding box center [331, 217] width 663 height 435
click at [348, 393] on div "Pengawasan sudah tutup, kali lain datang lebih awal! Ketika kami cukup menerima…" at bounding box center [331, 217] width 663 height 435
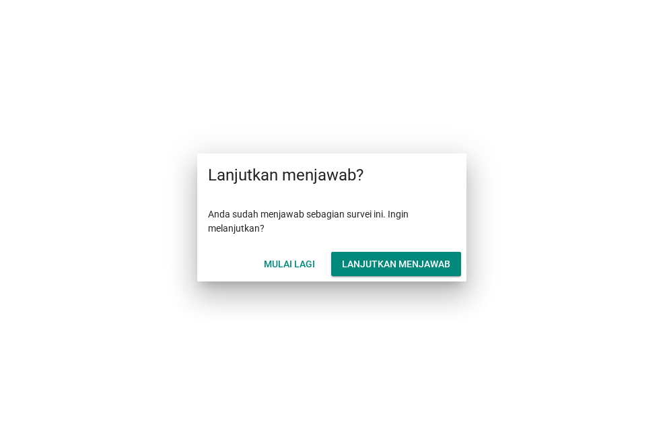
click at [404, 261] on font "Lanjutkan menjawab" at bounding box center [396, 264] width 108 height 11
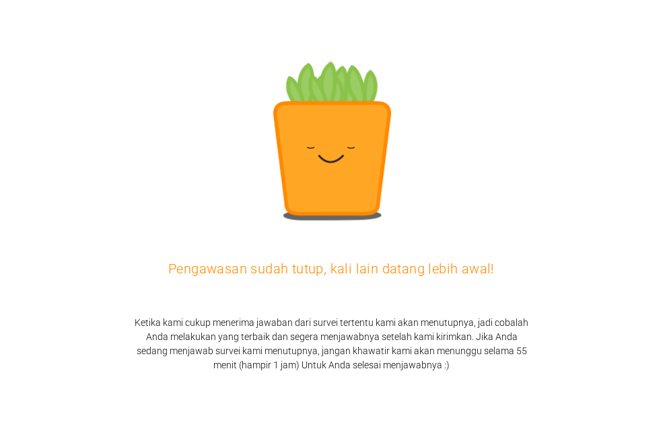
click at [540, 247] on div "Pengawasan sudah tutup, kali lain datang lebih awal! Ketika kami cukup menerima…" at bounding box center [331, 217] width 663 height 435
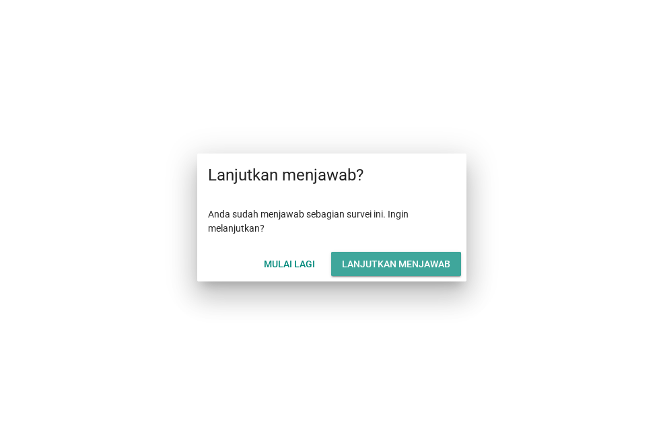
click at [423, 262] on font "Lanjutkan menjawab" at bounding box center [396, 264] width 108 height 11
